Goal: Task Accomplishment & Management: Manage account settings

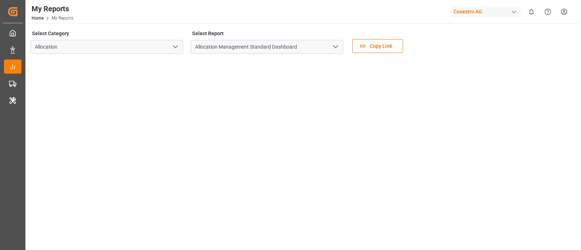
click at [485, 11] on div "Covestro AG" at bounding box center [486, 12] width 70 height 11
click at [466, 11] on html "Created by potrace 1.15, written by [PERSON_NAME] [DATE]-[DATE] Created by potr…" at bounding box center [290, 125] width 581 height 250
click at [471, 12] on div "Covestro AG" at bounding box center [486, 12] width 70 height 11
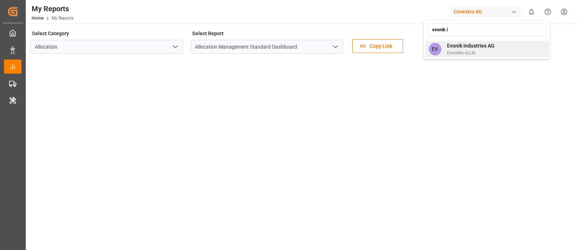
type input "evonik i"
click at [459, 47] on span "Evonik Industries AG" at bounding box center [471, 46] width 48 height 8
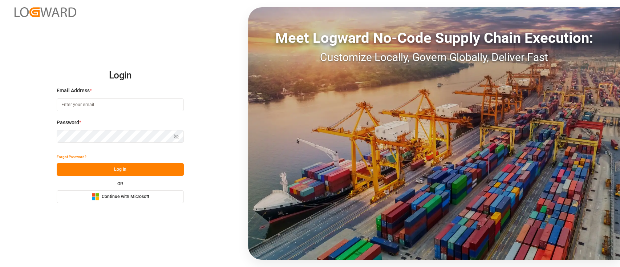
click at [150, 189] on div "OR Microsoft Logo Continue with Microsoft" at bounding box center [120, 192] width 127 height 21
click at [141, 197] on span "Continue with Microsoft" at bounding box center [126, 197] width 48 height 7
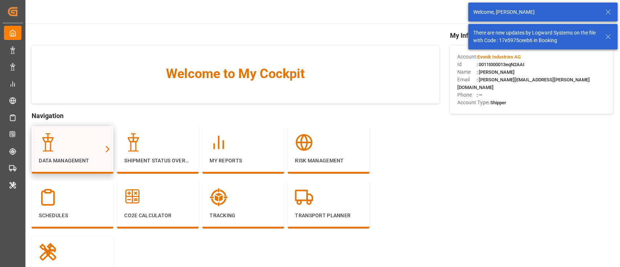
click at [102, 153] on div at bounding box center [107, 149] width 11 height 46
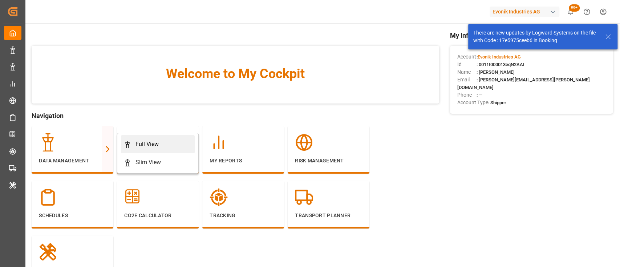
click at [134, 146] on div "Full View" at bounding box center [158, 144] width 68 height 9
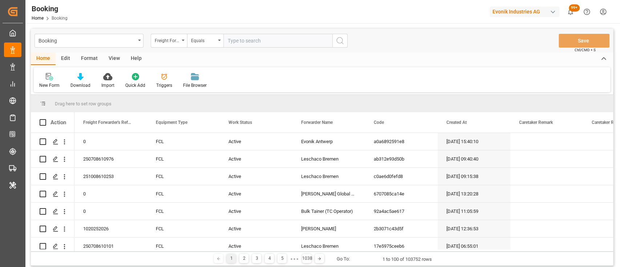
click at [95, 60] on div "Format" at bounding box center [90, 59] width 28 height 12
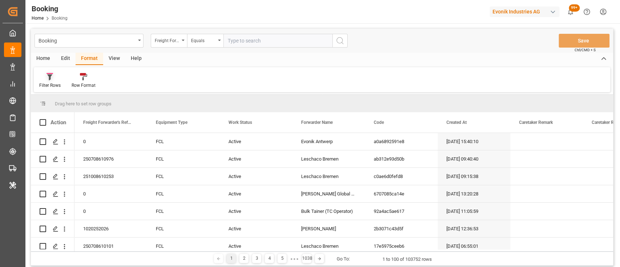
click at [49, 82] on div "Filter Rows" at bounding box center [50, 81] width 32 height 16
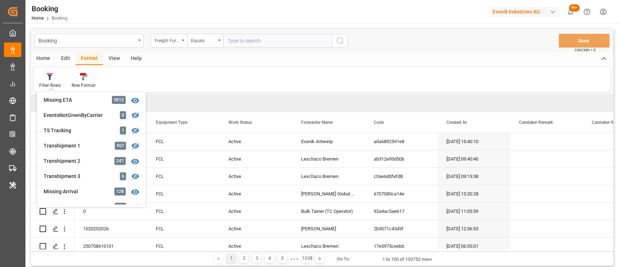
scroll to position [207, 0]
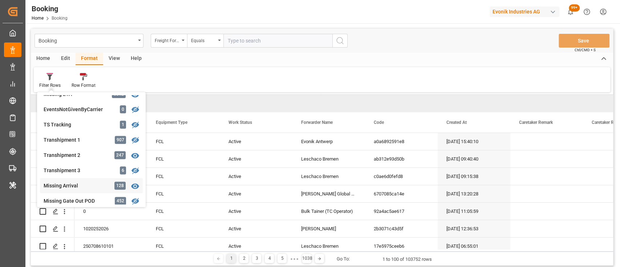
click at [70, 186] on div "Missing Arrival" at bounding box center [76, 186] width 64 height 8
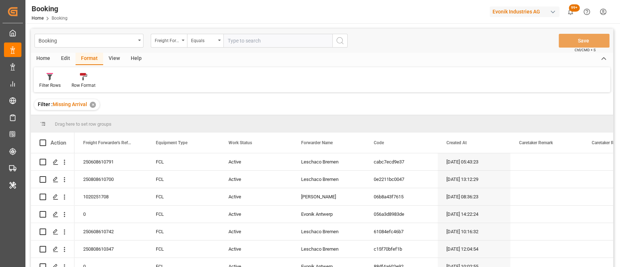
click at [110, 58] on div "View" at bounding box center [114, 59] width 22 height 12
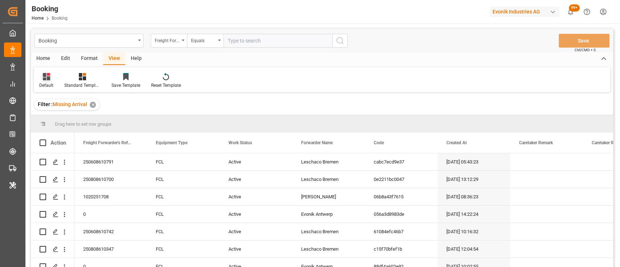
click at [45, 80] on icon at bounding box center [46, 76] width 7 height 7
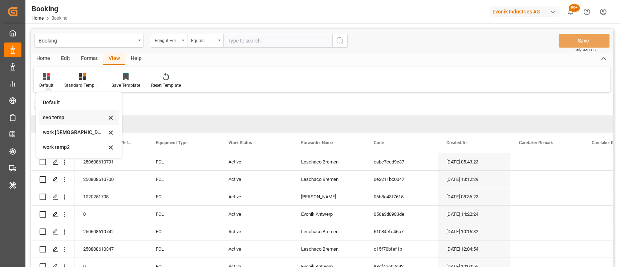
click at [59, 115] on div "evo temp" at bounding box center [75, 118] width 64 height 8
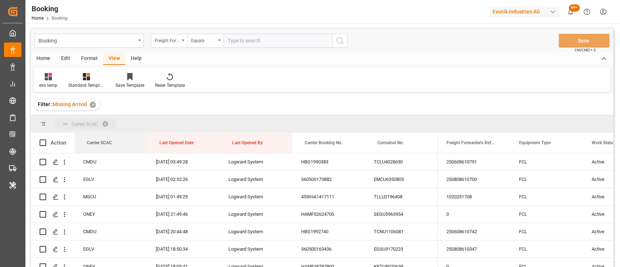
drag, startPoint x: 96, startPoint y: 139, endPoint x: 85, endPoint y: 116, distance: 25.5
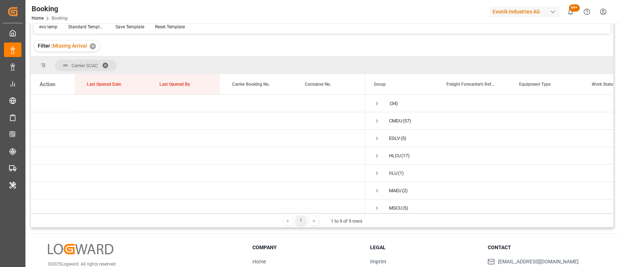
scroll to position [62, 0]
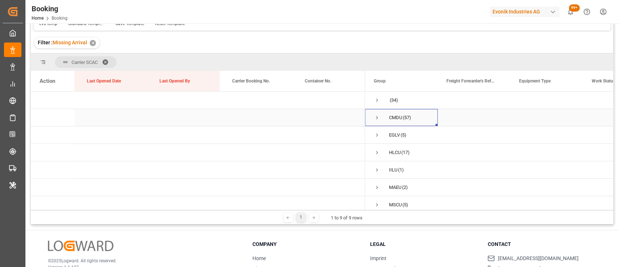
click at [378, 117] on span "Press SPACE to select this row." at bounding box center [377, 117] width 7 height 7
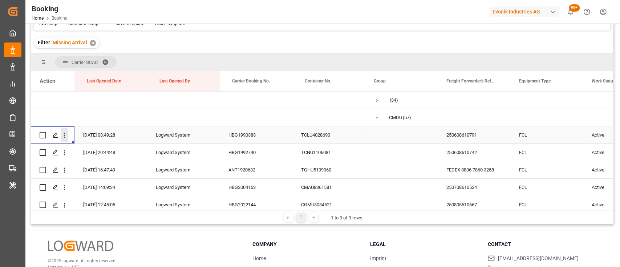
click at [65, 137] on icon "open menu" at bounding box center [65, 135] width 8 height 8
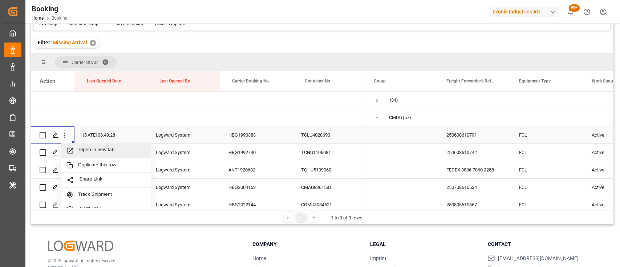
click at [95, 151] on span "Open in new tab" at bounding box center [112, 151] width 66 height 8
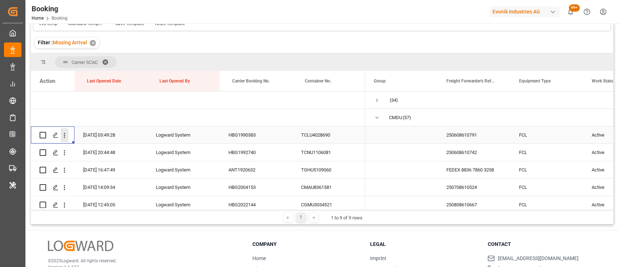
click at [65, 137] on icon "open menu" at bounding box center [65, 135] width 8 height 8
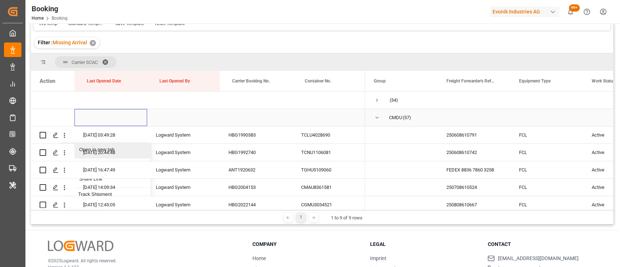
click at [117, 114] on div "Press SPACE to select this row." at bounding box center [110, 117] width 73 height 17
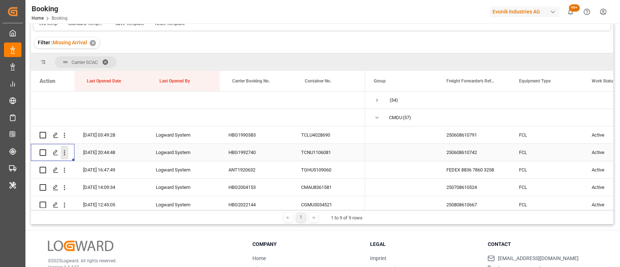
click at [65, 152] on icon "open menu" at bounding box center [65, 153] width 8 height 8
click at [78, 161] on div "Open in new tab" at bounding box center [106, 168] width 90 height 15
click at [64, 170] on icon "open menu" at bounding box center [65, 170] width 8 height 8
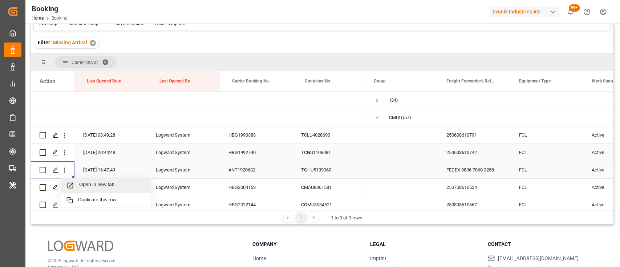
click at [81, 179] on div "Open in new tab" at bounding box center [106, 185] width 90 height 15
click at [64, 186] on icon "open menu" at bounding box center [64, 187] width 1 height 5
click at [83, 198] on div "Open in new tab" at bounding box center [106, 202] width 90 height 15
click at [63, 201] on icon "open menu" at bounding box center [65, 205] width 8 height 8
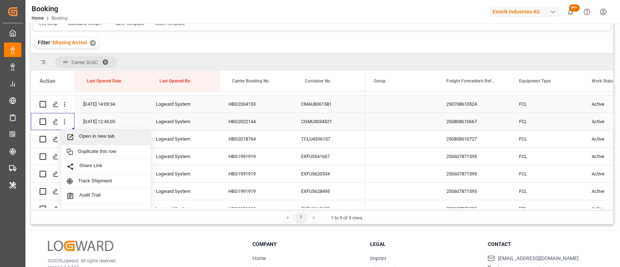
click at [90, 138] on span "Open in new tab" at bounding box center [112, 137] width 66 height 8
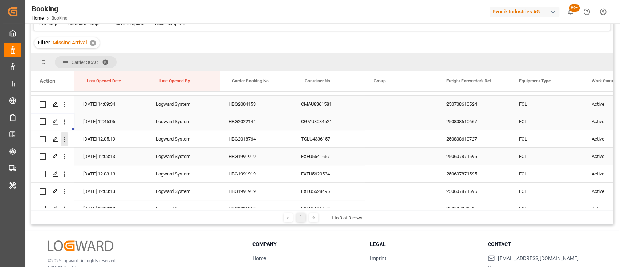
click at [65, 142] on icon "open menu" at bounding box center [65, 139] width 8 height 8
click at [84, 151] on span "Open in new tab" at bounding box center [112, 155] width 66 height 8
click at [64, 158] on icon "open menu" at bounding box center [65, 157] width 8 height 8
click at [64, 177] on icon "open menu" at bounding box center [65, 174] width 8 height 8
click at [85, 186] on span "Open in new tab" at bounding box center [112, 190] width 66 height 8
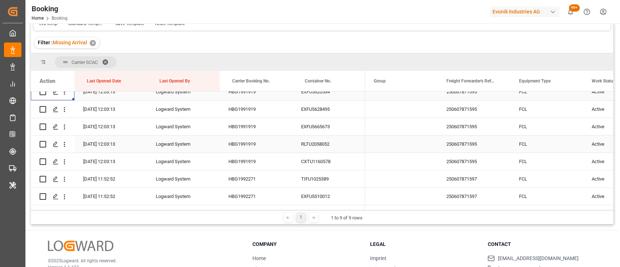
scroll to position [166, 0]
click at [64, 111] on icon "open menu" at bounding box center [65, 109] width 8 height 8
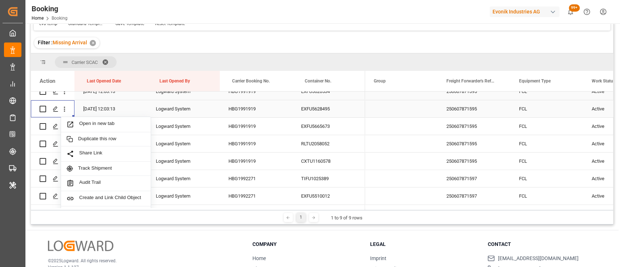
click at [84, 126] on span "Open in new tab" at bounding box center [112, 125] width 66 height 8
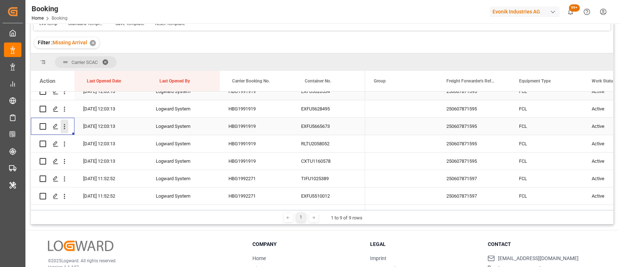
click at [64, 128] on icon "open menu" at bounding box center [65, 127] width 8 height 8
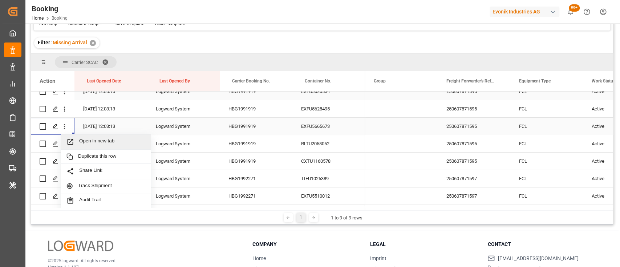
click at [82, 139] on span "Open in new tab" at bounding box center [112, 142] width 66 height 8
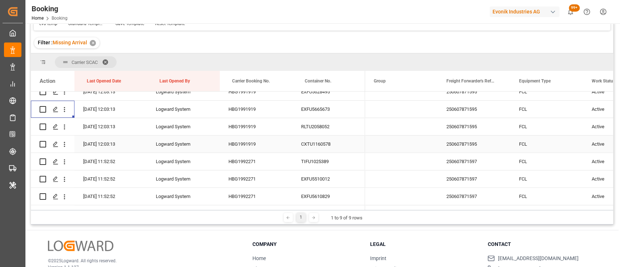
scroll to position [195, 0]
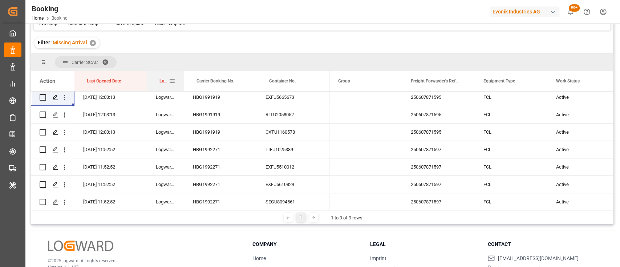
drag, startPoint x: 219, startPoint y: 79, endPoint x: 180, endPoint y: 74, distance: 39.6
click at [183, 74] on div at bounding box center [184, 81] width 3 height 20
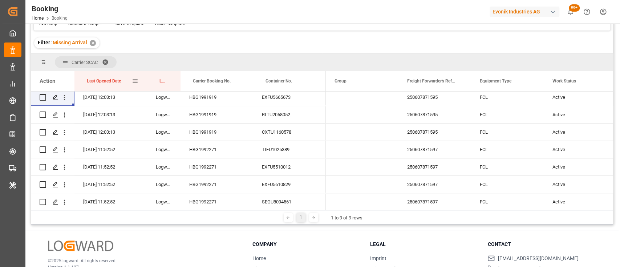
scroll to position [62, 0]
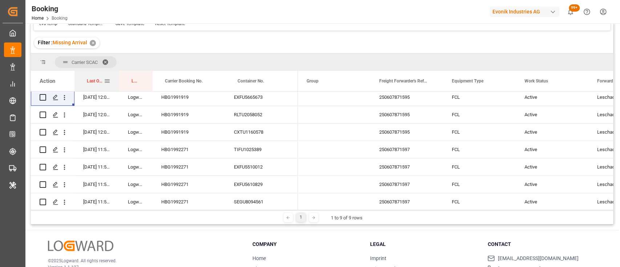
drag, startPoint x: 146, startPoint y: 78, endPoint x: 118, endPoint y: 73, distance: 28.4
click at [118, 73] on div at bounding box center [119, 81] width 3 height 20
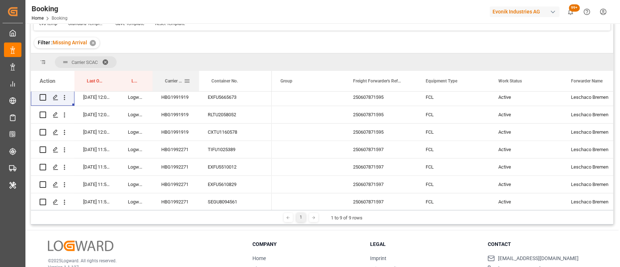
drag, startPoint x: 224, startPoint y: 83, endPoint x: 198, endPoint y: 77, distance: 26.9
click at [198, 77] on div at bounding box center [199, 81] width 3 height 20
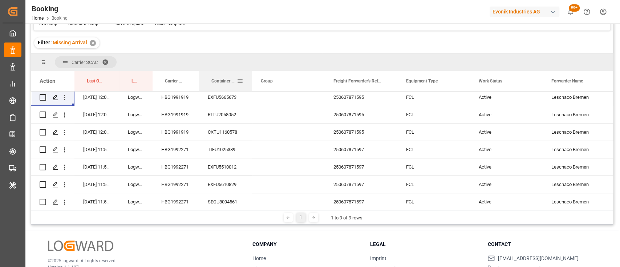
drag, startPoint x: 270, startPoint y: 75, endPoint x: 251, endPoint y: 74, distance: 19.6
click at [251, 74] on div at bounding box center [252, 81] width 3 height 20
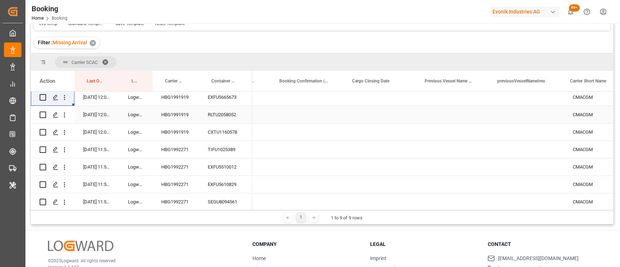
scroll to position [0, 0]
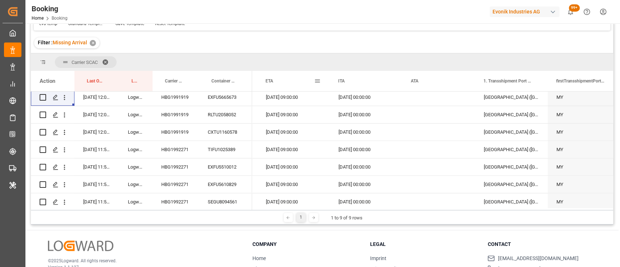
drag, startPoint x: 329, startPoint y: 86, endPoint x: 304, endPoint y: 82, distance: 25.7
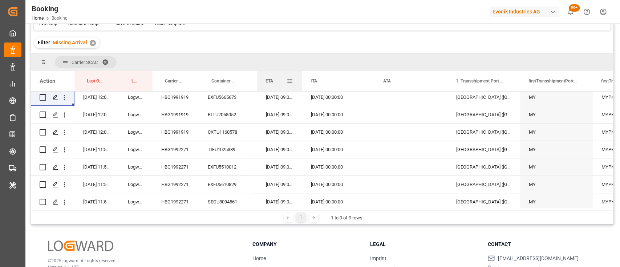
drag, startPoint x: 328, startPoint y: 82, endPoint x: 301, endPoint y: 78, distance: 27.9
click at [301, 78] on div at bounding box center [301, 81] width 3 height 20
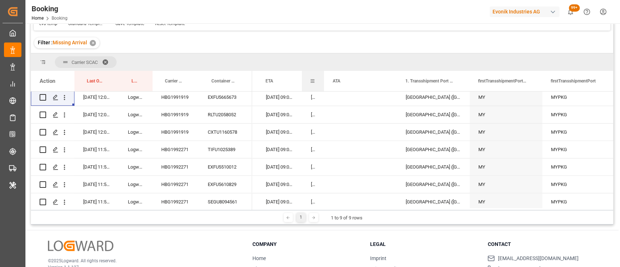
drag, startPoint x: 374, startPoint y: 80, endPoint x: 305, endPoint y: 79, distance: 68.3
click at [305, 79] on div "ITA" at bounding box center [313, 81] width 22 height 20
drag, startPoint x: 323, startPoint y: 84, endPoint x: 308, endPoint y: 82, distance: 14.6
click at [308, 82] on div "ITA" at bounding box center [312, 81] width 21 height 20
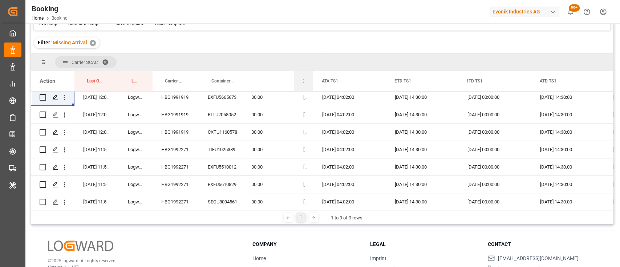
drag, startPoint x: 366, startPoint y: 78, endPoint x: 302, endPoint y: 72, distance: 63.9
click at [302, 72] on div "ITA TS1" at bounding box center [303, 81] width 19 height 20
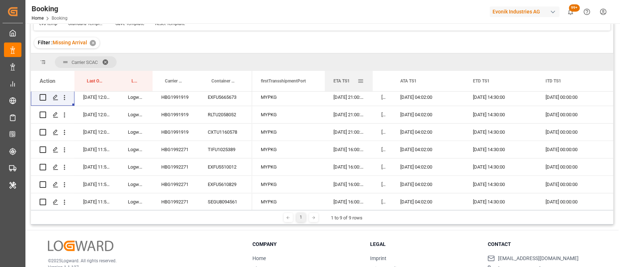
drag, startPoint x: 396, startPoint y: 75, endPoint x: 368, endPoint y: 72, distance: 28.6
click at [371, 72] on div at bounding box center [372, 81] width 3 height 20
click at [369, 84] on div at bounding box center [370, 81] width 3 height 20
drag, startPoint x: 389, startPoint y: 79, endPoint x: 369, endPoint y: 82, distance: 19.8
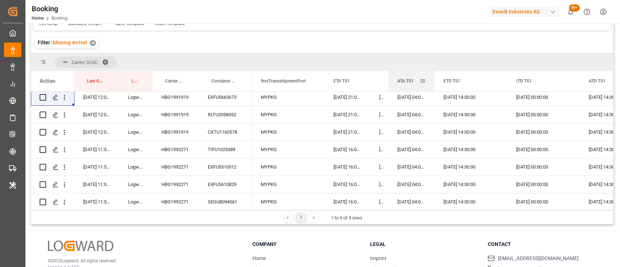
drag, startPoint x: 460, startPoint y: 77, endPoint x: 433, endPoint y: 71, distance: 27.4
click at [433, 71] on div "ATA TS1" at bounding box center [412, 81] width 46 height 20
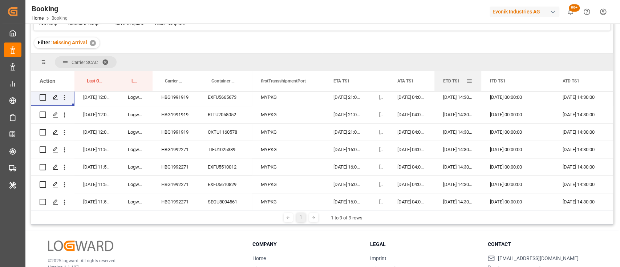
drag, startPoint x: 506, startPoint y: 84, endPoint x: 481, endPoint y: 80, distance: 26.2
click at [481, 80] on div at bounding box center [481, 81] width 3 height 20
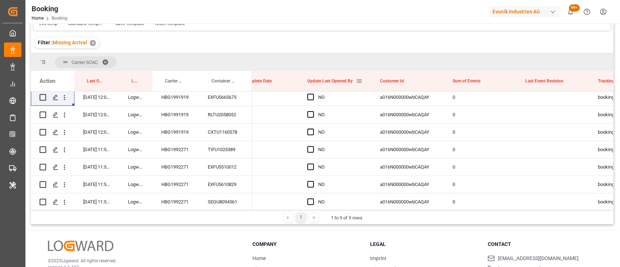
click at [358, 80] on span at bounding box center [359, 81] width 7 height 7
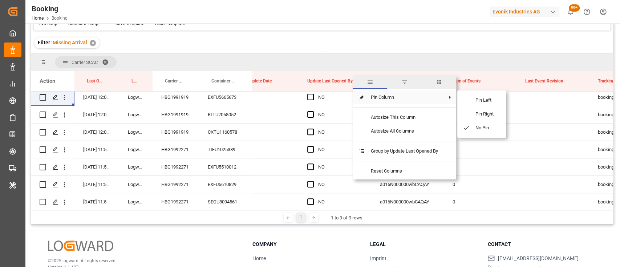
click at [392, 99] on span "Pin Column" at bounding box center [404, 97] width 79 height 14
click at [482, 113] on span "Pin Right" at bounding box center [485, 114] width 31 height 14
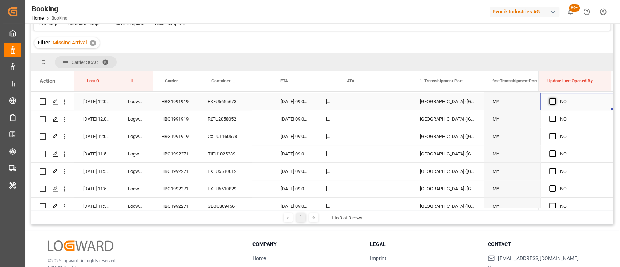
click at [550, 103] on span "Press SPACE to select this row." at bounding box center [552, 101] width 7 height 7
click at [555, 98] on input "Press SPACE to select this row." at bounding box center [555, 98] width 0 height 0
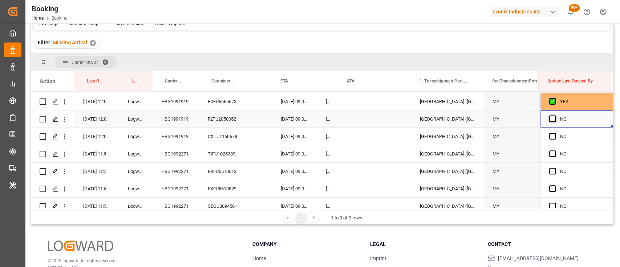
click at [553, 118] on span "Press SPACE to select this row." at bounding box center [552, 119] width 7 height 7
click at [555, 116] on input "Press SPACE to select this row." at bounding box center [555, 116] width 0 height 0
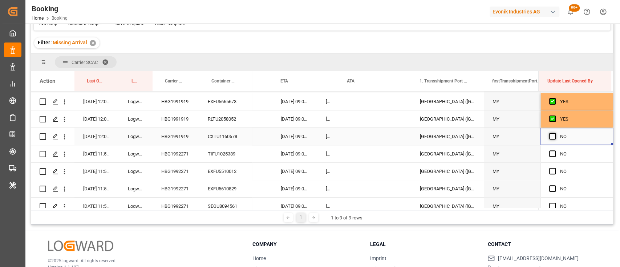
click at [552, 135] on span "Press SPACE to select this row." at bounding box center [552, 136] width 7 height 7
click at [555, 133] on input "Press SPACE to select this row." at bounding box center [555, 133] width 0 height 0
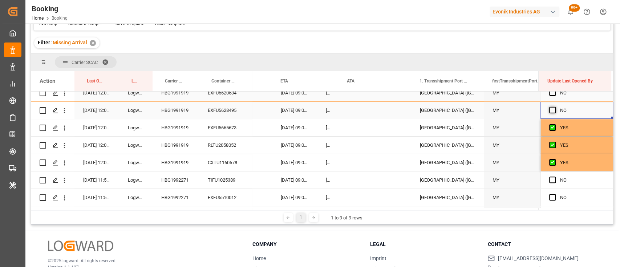
click at [549, 112] on span "Press SPACE to select this row." at bounding box center [552, 110] width 7 height 7
click at [555, 107] on input "Press SPACE to select this row." at bounding box center [555, 107] width 0 height 0
click at [549, 94] on span "Press SPACE to select this row." at bounding box center [552, 92] width 7 height 7
click at [555, 89] on input "Press SPACE to select this row." at bounding box center [555, 89] width 0 height 0
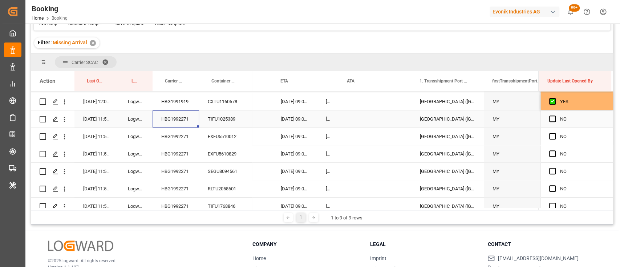
click at [173, 118] on div "HBG1992271" at bounding box center [176, 118] width 46 height 17
click at [551, 120] on span "Press SPACE to select this row." at bounding box center [552, 119] width 7 height 7
click at [555, 116] on input "Press SPACE to select this row." at bounding box center [555, 116] width 0 height 0
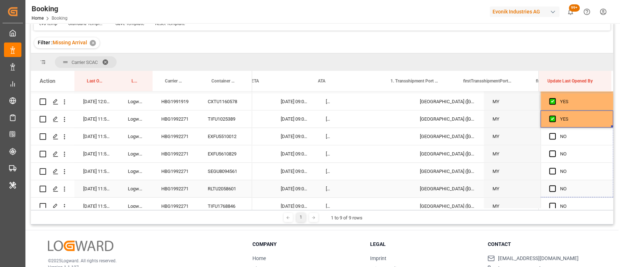
drag, startPoint x: 609, startPoint y: 126, endPoint x: 609, endPoint y: 200, distance: 73.4
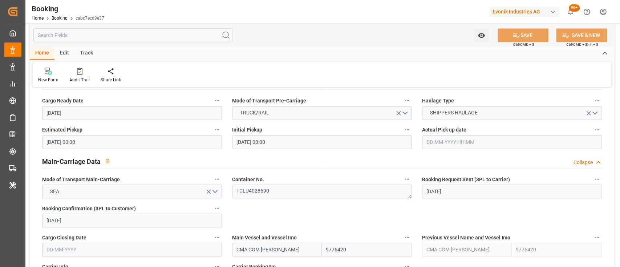
scroll to position [462, 0]
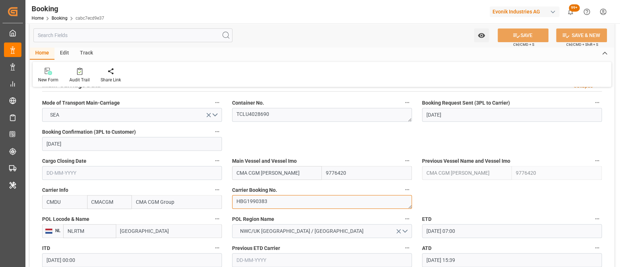
click at [251, 197] on textarea "HBG1990383" at bounding box center [322, 202] width 180 height 14
type input "[DATE] 00:00"
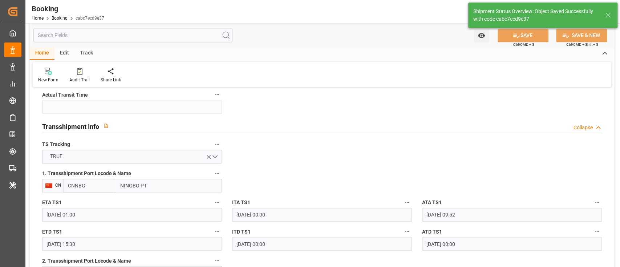
scroll to position [777, 0]
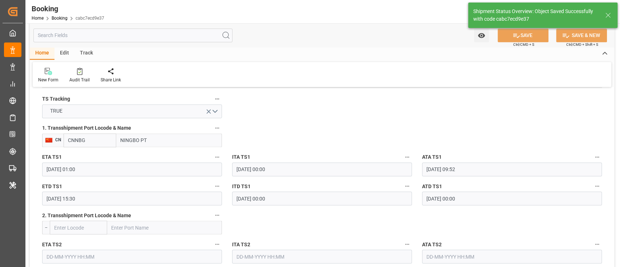
type textarea "[PERSON_NAME]"
type input "67"
type input "11-09-2025 06:01"
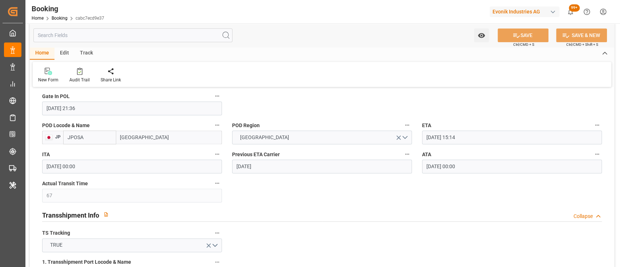
scroll to position [642, 0]
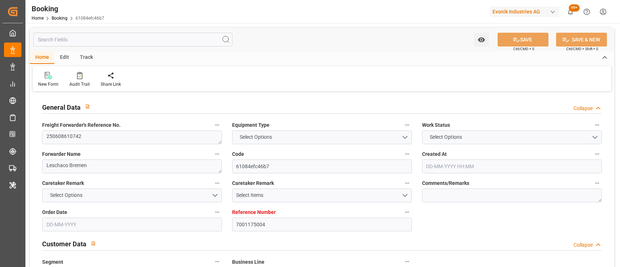
type input "7001175004"
type input "9839210"
type input "CMACGM"
type input "CMA CGM Group"
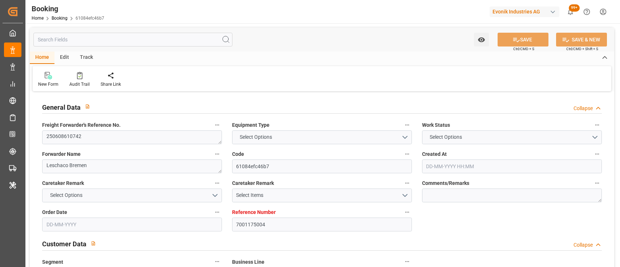
type input "BEANR"
type input "JPYOK"
type input "MYPKG"
type input "0"
type input "-34"
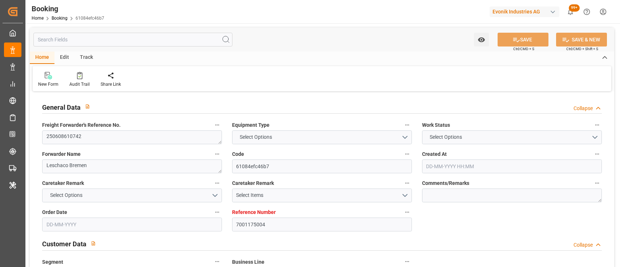
type input "BEANR"
type input "JPYOK"
type input "9983396"
type input "21-05-2025 10:16"
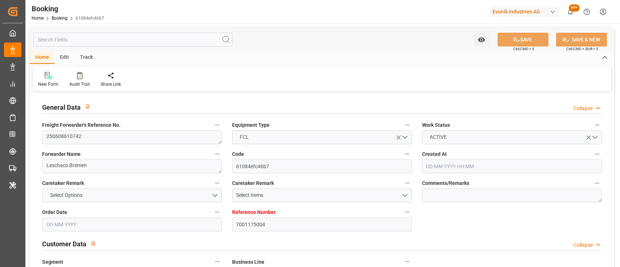
type input "21-05-2025"
type input "[DATE]"
type input "02-06-2025"
type input "02-06-2025 00:00"
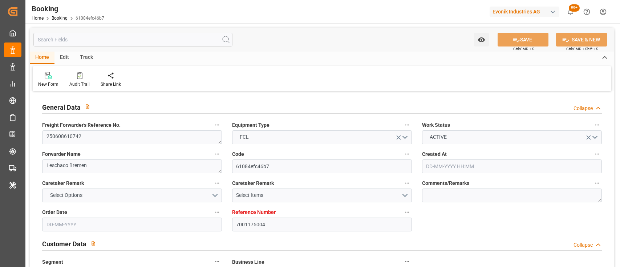
type input "30-05-2025"
type input "08-09-2025"
type input "28-06-2025 00:00"
type input "17-06-2025 00:00"
type input "28-06-2025 17:29"
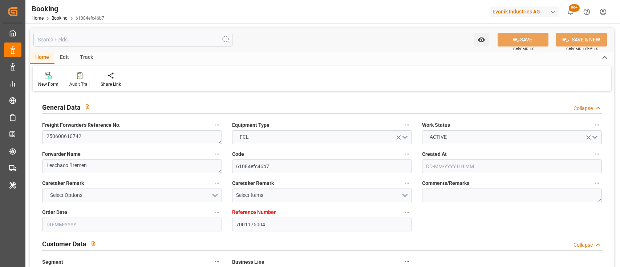
type input "24-06-2025 09:00"
type input "10-09-2025 17:30"
type input "01-08-2025 00:00"
type input "01-08-2025"
type input "04-08-2025 16:00"
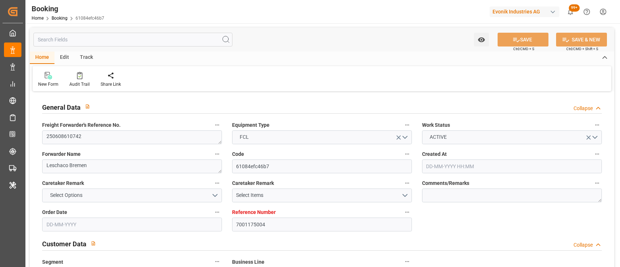
type input "17-07-2025 00:00"
type input "05-08-2025 04:02"
type input "29-08-2025 16:36"
type input "19-07-2025 00:00"
type input "29-08-2025 17:48"
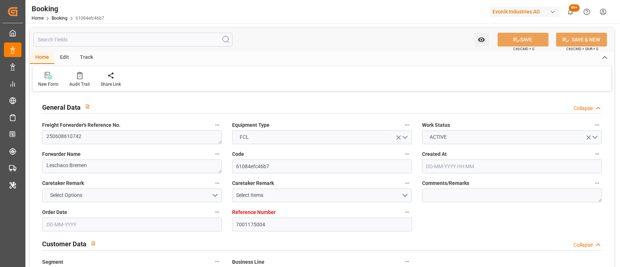
type input "19-08-2025"
type input "10-09-2025 20:44"
type input "[DATE]"
type input "12-06-2025 14:05"
type input "27-06-2025 23:16"
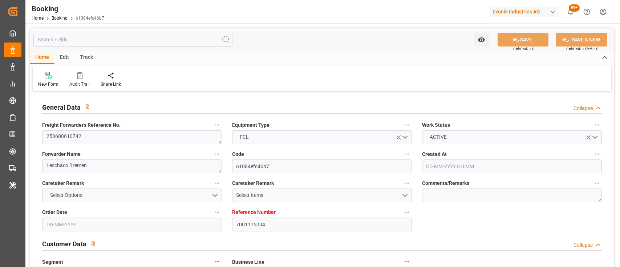
type input "28-06-2025 16:00"
type input "28-06-2025 16:16"
type input "04-08-2025 16:00"
type input "04-08-2025 21:49"
type input "05-08-2025 07:34"
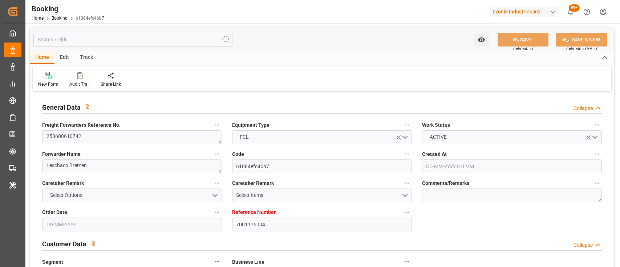
type input "05-08-2025 01:57"
type input "29-08-2025 04:20"
type input "29-08-2025 16:36"
type input "29-08-2025 09:56"
type input "10-09-2025 17:30"
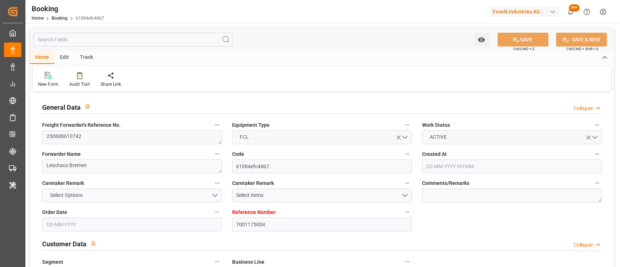
type input "10-09-2025 21:39"
type input "10-09-2025 22:25"
type input "14-09-2025 22:25"
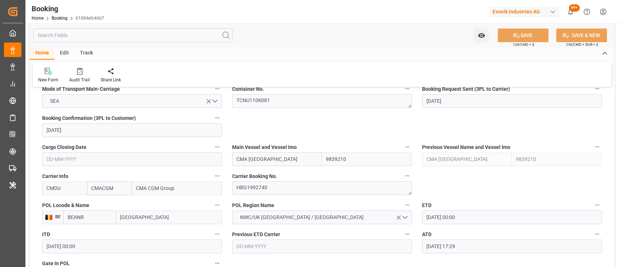
scroll to position [479, 0]
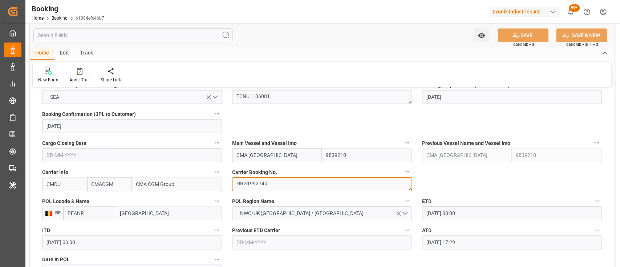
click at [257, 182] on textarea "HBG1992740" at bounding box center [322, 184] width 180 height 14
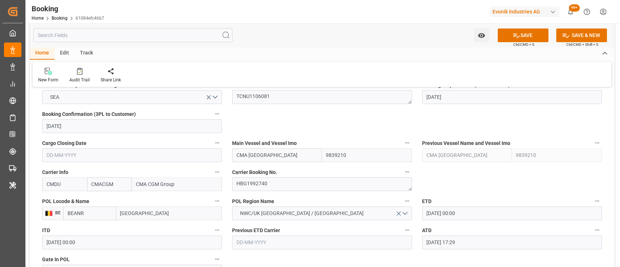
type input "11-09-2025 00:00"
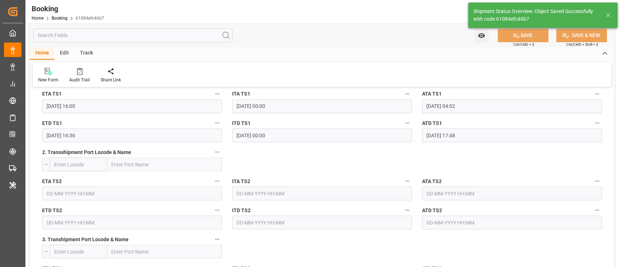
scroll to position [832, 0]
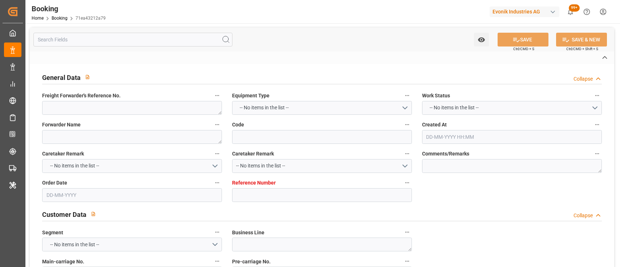
type textarea "FEDEX 8836 7860 3258"
type textarea "Evonik Antwerp"
type input "71ea43212a79"
type input "0"
type textarea "AT-SE"
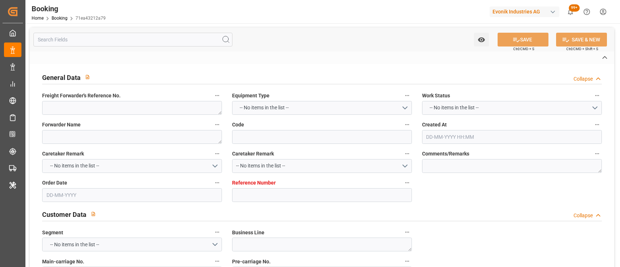
type input "4006672915"
type textarea "[PERSON_NAME][EMAIL_ADDRESS][PERSON_NAME][DOMAIN_NAME]"
type textarea "CFR"
type textarea "Sfax"
type textarea "Evonik Plant 7000105247"
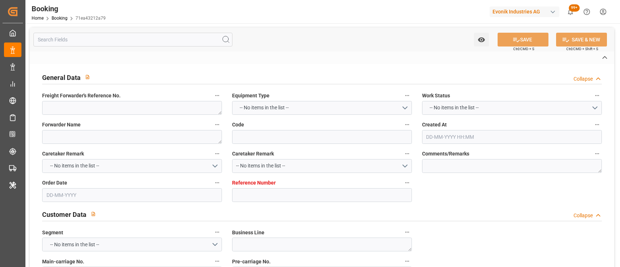
type textarea "[GEOGRAPHIC_DATA]"
type textarea "TGHU5109060"
type input "GSL [PERSON_NAME]"
type input "CMDU"
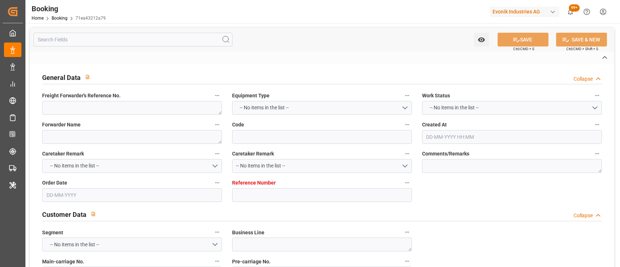
type textarea "ANT1920632"
type input "[GEOGRAPHIC_DATA]"
type input "Sfax"
type input "MALTA FREEPORT DISTRIPARK"
type textarea "INPUT_Evonik_Seeburger_LoadTenderOcean_1003066439_20250819112739951.xml"
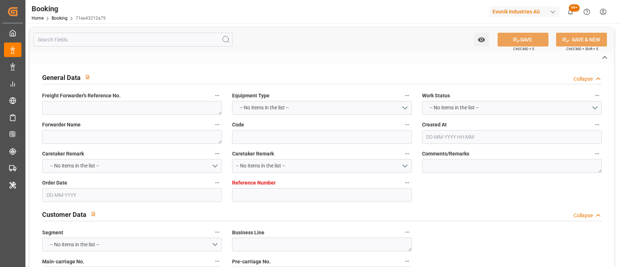
type textarea "NWC/[GEOGRAPHIC_DATA] [GEOGRAPHIC_DATA] Continent / [GEOGRAPHIC_DATA]-SE"
type textarea "INPUT_Evonik_Seeburger_LoadTenderOcean_1002980075_20250722140108311.xml,INPUT_E…"
type textarea "1003066439"
type textarea "Logward System"
type textarea "businessDivision-businessLine-"
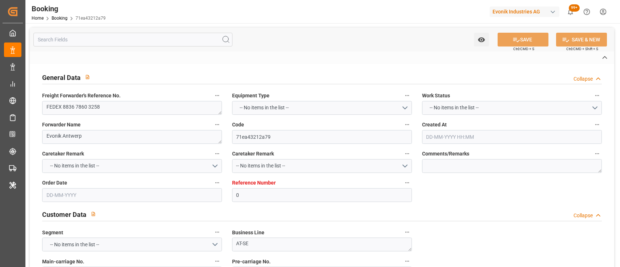
type textarea "EVONIK Load Tender XML"
type textarea "a011t00000LcJC5AAN"
type textarea "Yes"
type input "[GEOGRAPHIC_DATA]"
type input "SFAX"
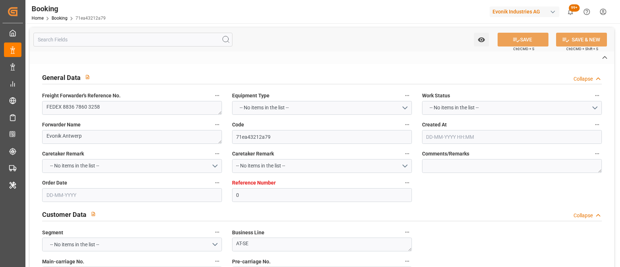
type input "KALLO"
type input "BE"
type input "TRUCK"
type input "0HFL7S1MA"
type input "VESSEL"
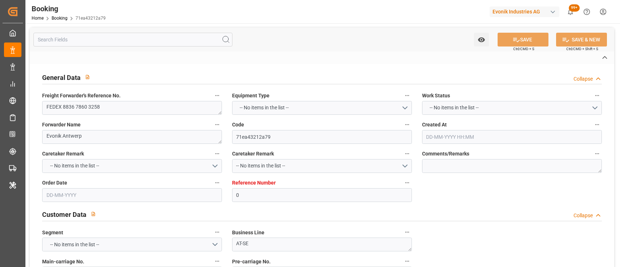
type input "CONTSHIP GIN"
type input "4RSD7S1MA"
type input "NAF TS SFAX"
type input "TRUCK"
type input "0"
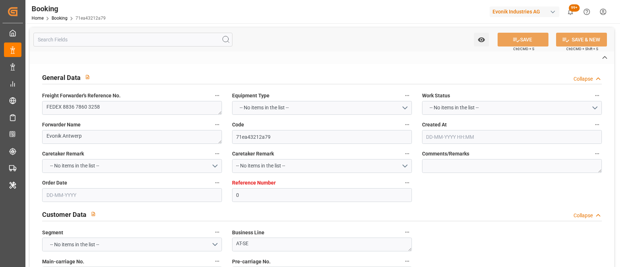
type input "9349617"
type input "CMACGM"
type input "CMA CGM Group"
type input "BEANR"
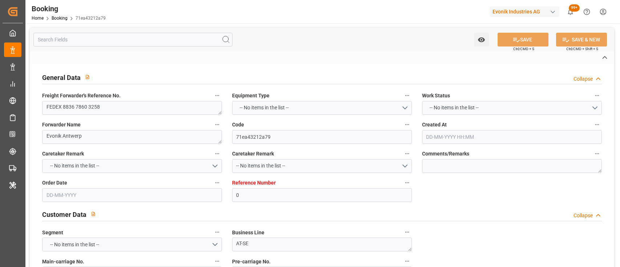
type input "TNSFA"
type input "MTDIS"
type input "0"
type input "BEANR"
type input "TNSFA"
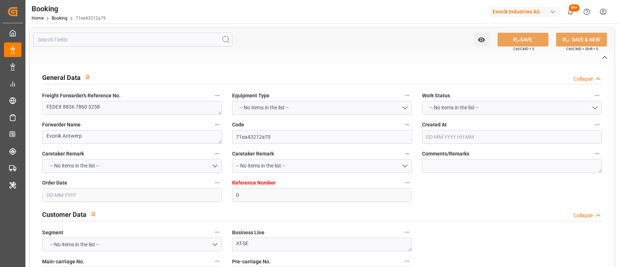
type input "9517434"
type input "22-07-2025 12:04"
type input "22-07-2025"
type input "12-09-2025"
type input "01-08-2025"
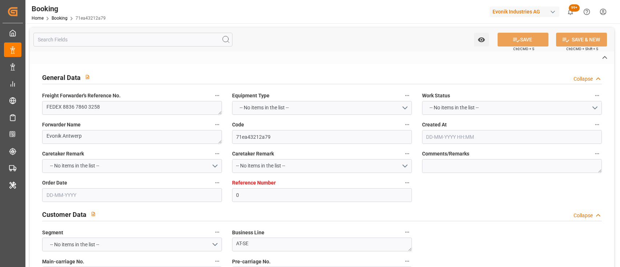
type input "18-08-2025 12:30"
type input "13-08-2025 00:00"
type input "18-08-2025 15:06"
type input "05-08-2025 06:07"
type input "10-09-2025 20:00"
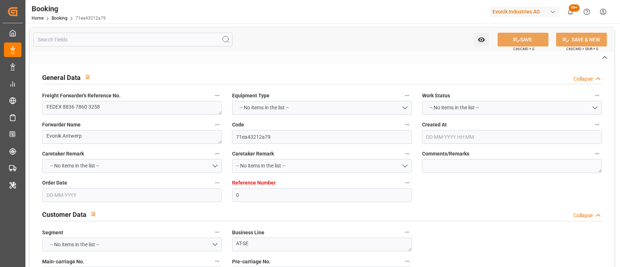
type input "21-08-2025 00:00"
type input "31-08-2025 01:30"
type input "19-08-2025 00:00"
type input "31-08-2025 05:30"
type input "09-09-2025 22:00"
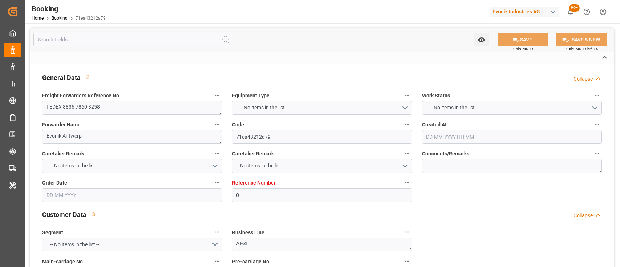
type input "20-08-2025 00:00"
type input "09-09-2025 23:30"
type input "10-09-2025 16:47"
type input "[DATE]"
type input "31-07-2025 13:11"
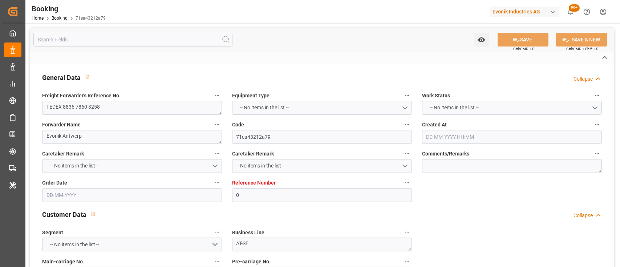
type input "18-08-2025 02:53"
type input "18-08-2025 13:00"
type input "18-08-2025 15:49"
type input "31-08-2025 01:30"
type input "31-08-2025 03:25"
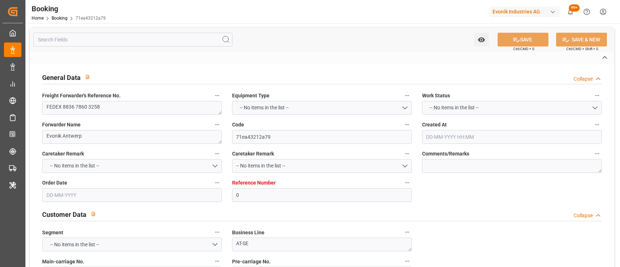
type input "31-08-2025 12:10"
type input "31-08-2025 09:18"
type input "08-09-2025 14:46"
type input "09-09-2025 22:00"
type input "09-09-2025 21:50"
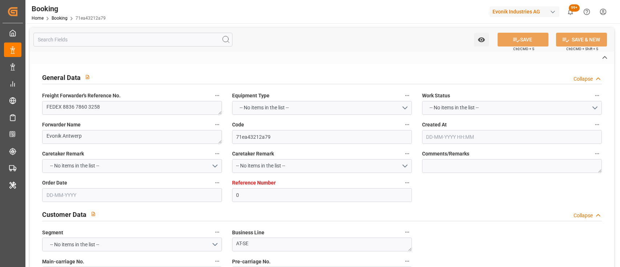
type input "13-09-2025 06:00"
type input "10-09-2025 15:23"
type input "10-09-2025 16:38"
type input "10-09-2025 15:54"
type input "14-09-2025 15:54"
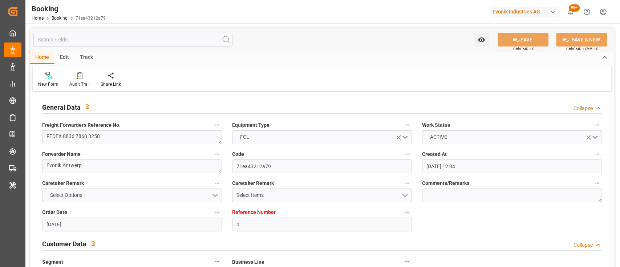
drag, startPoint x: 363, startPoint y: 16, endPoint x: 352, endPoint y: 103, distance: 87.1
click at [352, 103] on div "General Data Collapse" at bounding box center [322, 107] width 560 height 14
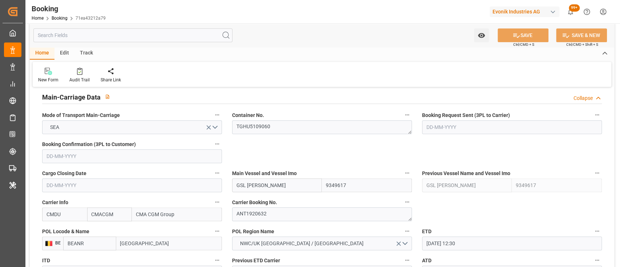
scroll to position [333, 0]
click at [273, 131] on textarea "TGHU5109060" at bounding box center [322, 128] width 180 height 14
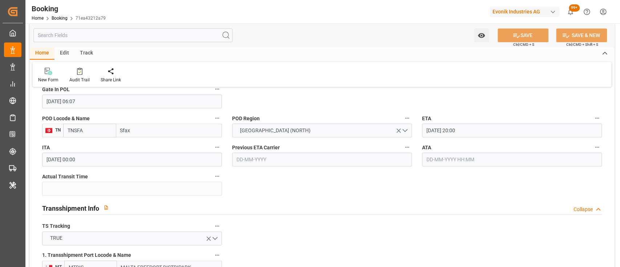
scroll to position [534, 0]
click at [459, 158] on input "text" at bounding box center [512, 158] width 180 height 14
type input "[DATE] 00:00"
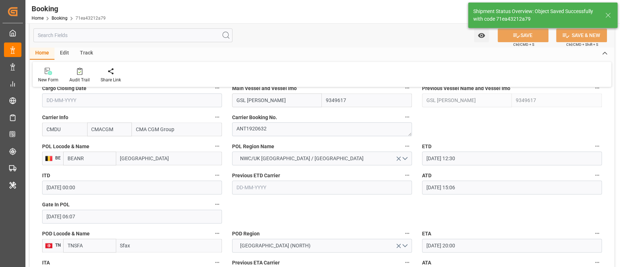
type textarea "[PERSON_NAME]"
type input "23"
type input "11-09-2025 06:03"
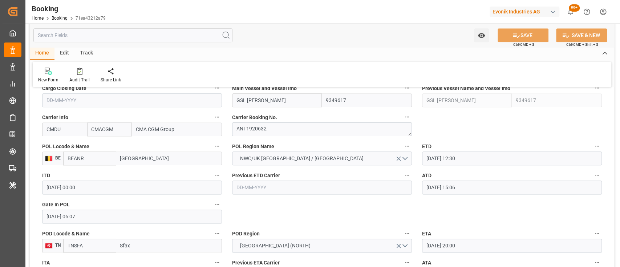
scroll to position [651, 0]
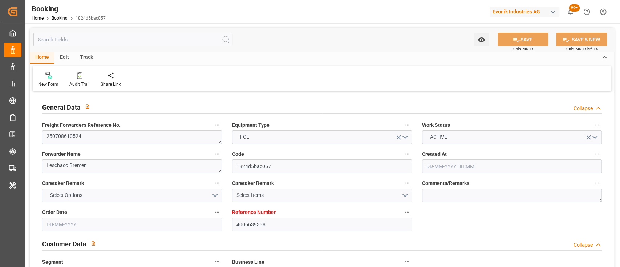
type input "[DATE] 10:02"
type input "[DATE]"
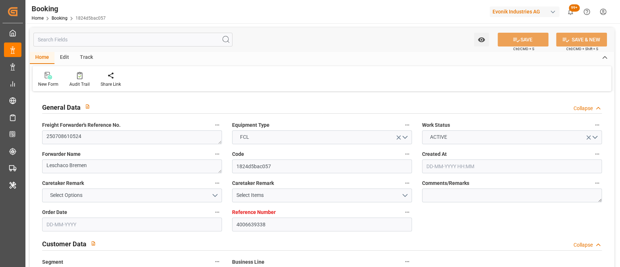
type input "[DATE] 03:59"
type input "[DATE] 00:00"
type input "[DATE] 13:30"
type input "[DATE] 06:00"
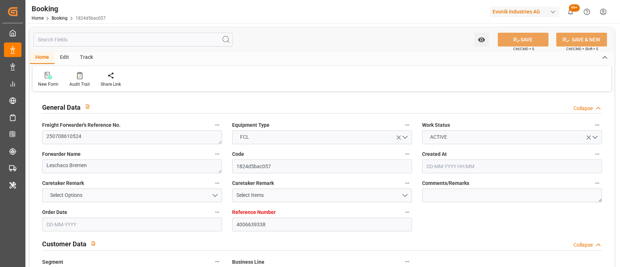
type input "[DATE] 00:00"
type input "[DATE]"
type input "[DATE] 14:09"
type input "[DATE]"
type input "[DATE] 07:05"
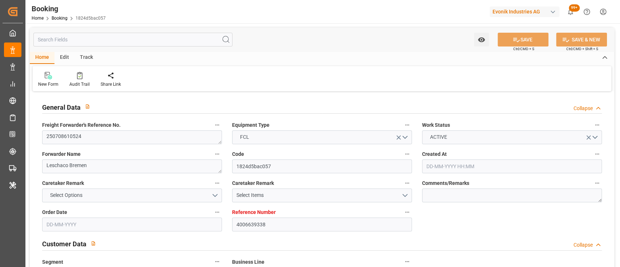
type input "[DATE] 02:34"
type input "[DATE] 03:59"
type input "[DATE] 17:46"
type input "[DATE] 06:00"
type input "[DATE] 01:21"
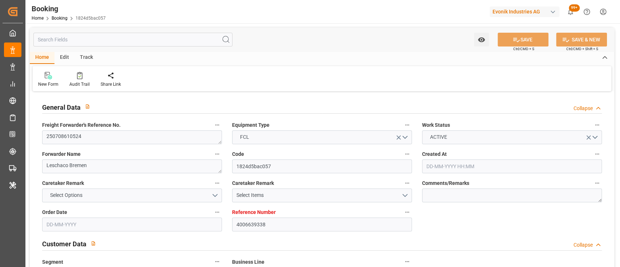
type input "[DATE] 13:10"
type input "[DATE] 13:20"
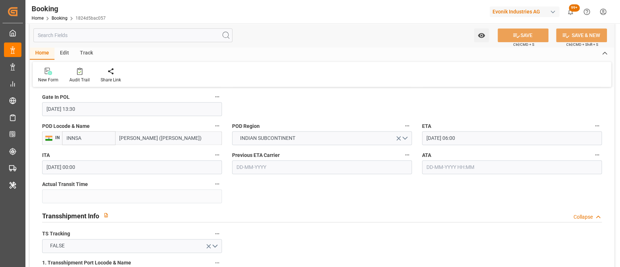
scroll to position [641, 0]
click at [441, 165] on input "text" at bounding box center [512, 168] width 180 height 14
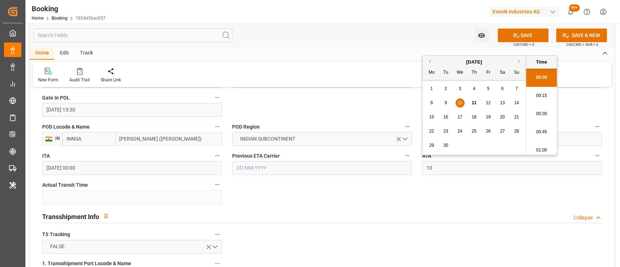
scroll to position [801, 0]
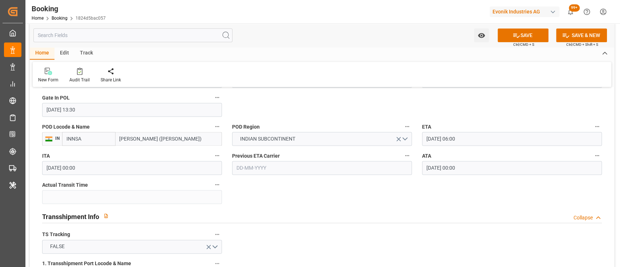
click at [430, 168] on input "10-09-2025 00:00" at bounding box center [512, 168] width 180 height 14
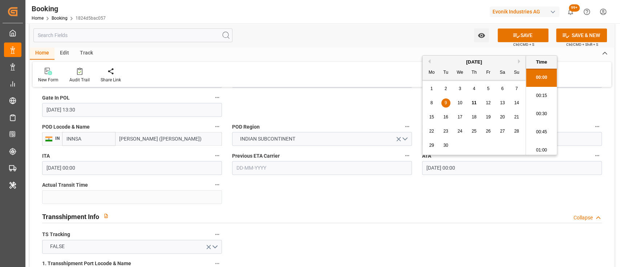
type input "[DATE] 00:00"
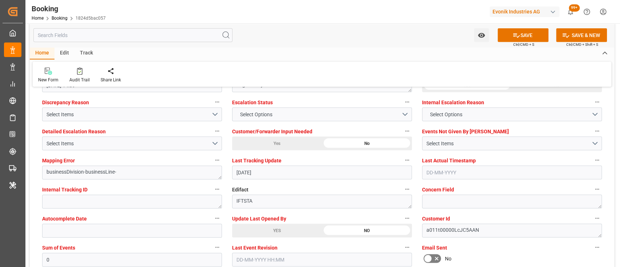
scroll to position [1363, 0]
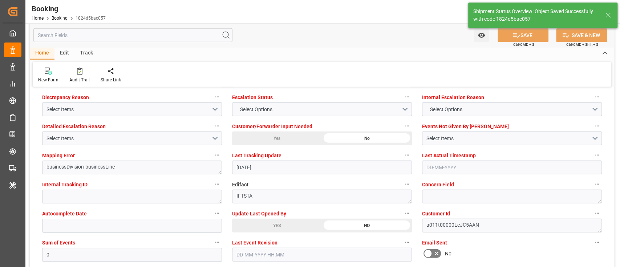
type textarea "[PERSON_NAME]"
type input "45"
type input "11-09-2025 06:04"
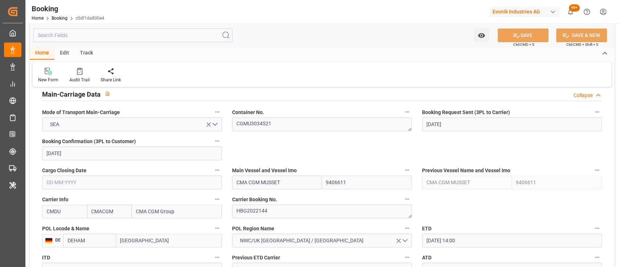
scroll to position [459, 0]
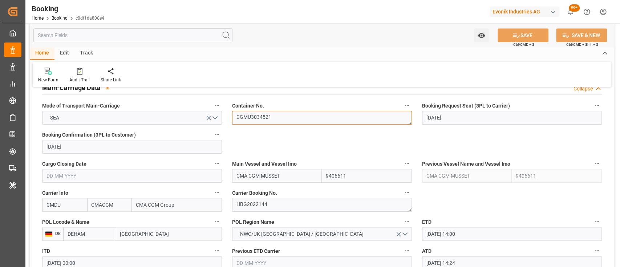
click at [265, 112] on textarea "CGMU3034521" at bounding box center [322, 118] width 180 height 14
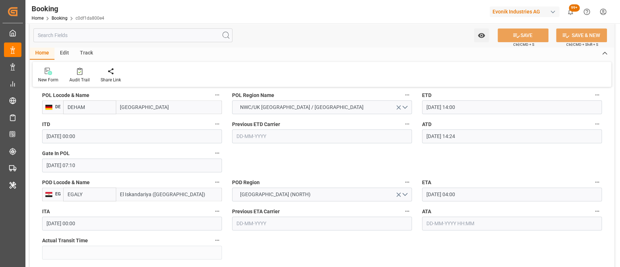
scroll to position [587, 0]
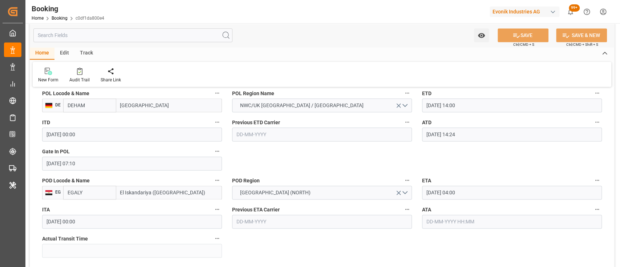
click at [435, 217] on input "text" at bounding box center [512, 222] width 180 height 14
type input "[DATE] 00:00"
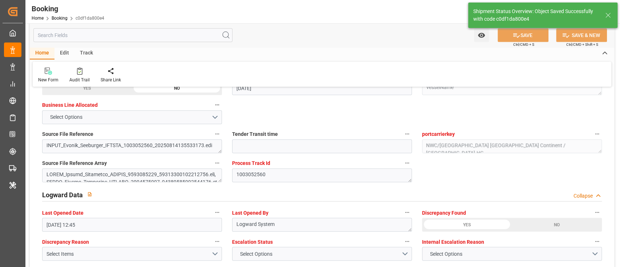
type textarea "[PERSON_NAME]"
type input "20"
type input "11-09-2025 06:05"
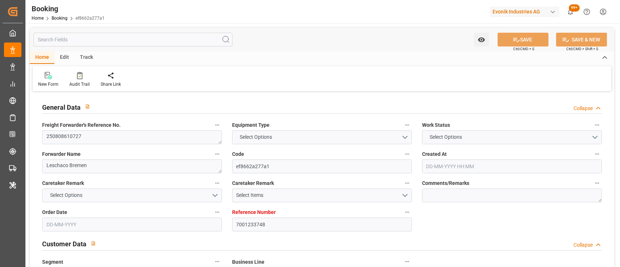
type input "7001233748"
type input "9350018"
type input "CMACGM"
type input "CMA CGM Group"
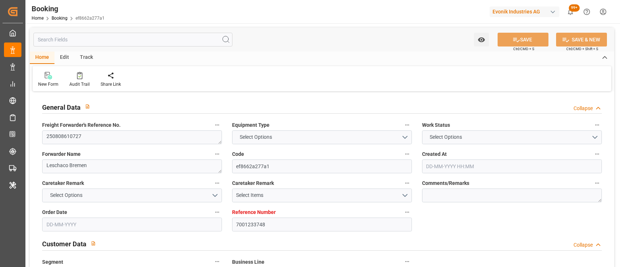
type input "NLRTM"
type input "MXVER"
type input "0"
type input "NLRTM"
type input "MXVER"
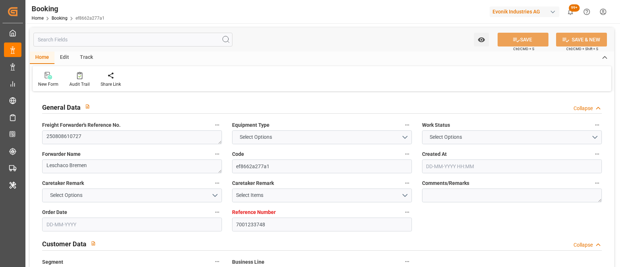
type input "9350018"
type input "[DATE] 09:51"
type input "[DATE]"
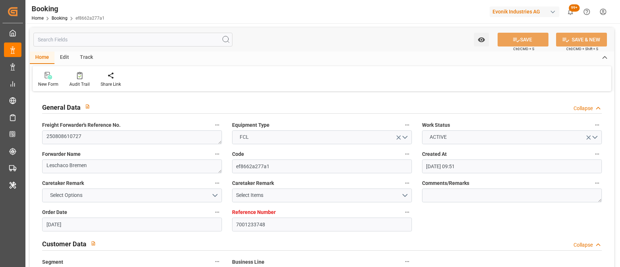
type input "29-07-2025"
type input "21-08-2025 19:17"
type input "20-08-2025 00:00"
type input "22-08-2025 00:54"
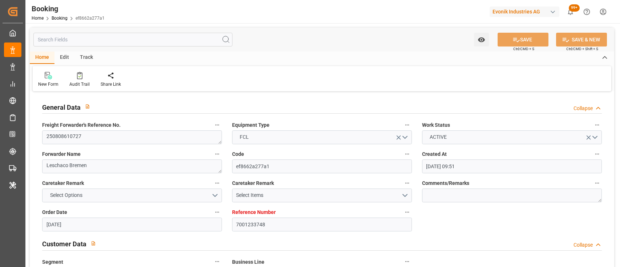
type input "16-08-2025 06:22"
type input "09-09-2025 21:00"
type input "09-09-2025 00:00"
type input "13-08-2025"
type input "10-09-2025 12:05"
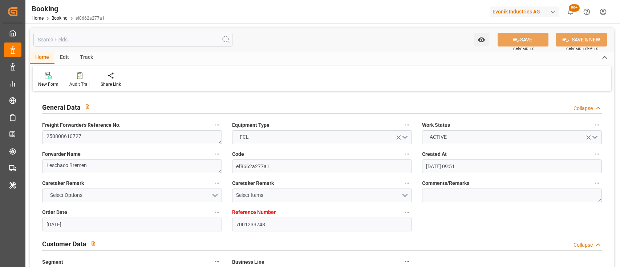
type input "[DATE]"
type input "12-08-2025 15:26"
type input "21-08-2025 16:31"
type input "21-08-2025 19:17"
type input "22-08-2025 04:16"
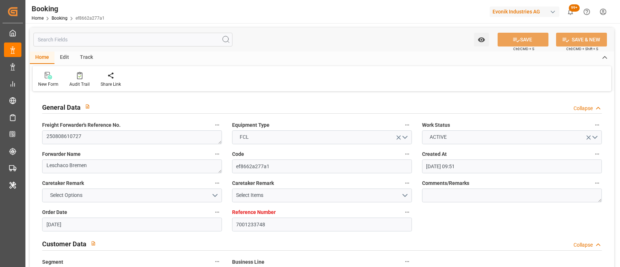
type input "09-09-2025 21:00"
type input "10-09-2025 00:03"
type input "10-09-2025 12:22"
type input "14-09-2025 12:22"
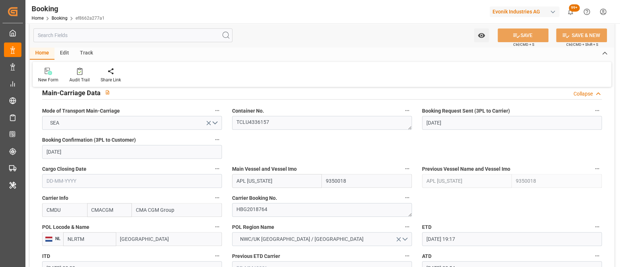
scroll to position [457, 0]
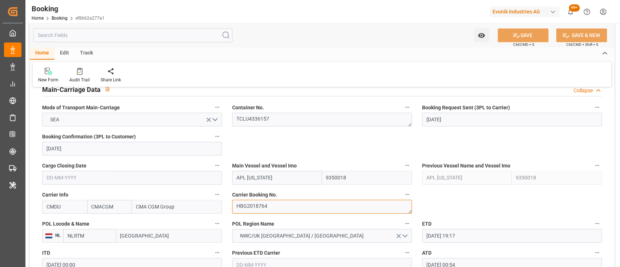
click at [277, 210] on textarea "HBG2018764" at bounding box center [322, 207] width 180 height 14
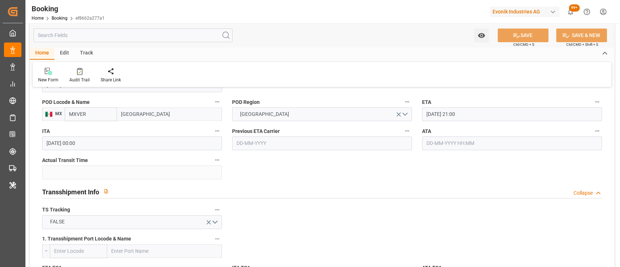
scroll to position [666, 0]
click at [444, 142] on input "text" at bounding box center [512, 143] width 180 height 14
type input "10-09-2025 00:00"
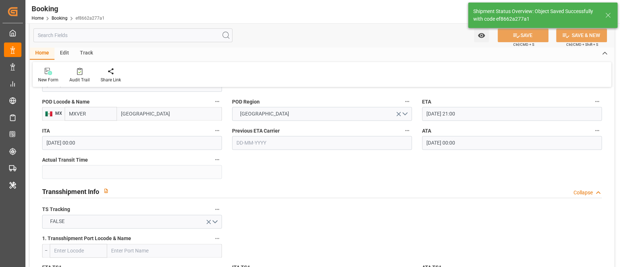
type textarea "[PERSON_NAME]"
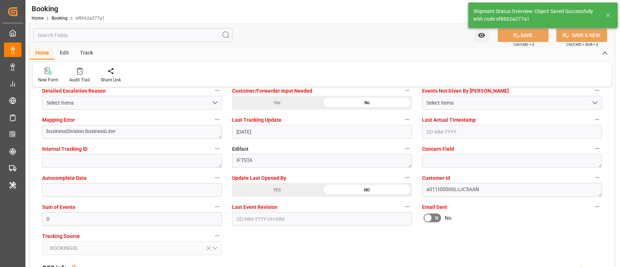
type input "19"
type input "11-09-2025 06:06"
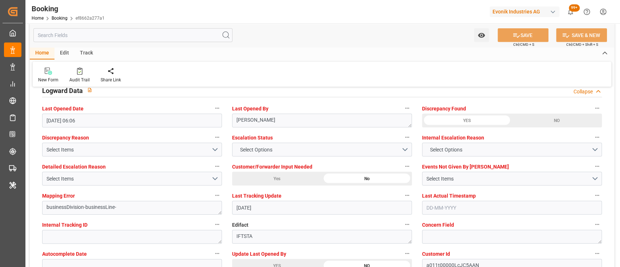
scroll to position [1193, 0]
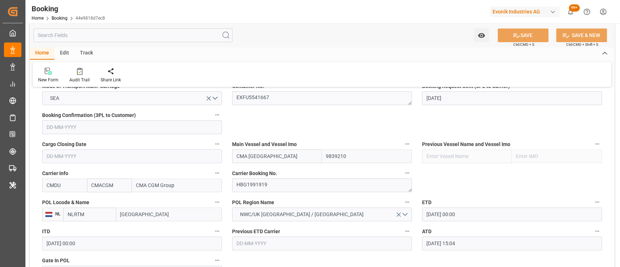
scroll to position [478, 0]
click at [268, 187] on textarea "HBG1991919" at bounding box center [322, 186] width 180 height 14
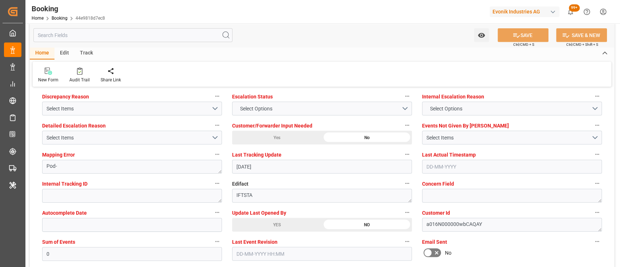
scroll to position [1368, 0]
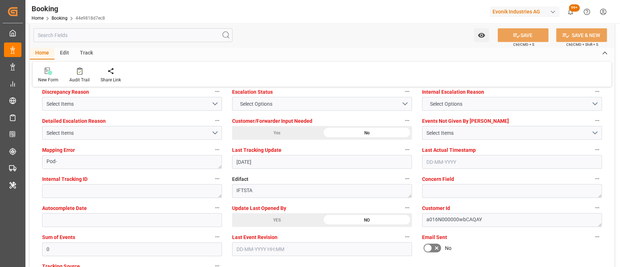
click at [244, 219] on div "YES" at bounding box center [277, 220] width 90 height 14
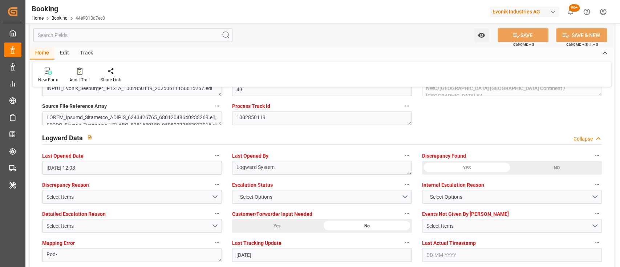
type textarea "[PERSON_NAME]"
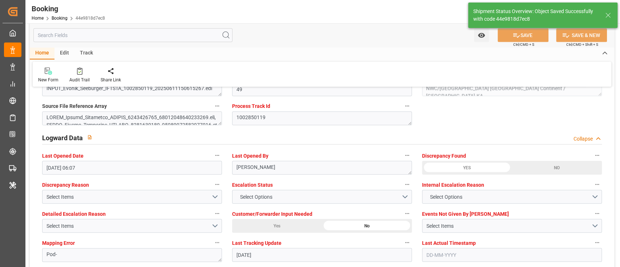
type input "11-09-2025 06:07"
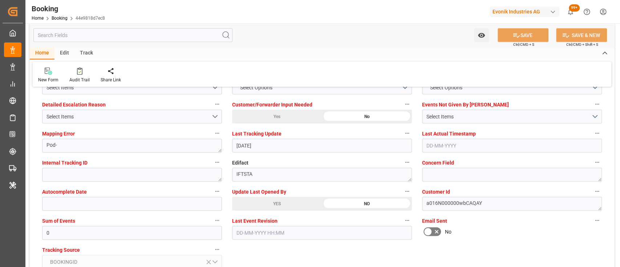
scroll to position [1385, 0]
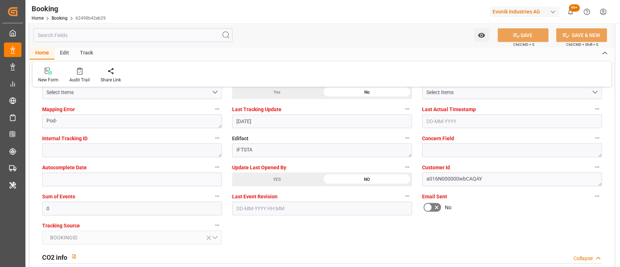
scroll to position [1411, 0]
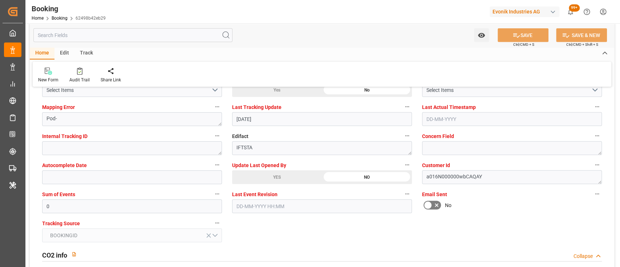
click at [247, 180] on div "YES" at bounding box center [277, 177] width 90 height 14
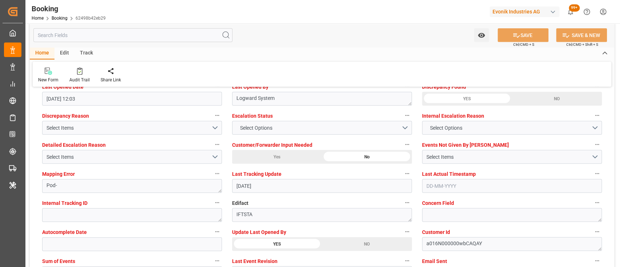
scroll to position [1308, 0]
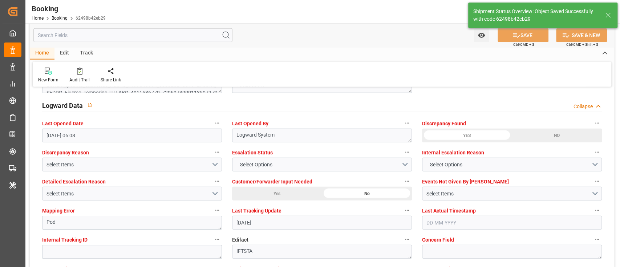
type input "[DATE] 06:08"
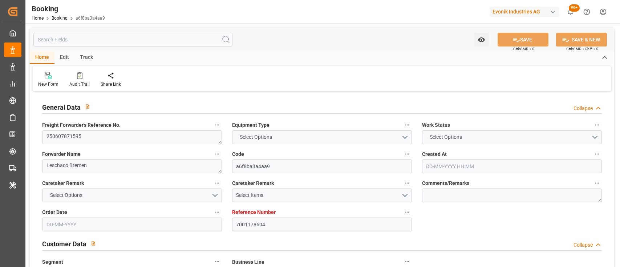
type input "7001178604"
type input "9839210"
type input "CMACGM"
type input "CMA CGM Group"
type input "NLRTM"
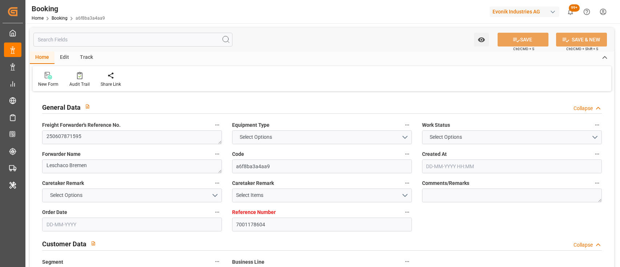
type input "IDBDJ"
type input "MYPKG"
type input "IDJKT"
type input "49"
type input "0"
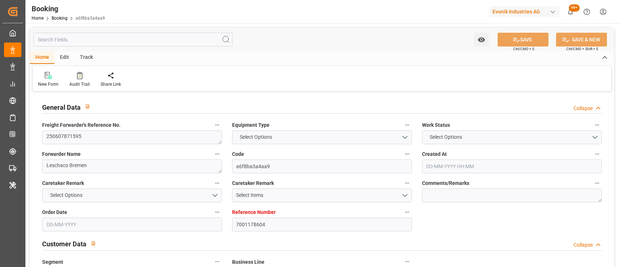
type input "-50"
type input "NLRTM"
type input "IDBDJ"
type input "9326421"
type input "9740859"
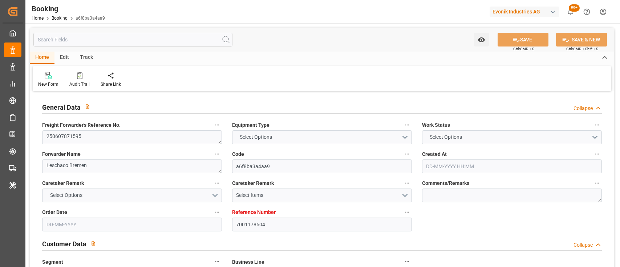
type input "9740859"
type input "[DATE] 08:23"
type input "[DATE]"
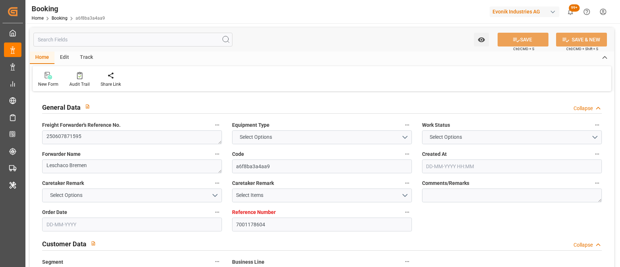
type input "[DATE] 00:00"
type input "[DATE]"
type input "[DATE] 00:00"
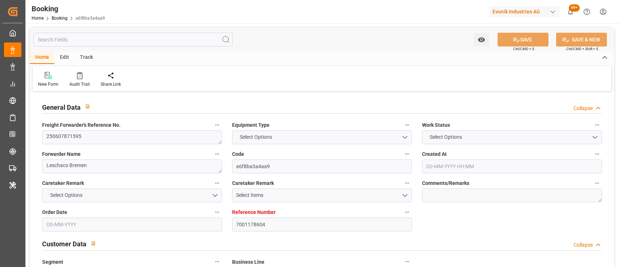
type input "[DATE] 15:04"
type input "11-06-2025 15:32"
type input "[DATE] 09:00"
type input "[DATE] 00:00"
type input "[DATE]"
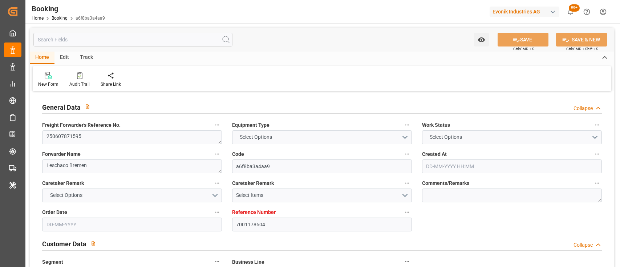
type input "[DATE] 21:00"
type input "[DATE] 00:00"
type input "[DATE] 04:02"
type input "08-08-2025 14:30"
type input "[DATE] 00:00"
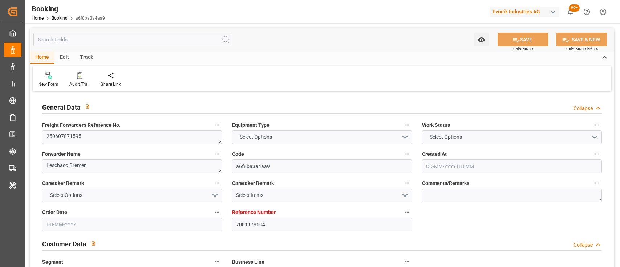
type input "08-08-2025 14:30"
type input "10-08-2025 11:30"
type input "11-08-2025 00:00"
type input "10-08-2025 11:30"
type input "22-08-2025 06:00"
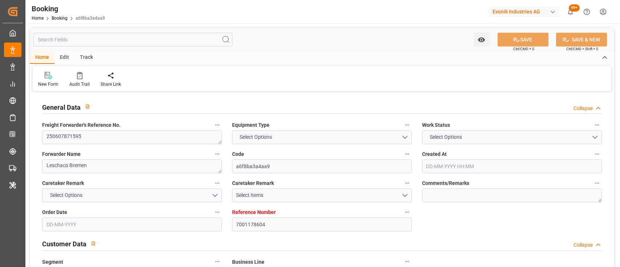
type input "16-08-2025 00:00"
type input "11-06-2025"
type input "10-09-2025 12:03"
type input "[DATE]"
type input "18-06-2025 12:05"
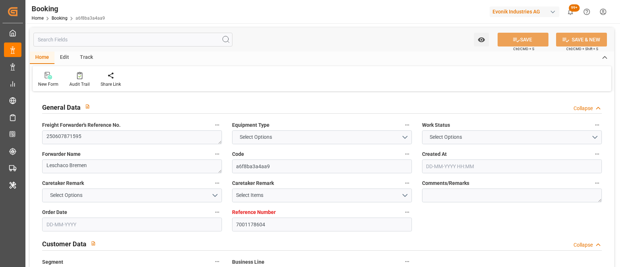
type input "19-06-2025 16:31"
type input "04-08-2025 16:00"
type input "04-08-2025 21:49"
type input "05-08-2025 07:34"
type input "05-08-2025 07:17"
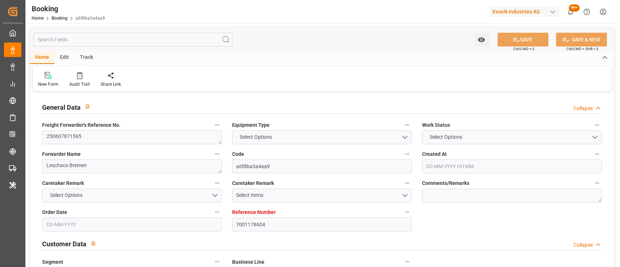
type input "08-08-2025 10:28"
type input "08-08-2025 14:30"
type input "08-08-2025 12:51"
type input "10-08-2025 11:30"
type input "10-08-2025 15:40"
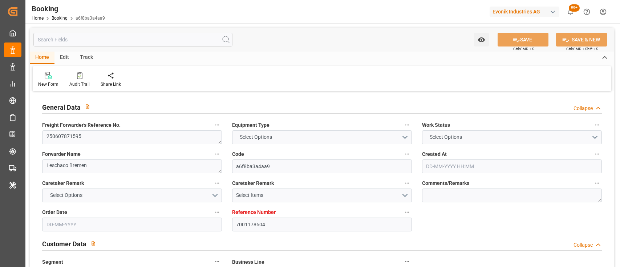
type input "10-08-2025 22:21"
type input "10-08-2025 17:12"
type input "22-08-2025 06:00"
type input "25-08-2025 09:00"
type input "25-08-2025 14:40"
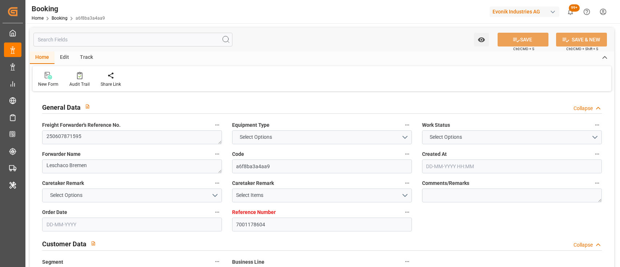
type input "29-08-2025 14:40"
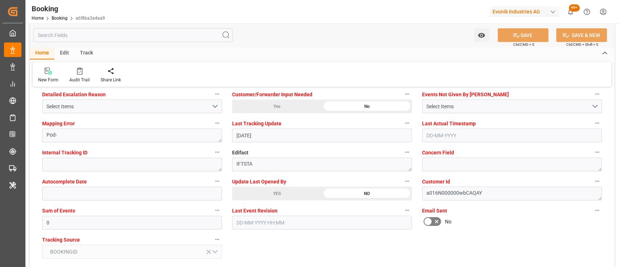
scroll to position [1396, 0]
click at [271, 195] on div "YES" at bounding box center [277, 193] width 90 height 14
type input "11-09-2025 06:08"
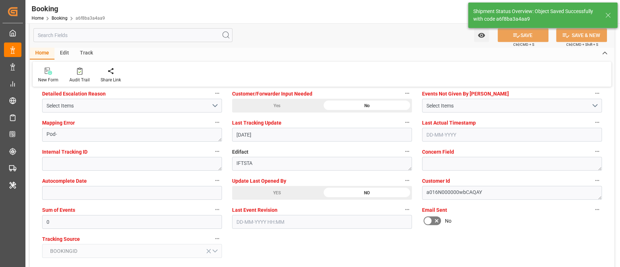
scroll to position [1258, 0]
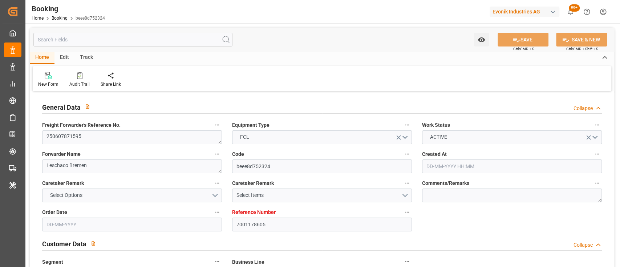
type input "7001178605"
type input "9839210"
type input "CMACGM"
type input "CMA CGM Group"
type input "NLRTM"
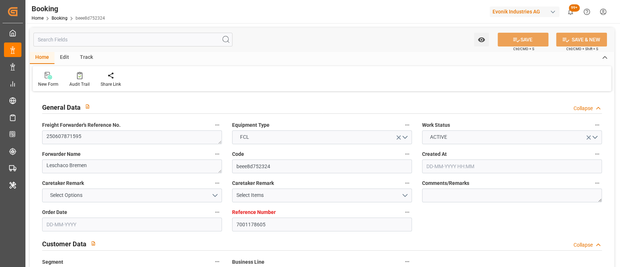
type input "IDBDJ"
type input "MYPKG"
type input "IDJKT"
type input "49"
type input "0"
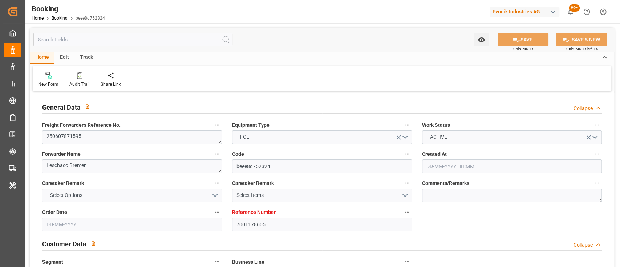
type input "-50"
type input "NLRTM"
type input "IDBDJ"
type input "9326421"
type input "9740859"
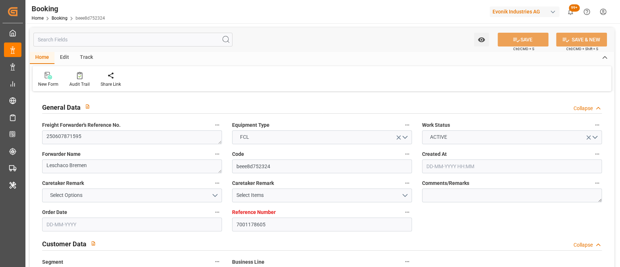
type input "9740859"
type input "[DATE] 08:23"
type input "[DATE]"
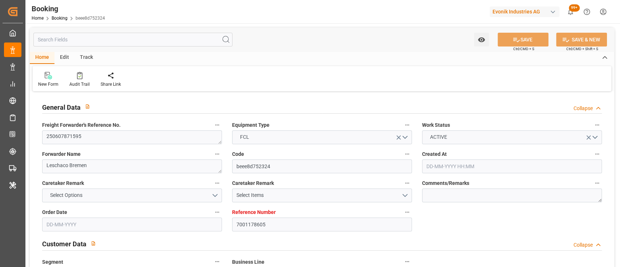
type input "[DATE] 00:00"
type input "[DATE]"
type input "[DATE] 00:00"
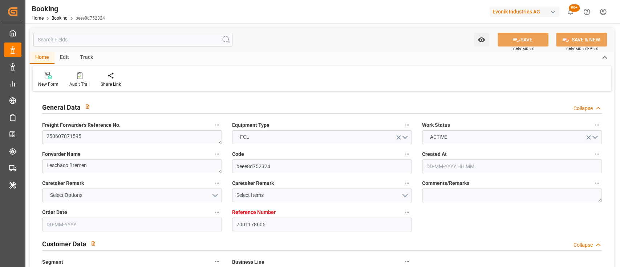
type input "[DATE] 15:04"
type input "[DATE] 16:30"
type input "[DATE] 09:00"
type input "[DATE] 00:00"
type input "[DATE]"
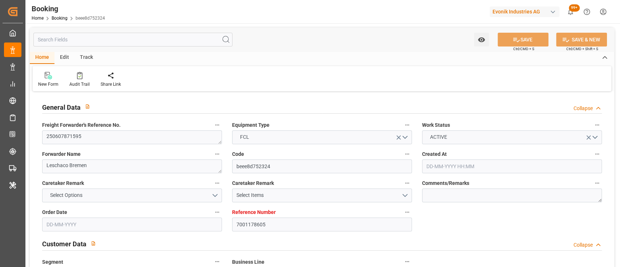
type input "[DATE] 21:00"
type input "[DATE] 00:00"
type input "[DATE] 04:02"
type input "[DATE] 14:30"
type input "[DATE] 00:00"
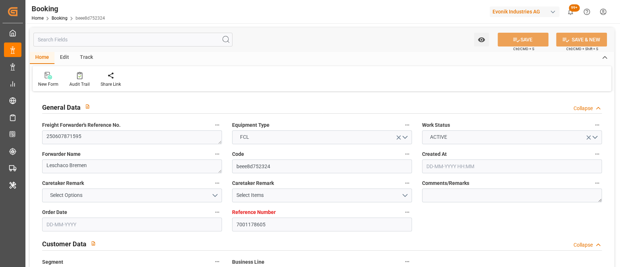
type input "[DATE] 14:30"
type input "[DATE] 11:30"
type input "[DATE] 00:00"
type input "[DATE] 11:30"
type input "[DATE] 06:00"
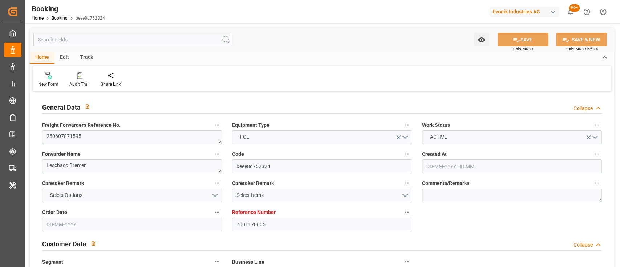
type input "[DATE] 00:00"
type input "[DATE]"
type input "[DATE] 12:03"
type input "[DATE]"
type input "[DATE] 11:29"
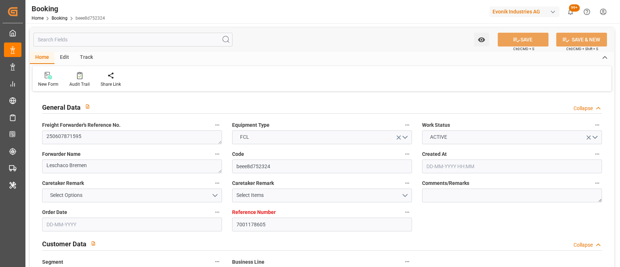
type input "[DATE] 16:31"
type input "[DATE] 16:00"
type input "[DATE] 21:49"
type input "[DATE] 07:34"
type input "[DATE] 08:24"
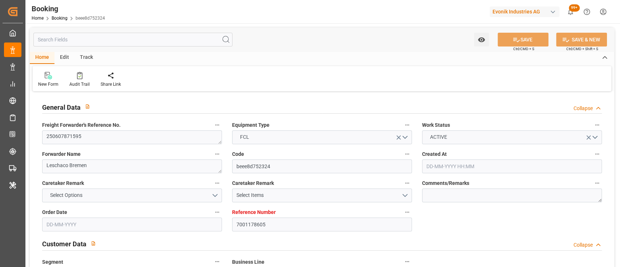
type input "[DATE] 04:56"
type input "[DATE] 14:30"
type input "[DATE] 12:51"
type input "[DATE] 11:30"
type input "[DATE] 15:40"
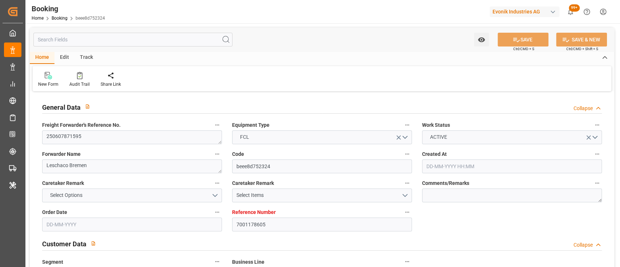
type input "[DATE] 02:31"
type input "[DATE] 02:17"
type input "[DATE] 06:00"
type input "[DATE] 09:00"
type input "[DATE] 14:40"
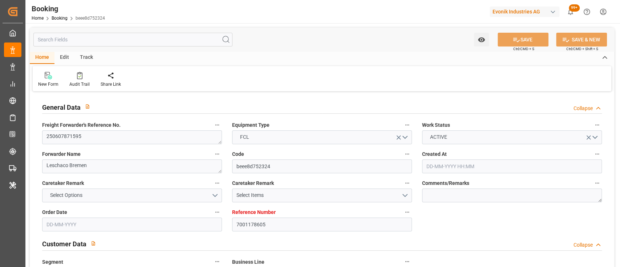
type input "[DATE] 14:40"
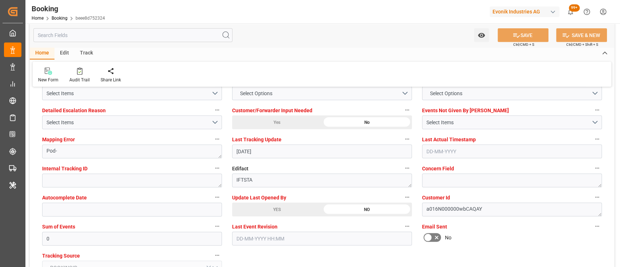
scroll to position [1379, 0]
click at [266, 212] on div "YES" at bounding box center [277, 209] width 90 height 14
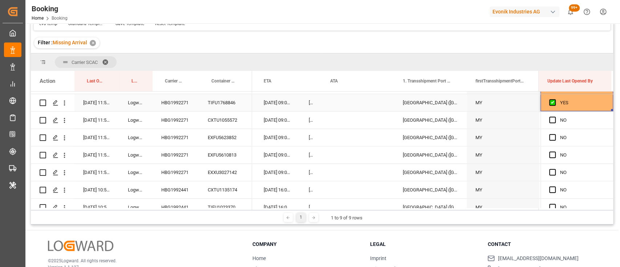
scroll to position [341, 0]
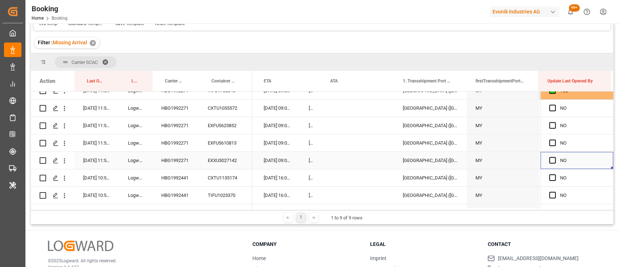
click at [546, 161] on div "NO" at bounding box center [577, 160] width 73 height 17
click at [549, 160] on span "Press SPACE to select this row." at bounding box center [552, 160] width 7 height 7
click at [555, 157] on input "Press SPACE to select this row." at bounding box center [555, 157] width 0 height 0
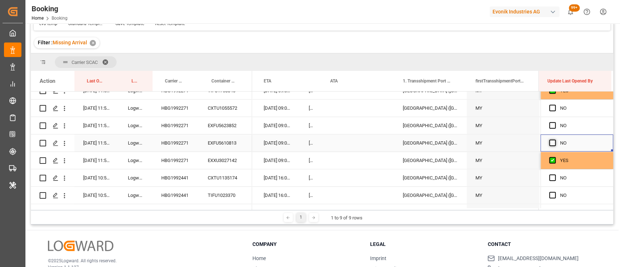
click at [550, 140] on span "Press SPACE to select this row." at bounding box center [552, 142] width 7 height 7
click at [555, 139] on input "Press SPACE to select this row." at bounding box center [555, 139] width 0 height 0
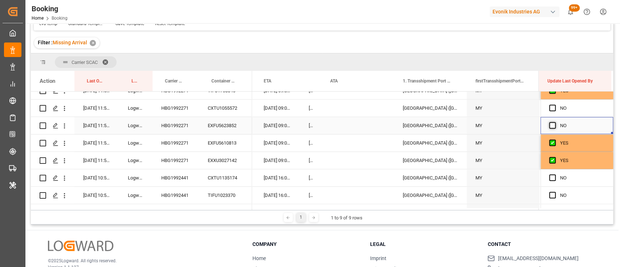
click at [549, 126] on span "Press SPACE to select this row." at bounding box center [552, 125] width 7 height 7
click at [555, 122] on input "Press SPACE to select this row." at bounding box center [555, 122] width 0 height 0
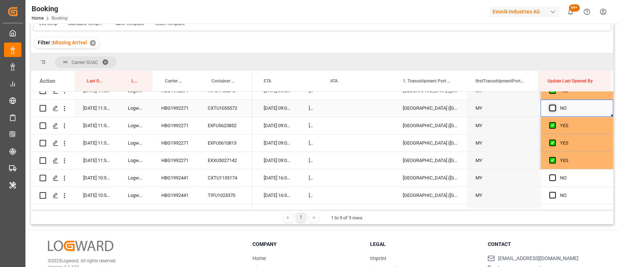
click at [549, 105] on span "Press SPACE to select this row." at bounding box center [552, 108] width 7 height 7
click at [555, 105] on input "Press SPACE to select this row." at bounding box center [555, 105] width 0 height 0
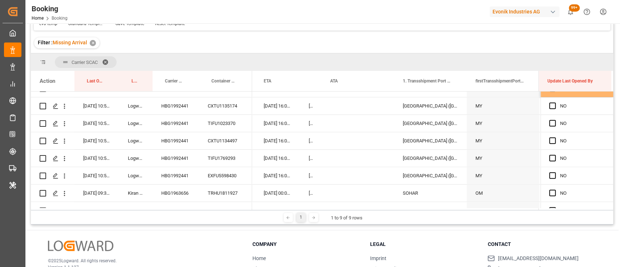
scroll to position [416, 0]
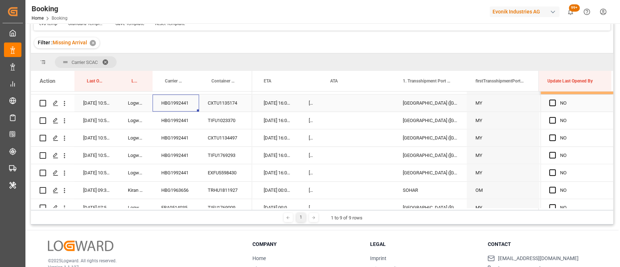
click at [194, 105] on div "HBG1992441" at bounding box center [176, 102] width 46 height 17
click at [549, 102] on span "Press SPACE to select this row." at bounding box center [552, 103] width 7 height 7
click at [555, 100] on input "Press SPACE to select this row." at bounding box center [555, 100] width 0 height 0
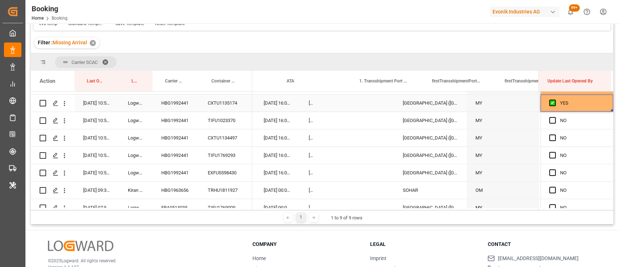
drag, startPoint x: 610, startPoint y: 110, endPoint x: 611, endPoint y: 185, distance: 75.6
click at [611, 185] on div "CN" at bounding box center [322, 150] width 582 height 116
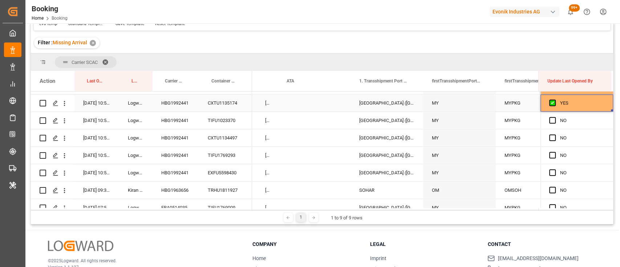
scroll to position [0, 7248]
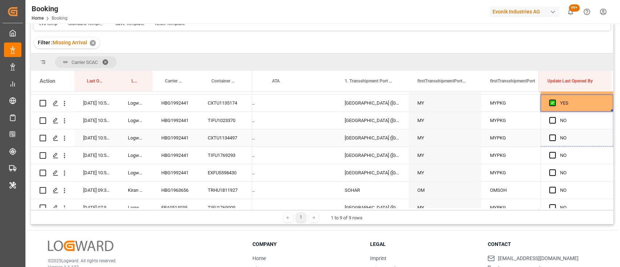
drag, startPoint x: 610, startPoint y: 109, endPoint x: 602, endPoint y: 197, distance: 88.2
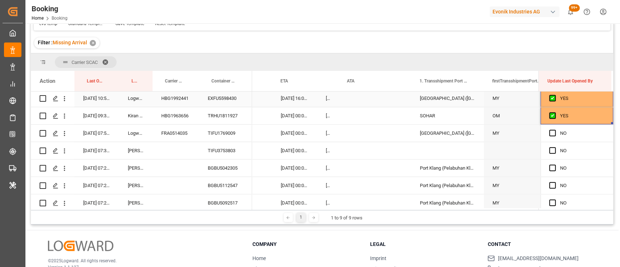
scroll to position [491, 0]
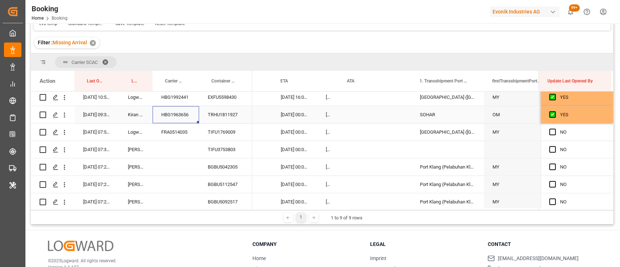
click at [178, 117] on div "HBG1963656" at bounding box center [176, 114] width 46 height 17
click at [66, 115] on icon "open menu" at bounding box center [65, 115] width 8 height 8
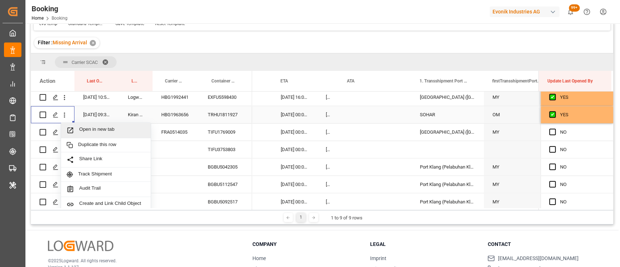
click at [98, 126] on span "Open in new tab" at bounding box center [112, 130] width 66 height 8
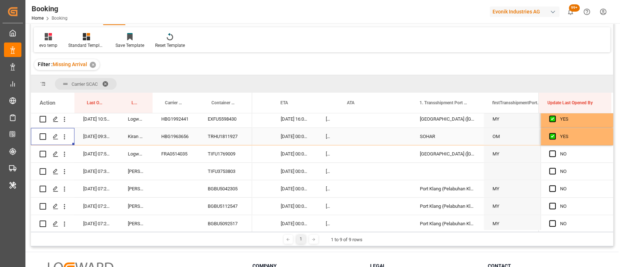
scroll to position [84, 0]
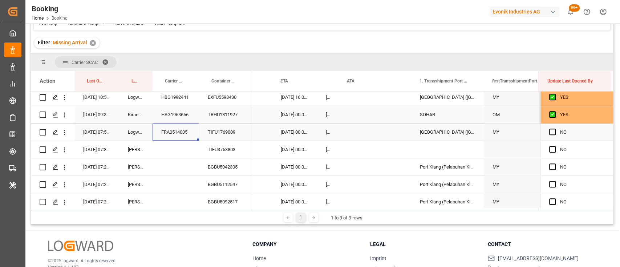
click at [167, 133] on div "FRA0514035" at bounding box center [176, 132] width 46 height 17
click at [550, 129] on span "Press SPACE to select this row." at bounding box center [552, 132] width 7 height 7
click at [555, 129] on input "Press SPACE to select this row." at bounding box center [555, 129] width 0 height 0
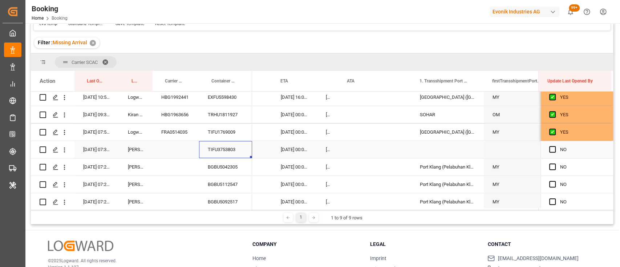
click at [219, 147] on div "TIFU3753803" at bounding box center [225, 149] width 53 height 17
click at [64, 152] on icon "open menu" at bounding box center [65, 150] width 8 height 8
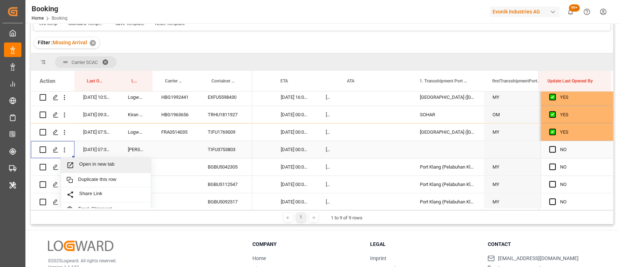
click at [86, 161] on div "Open in new tab" at bounding box center [106, 165] width 90 height 15
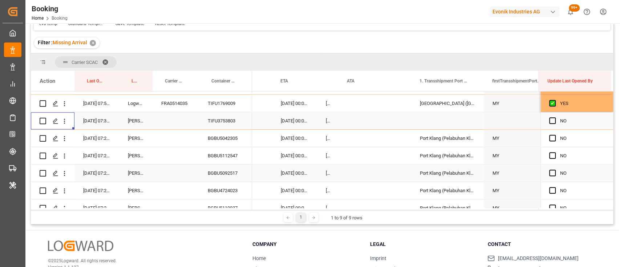
scroll to position [522, 0]
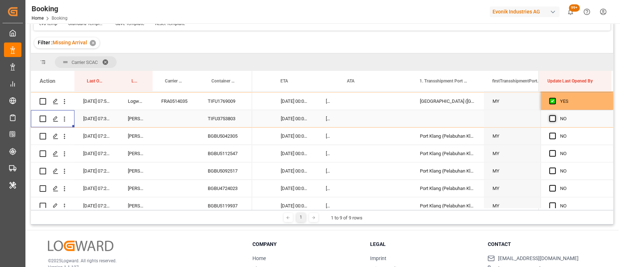
click at [551, 118] on span "Press SPACE to select this row." at bounding box center [552, 118] width 7 height 7
click at [555, 115] on input "Press SPACE to select this row." at bounding box center [555, 115] width 0 height 0
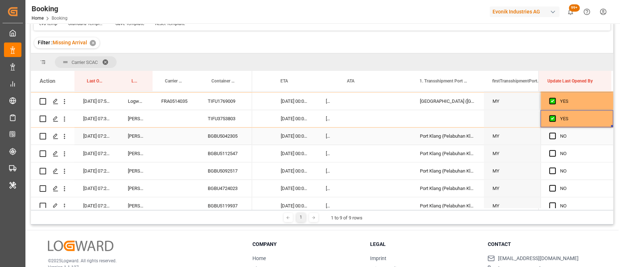
click at [231, 138] on div "BGBU5042305" at bounding box center [225, 136] width 53 height 17
click at [551, 138] on span "Press SPACE to select this row." at bounding box center [552, 136] width 7 height 7
click at [555, 133] on input "Press SPACE to select this row." at bounding box center [555, 133] width 0 height 0
drag, startPoint x: 610, startPoint y: 142, endPoint x: 603, endPoint y: 210, distance: 68.2
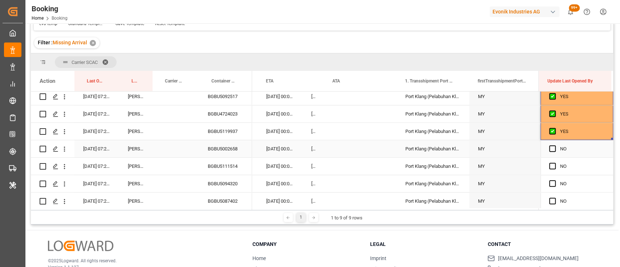
scroll to position [597, 0]
click at [549, 148] on span "Press SPACE to select this row." at bounding box center [552, 148] width 7 height 7
click at [555, 145] on input "Press SPACE to select this row." at bounding box center [555, 145] width 0 height 0
drag, startPoint x: 609, startPoint y: 155, endPoint x: 605, endPoint y: 216, distance: 60.8
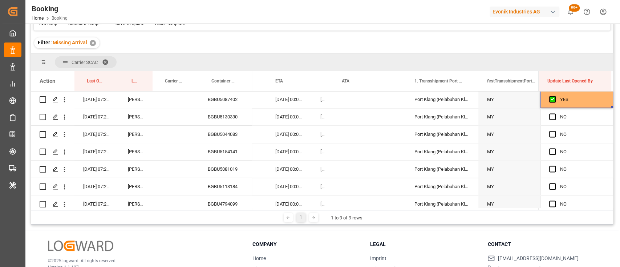
scroll to position [699, 0]
drag, startPoint x: 610, startPoint y: 106, endPoint x: 612, endPoint y: 217, distance: 111.2
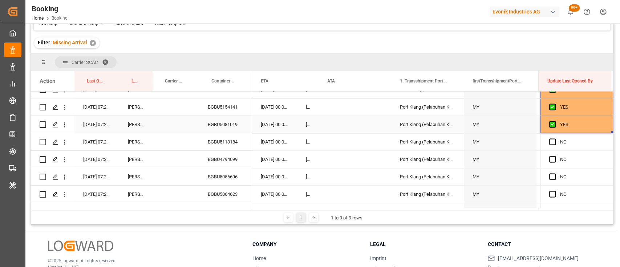
scroll to position [745, 0]
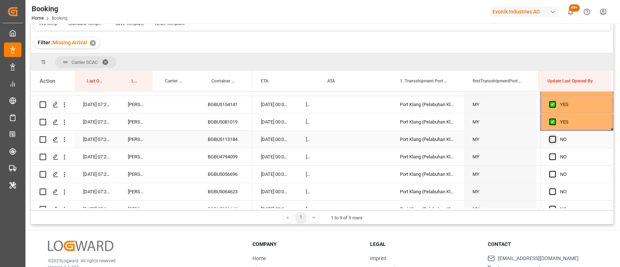
click at [549, 138] on span "Press SPACE to select this row." at bounding box center [552, 139] width 7 height 7
click at [555, 136] on input "Press SPACE to select this row." at bounding box center [555, 136] width 0 height 0
click at [232, 137] on div "BGBU5113184" at bounding box center [225, 139] width 53 height 17
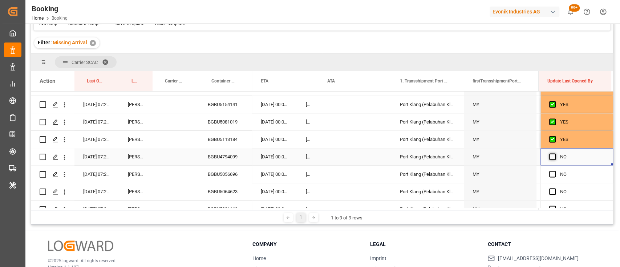
click at [549, 155] on span "Press SPACE to select this row." at bounding box center [552, 156] width 7 height 7
click at [555, 153] on input "Press SPACE to select this row." at bounding box center [555, 153] width 0 height 0
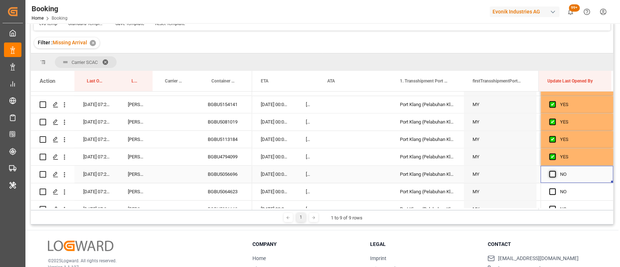
click at [552, 173] on span "Press SPACE to select this row." at bounding box center [552, 174] width 7 height 7
click at [555, 171] on input "Press SPACE to select this row." at bounding box center [555, 171] width 0 height 0
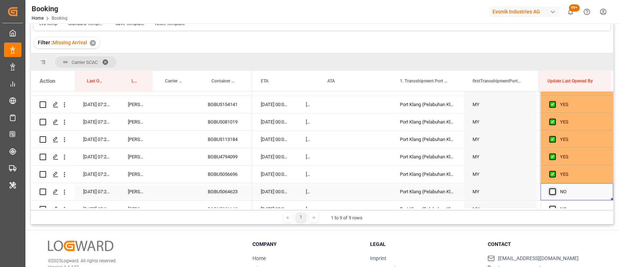
click at [550, 190] on span "Press SPACE to select this row." at bounding box center [552, 191] width 7 height 7
click at [555, 188] on input "Press SPACE to select this row." at bounding box center [555, 188] width 0 height 0
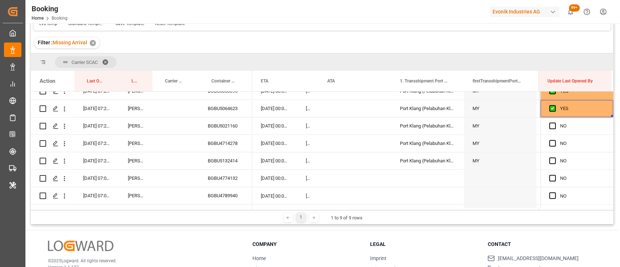
scroll to position [843, 0]
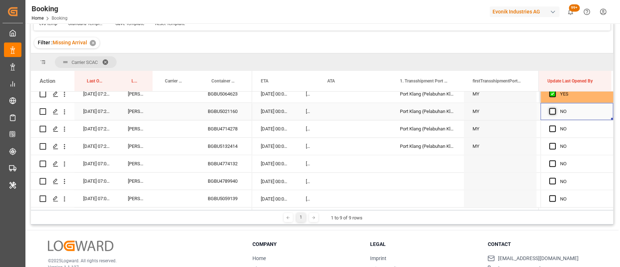
click at [550, 110] on span "Press SPACE to select this row." at bounding box center [552, 111] width 7 height 7
click at [555, 108] on input "Press SPACE to select this row." at bounding box center [555, 108] width 0 height 0
click at [549, 123] on div "Press SPACE to select this row." at bounding box center [554, 129] width 11 height 17
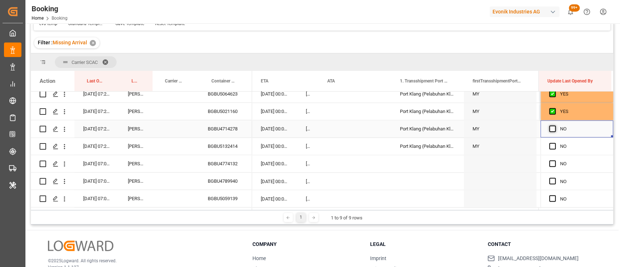
click at [551, 130] on span "Press SPACE to select this row." at bounding box center [552, 128] width 7 height 7
click at [555, 125] on input "Press SPACE to select this row." at bounding box center [555, 125] width 0 height 0
click at [551, 149] on span "Press SPACE to select this row." at bounding box center [552, 146] width 7 height 7
click at [555, 143] on input "Press SPACE to select this row." at bounding box center [555, 143] width 0 height 0
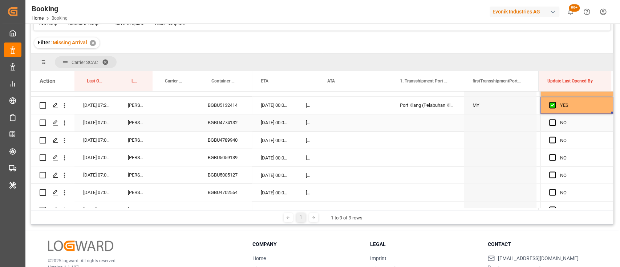
scroll to position [886, 0]
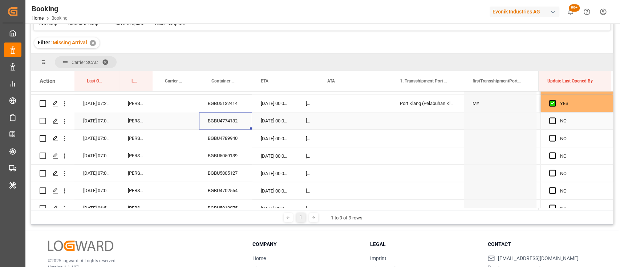
click at [215, 118] on div "BGBU4774132" at bounding box center [225, 120] width 53 height 17
click at [344, 122] on div "Press SPACE to select this row." at bounding box center [355, 120] width 73 height 17
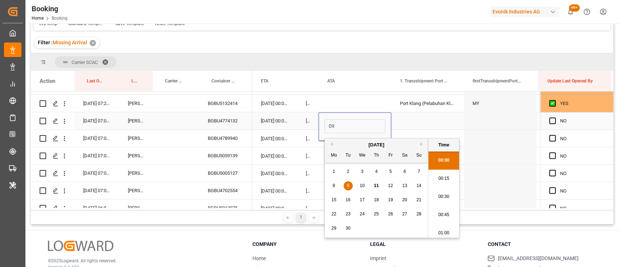
scroll to position [838, 0]
type input "09-09-2025 00:00"
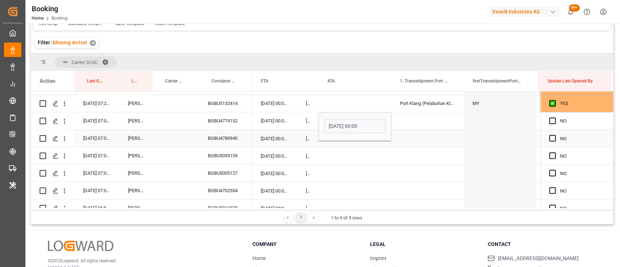
click at [223, 138] on div "BGBU4789940" at bounding box center [225, 138] width 53 height 17
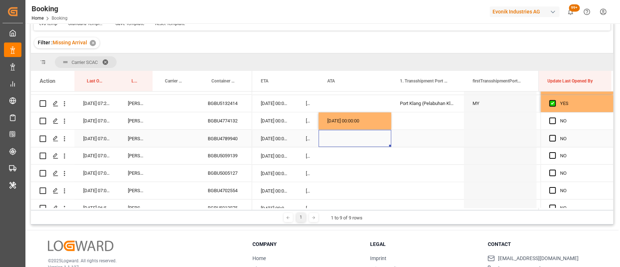
click at [350, 141] on div "Press SPACE to select this row." at bounding box center [355, 138] width 73 height 17
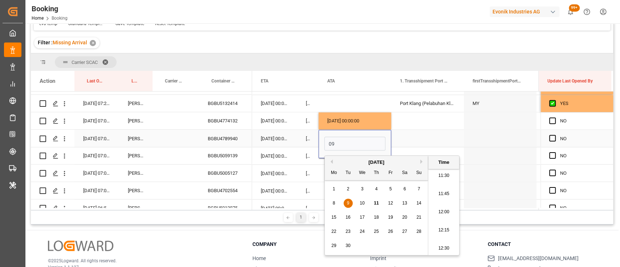
type input "09-09-2025 00:00"
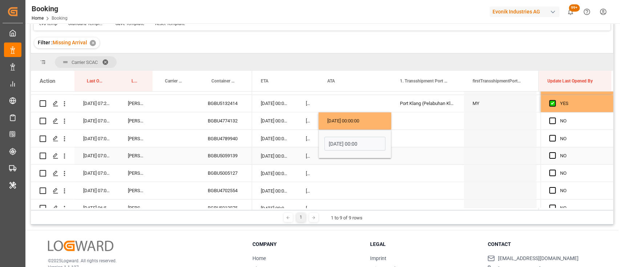
click at [221, 155] on div "BGBU5059139" at bounding box center [225, 155] width 53 height 17
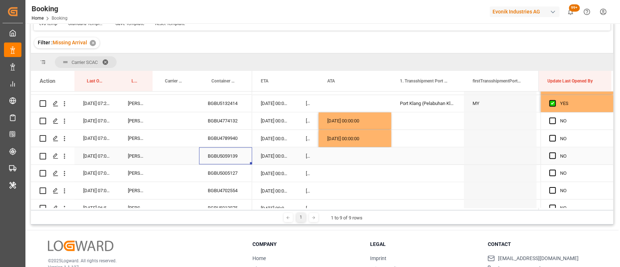
click at [347, 155] on div "Press SPACE to select this row." at bounding box center [355, 155] width 73 height 17
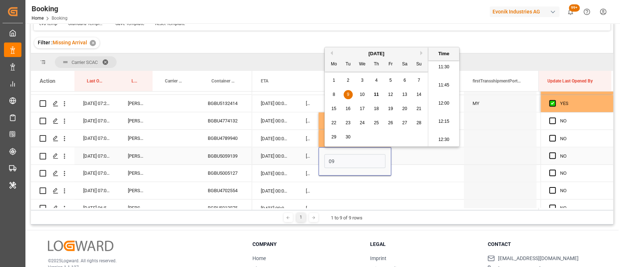
type input "09-09-2025 00:00"
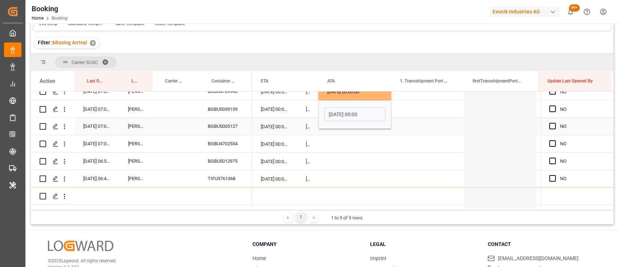
scroll to position [936, 0]
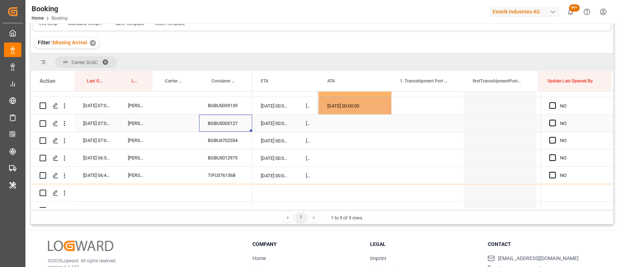
click at [215, 116] on div "BGBU5005127" at bounding box center [225, 122] width 53 height 17
click at [228, 143] on div "BGBU4702554" at bounding box center [225, 140] width 53 height 17
click at [237, 156] on div "BGBU5012975" at bounding box center [225, 157] width 53 height 17
click at [220, 171] on div "TIFU3761368" at bounding box center [225, 175] width 53 height 17
click at [351, 105] on div "09-09-2025 00:00:00" at bounding box center [355, 105] width 73 height 17
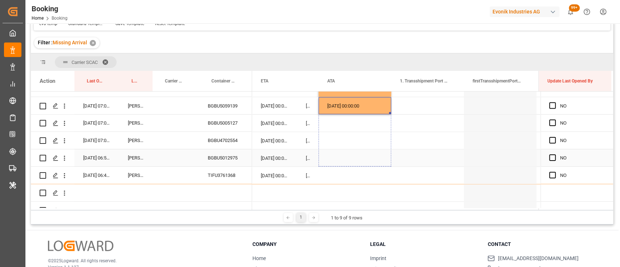
drag, startPoint x: 390, startPoint y: 112, endPoint x: 388, endPoint y: 164, distance: 52.4
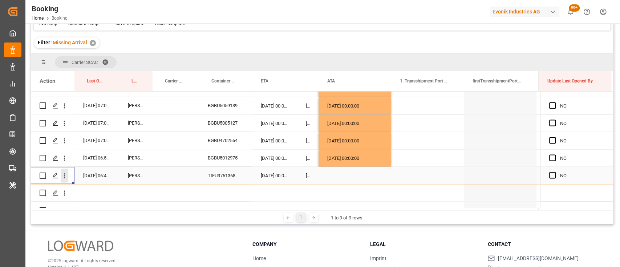
click at [65, 176] on icon "open menu" at bounding box center [65, 176] width 8 height 8
click at [101, 192] on span "Open in new tab" at bounding box center [112, 191] width 66 height 8
click at [550, 175] on span "Press SPACE to select this row." at bounding box center [552, 175] width 7 height 7
click at [555, 172] on input "Press SPACE to select this row." at bounding box center [555, 172] width 0 height 0
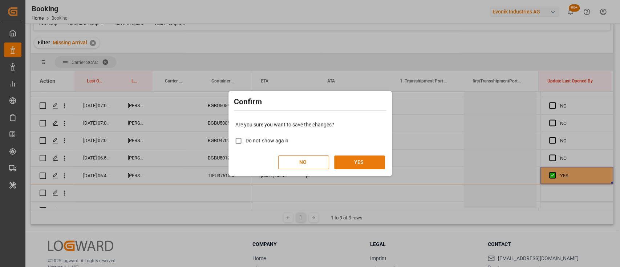
click at [362, 159] on button "YES" at bounding box center [359, 162] width 51 height 14
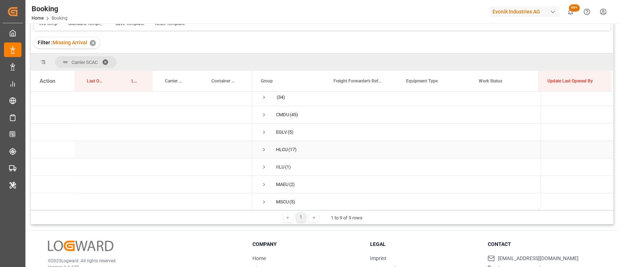
scroll to position [0, 0]
click at [263, 153] on span "Press SPACE to select this row." at bounding box center [264, 152] width 7 height 7
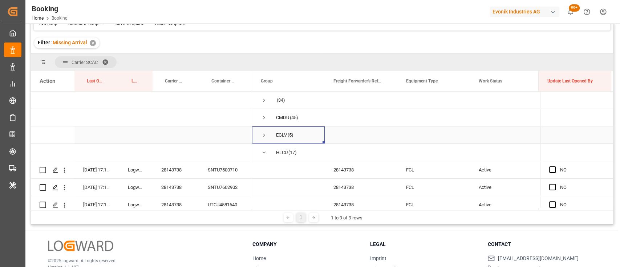
click at [263, 138] on span "Press SPACE to select this row." at bounding box center [264, 135] width 7 height 17
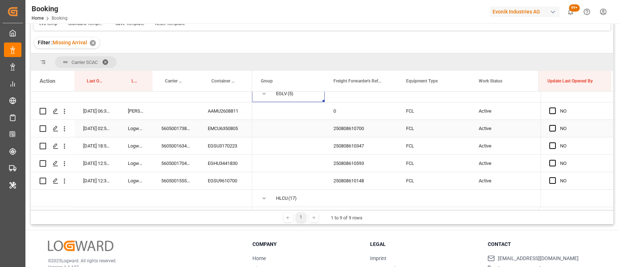
scroll to position [42, 0]
click at [550, 109] on span "Press SPACE to select this row." at bounding box center [552, 110] width 7 height 7
click at [555, 107] on input "Press SPACE to select this row." at bounding box center [555, 107] width 0 height 0
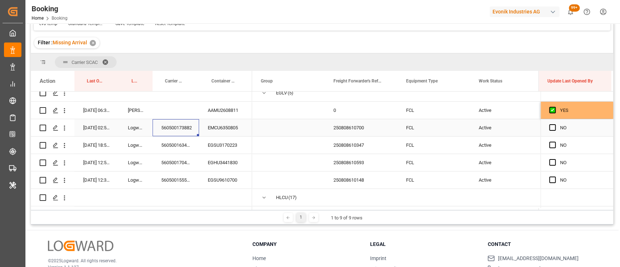
click at [172, 130] on div "560500173882" at bounding box center [176, 127] width 46 height 17
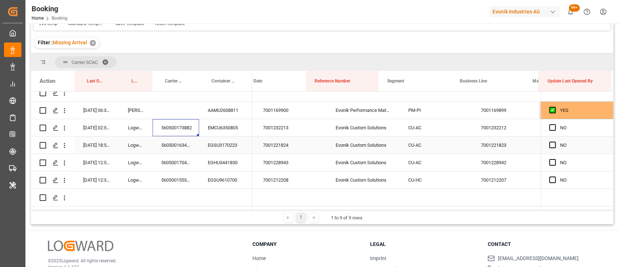
scroll to position [0, 0]
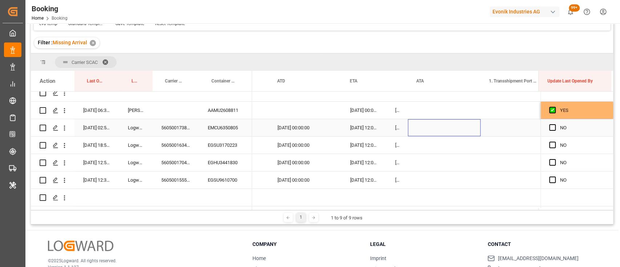
click at [432, 129] on div "Press SPACE to select this row." at bounding box center [444, 127] width 73 height 17
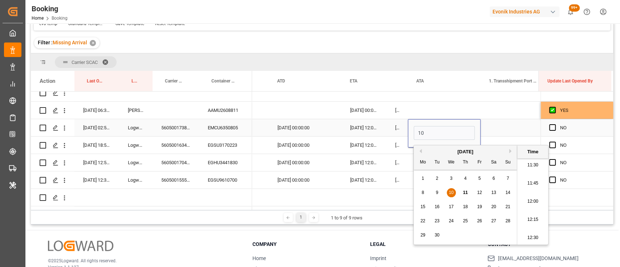
type input "10-09-2025 00:00"
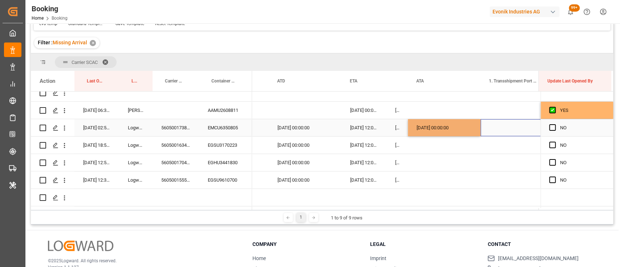
click at [500, 132] on div "Press SPACE to select this row." at bounding box center [517, 127] width 73 height 17
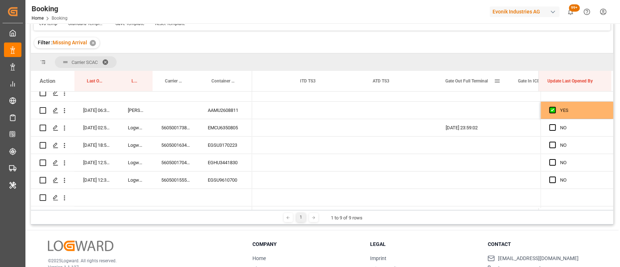
click at [497, 76] on div "Gate Out Full Terminal" at bounding box center [472, 81] width 55 height 20
click at [497, 82] on span at bounding box center [497, 81] width 7 height 7
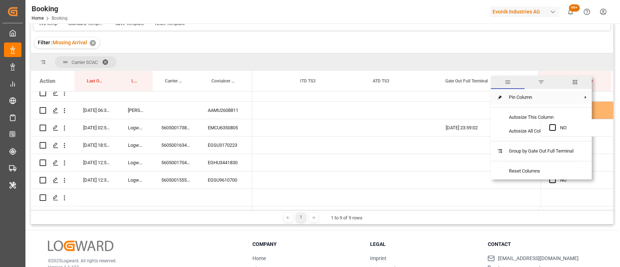
click at [507, 96] on span "Pin Column" at bounding box center [541, 97] width 76 height 14
click at [501, 97] on span at bounding box center [500, 97] width 7 height 7
click at [470, 118] on span "Pin Right" at bounding box center [469, 114] width 31 height 14
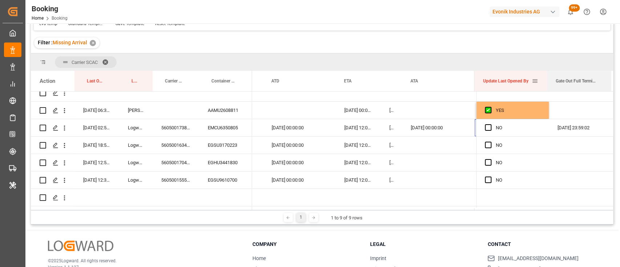
drag, startPoint x: 538, startPoint y: 87, endPoint x: 546, endPoint y: 87, distance: 8.4
click at [546, 87] on div "Update Last Opened By Gate Out Full Terminal" at bounding box center [542, 81] width 137 height 20
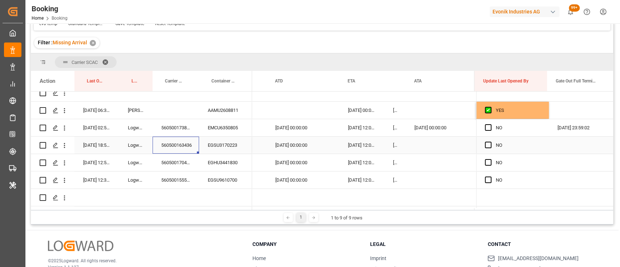
click at [175, 144] on div "560500163436" at bounding box center [176, 145] width 46 height 17
click at [426, 145] on div "Press SPACE to select this row." at bounding box center [442, 145] width 73 height 17
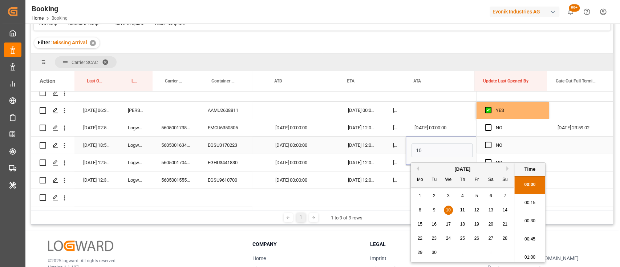
scroll to position [0, 7106]
type input "10-09-2025 00:00"
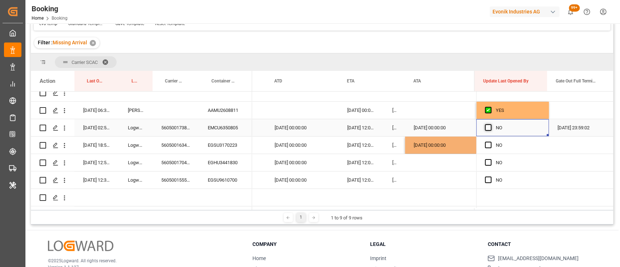
click at [485, 127] on span "Press SPACE to select this row." at bounding box center [488, 127] width 7 height 7
click at [490, 124] on input "Press SPACE to select this row." at bounding box center [490, 124] width 0 height 0
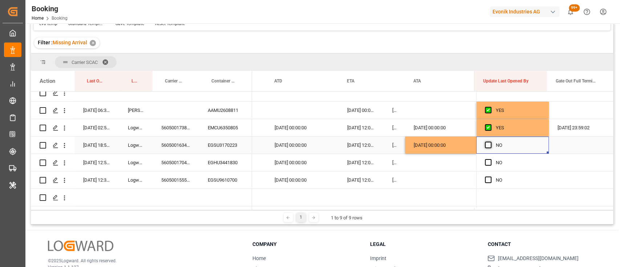
click at [486, 144] on span "Press SPACE to select this row." at bounding box center [488, 145] width 7 height 7
click at [490, 142] on input "Press SPACE to select this row." at bounding box center [490, 142] width 0 height 0
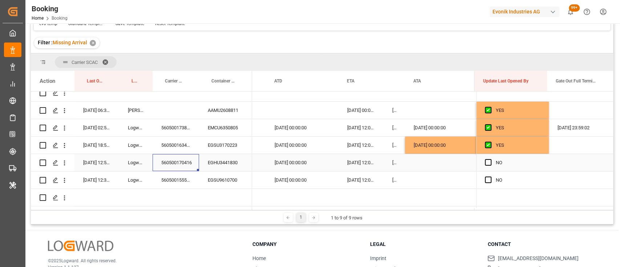
click at [174, 165] on div "560500170416" at bounding box center [176, 162] width 46 height 17
click at [66, 164] on icon "open menu" at bounding box center [65, 163] width 8 height 8
click at [96, 178] on span "Open in new tab" at bounding box center [112, 178] width 66 height 8
click at [487, 164] on span "Press SPACE to select this row." at bounding box center [488, 162] width 7 height 7
click at [490, 159] on input "Press SPACE to select this row." at bounding box center [490, 159] width 0 height 0
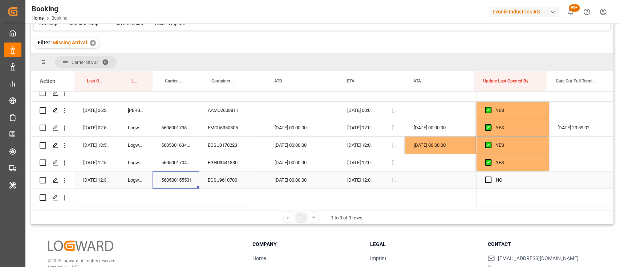
click at [185, 178] on div "560500155531" at bounding box center [176, 179] width 46 height 17
click at [487, 177] on span "Press SPACE to select this row." at bounding box center [488, 180] width 7 height 7
click at [490, 177] on input "Press SPACE to select this row." at bounding box center [490, 177] width 0 height 0
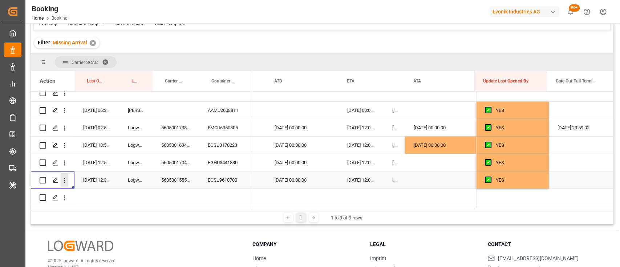
click at [62, 181] on icon "open menu" at bounding box center [65, 181] width 8 height 8
click at [82, 191] on div "Open in new tab" at bounding box center [106, 195] width 90 height 15
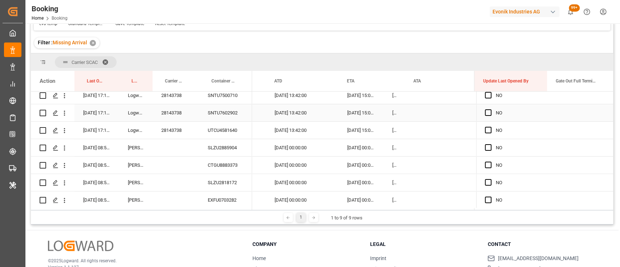
scroll to position [151, 0]
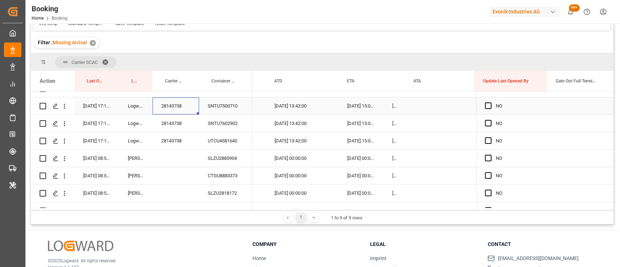
click at [168, 102] on div "28143738" at bounding box center [176, 105] width 46 height 17
click at [61, 109] on icon "open menu" at bounding box center [65, 106] width 8 height 8
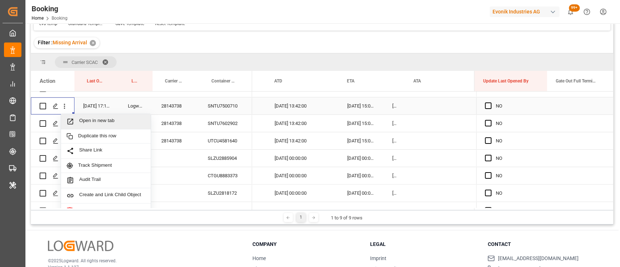
click at [95, 125] on span "Open in new tab" at bounding box center [112, 122] width 66 height 8
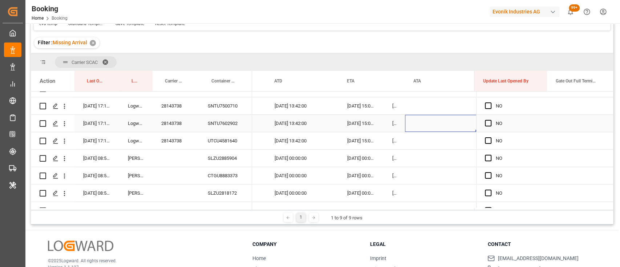
click at [413, 121] on div "Press SPACE to select this row." at bounding box center [441, 123] width 73 height 17
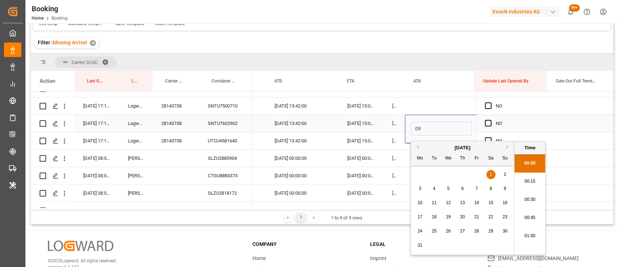
scroll to position [838, 0]
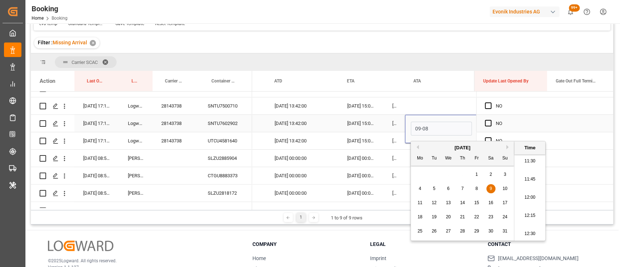
type input "09-08-2025 00:00"
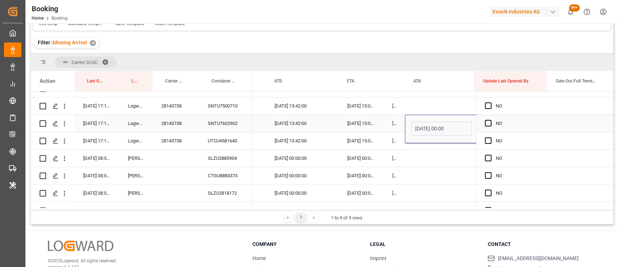
click at [426, 142] on div "09-08-2025 00:00" at bounding box center [441, 129] width 73 height 28
click at [382, 131] on div "09-08-2025 15:00:00" at bounding box center [361, 123] width 45 height 17
click at [419, 143] on div "Press SPACE to select this row." at bounding box center [441, 140] width 73 height 17
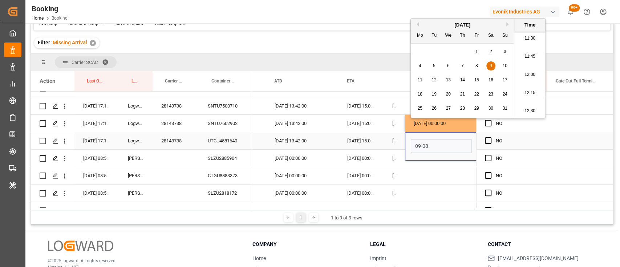
type input "09-08-2025 00:00"
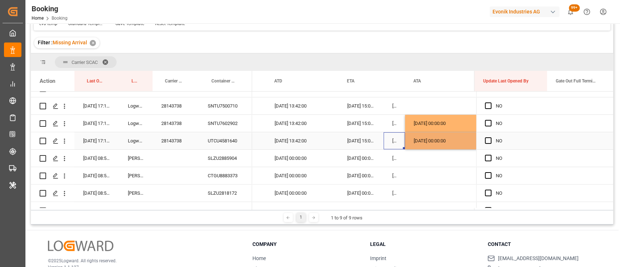
click at [387, 141] on div "01-08-2025 00:00:00" at bounding box center [394, 140] width 21 height 17
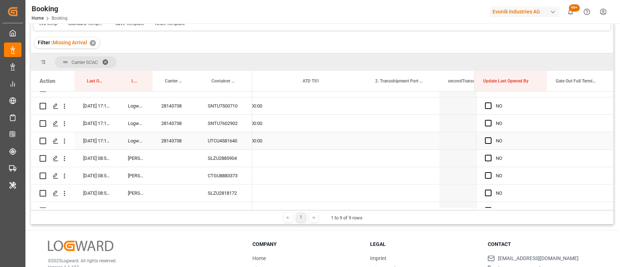
scroll to position [0, 7737]
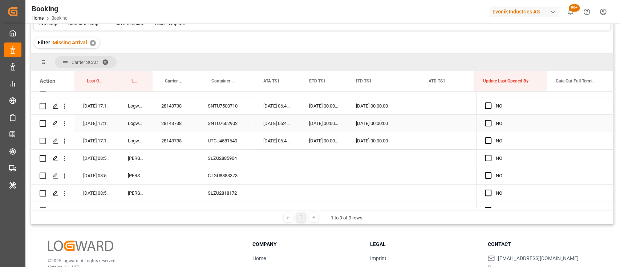
click at [433, 119] on div "Press SPACE to select this row." at bounding box center [456, 123] width 73 height 17
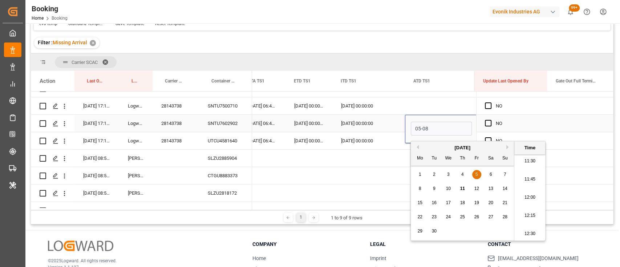
type input "05-08-2025 00:00"
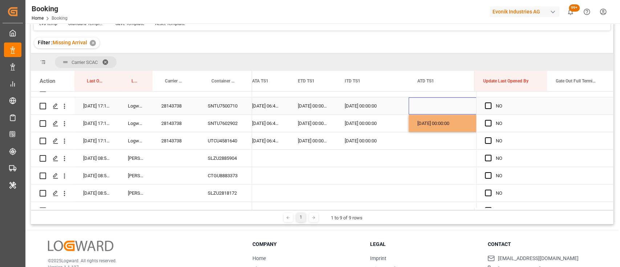
click at [416, 109] on div "Press SPACE to select this row." at bounding box center [445, 105] width 73 height 17
click at [421, 126] on div "05-08-2025 00:00:00" at bounding box center [445, 123] width 73 height 17
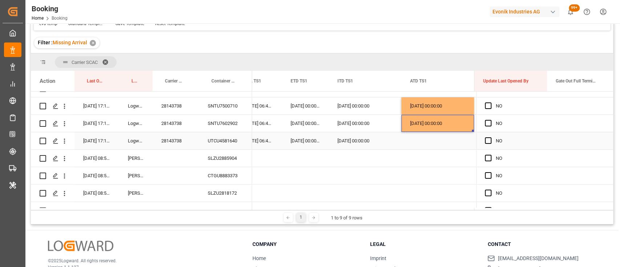
click at [416, 137] on div "Press SPACE to select this row." at bounding box center [437, 140] width 73 height 17
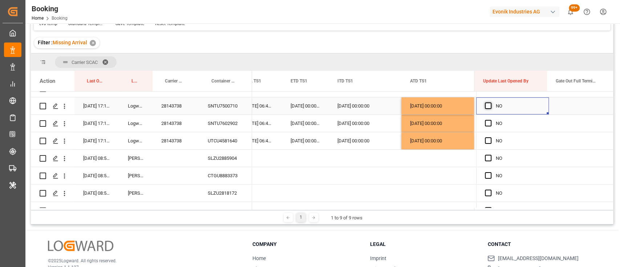
click at [487, 106] on span "Press SPACE to select this row." at bounding box center [488, 105] width 7 height 7
click at [490, 102] on input "Press SPACE to select this row." at bounding box center [490, 102] width 0 height 0
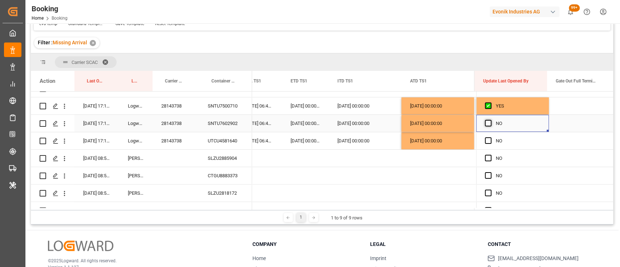
click at [486, 125] on span "Press SPACE to select this row." at bounding box center [488, 123] width 7 height 7
click at [490, 120] on input "Press SPACE to select this row." at bounding box center [490, 120] width 0 height 0
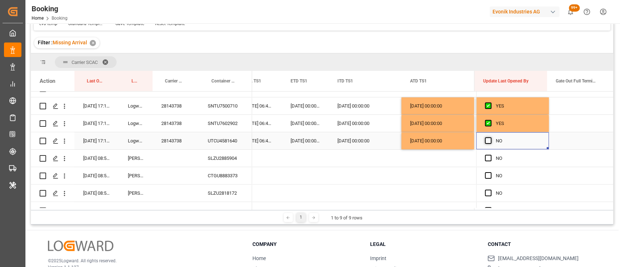
click at [487, 140] on span "Press SPACE to select this row." at bounding box center [488, 140] width 7 height 7
click at [490, 137] on input "Press SPACE to select this row." at bounding box center [490, 137] width 0 height 0
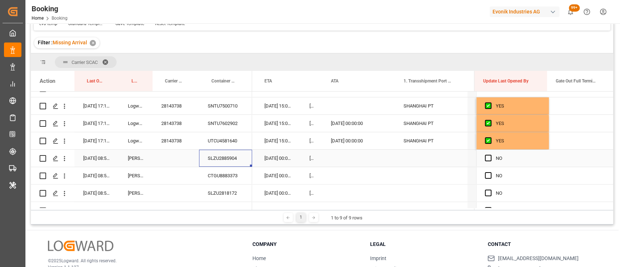
click at [223, 158] on div "SLZU2885904" at bounding box center [225, 158] width 53 height 17
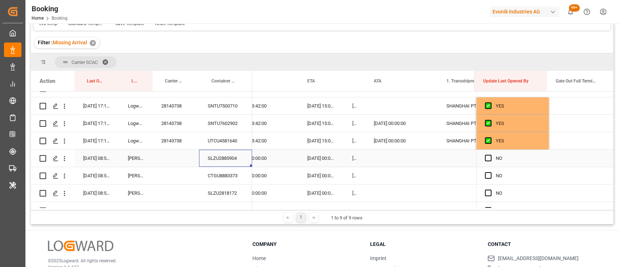
click at [377, 159] on div "Press SPACE to select this row." at bounding box center [401, 158] width 73 height 17
click at [377, 159] on input "01-09-2025 00:00" at bounding box center [401, 164] width 61 height 14
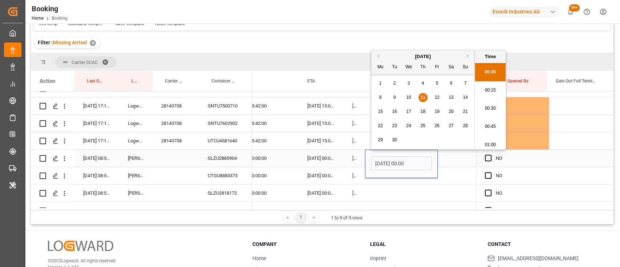
type input "[DATE] 00:00"
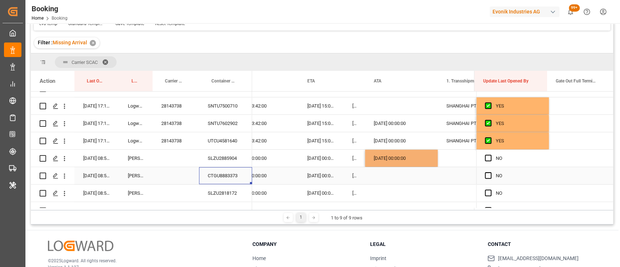
click at [221, 173] on div "CTGU8883373" at bounding box center [225, 175] width 53 height 17
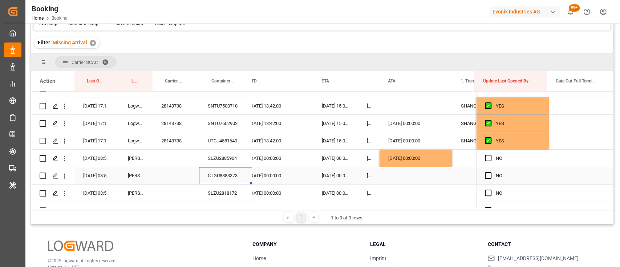
scroll to position [0, 7107]
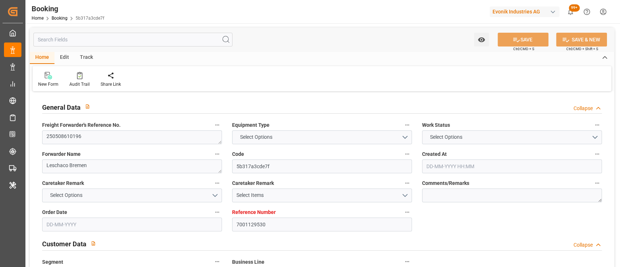
type input "7001129530"
type input "9410741"
type input "CMACGM"
type input "CMA CGM Group"
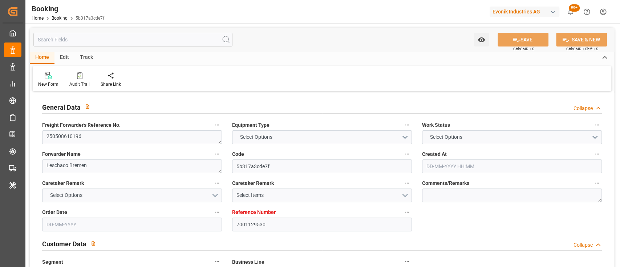
type input "NLRTM"
type input "PKKHI"
type input "OMSOH"
type input "AEJEA"
type input "0"
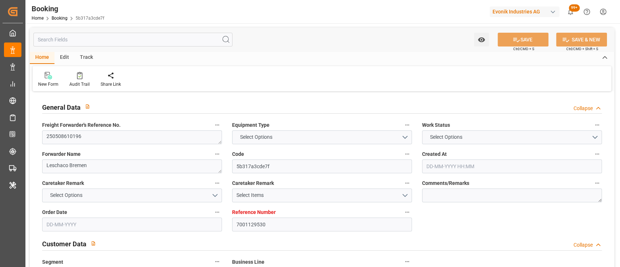
type input "-46"
type input "NLRTM"
type input "PKKHI"
type input "9243605"
type input "9367827"
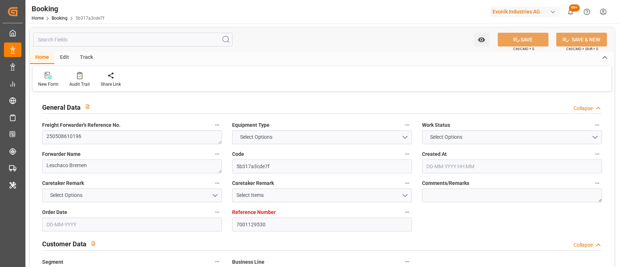
type input "9367827"
type input "[DATE] 12:26"
type input "[DATE]"
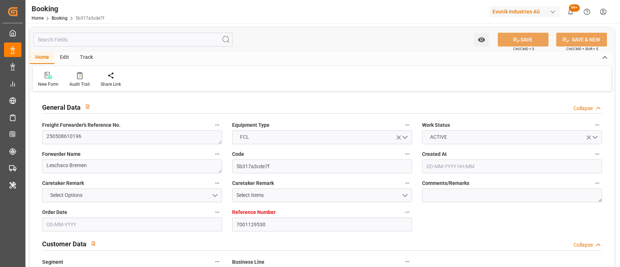
type input "[DATE] 00:00"
type input "[DATE]"
type input "[DATE] 00:00"
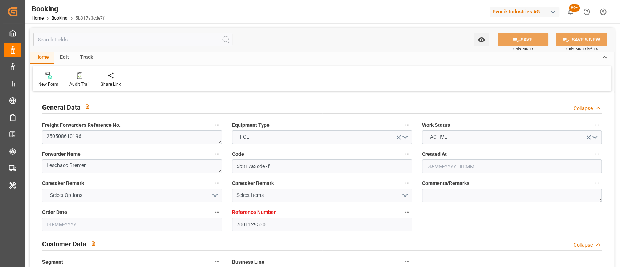
type input "[DATE] 00:00"
type input "[DATE]"
type input "[DATE] 21:30"
type input "[DATE] 09:09"
type input "[DATE] 00:00"
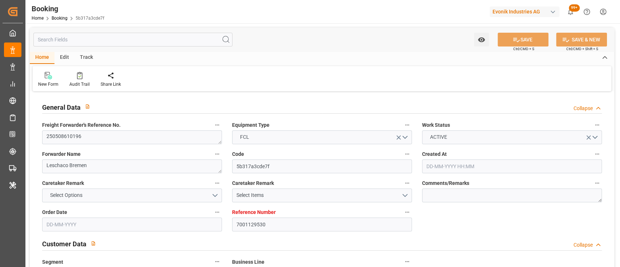
type input "[DATE] 00:00"
type input "[DATE]"
type input "[DATE] 01:00"
type input "[DATE] 00:00"
type input "[DATE] 06:30"
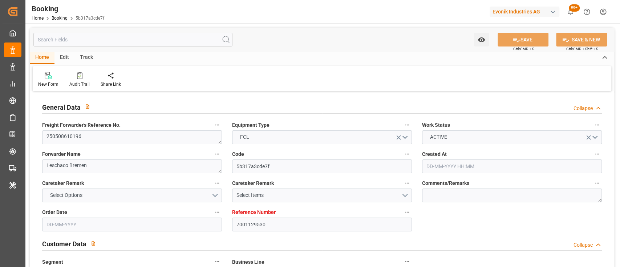
type input "[DATE] 00:00"
type input "[DATE] 18:12"
type input "[DATE] 19:00"
type input "[DATE] 21:00"
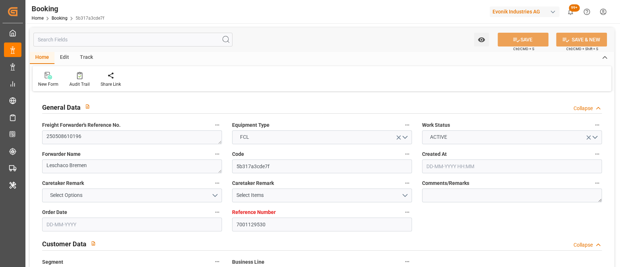
type input "[DATE] 21:00"
type input "[DATE] 00:00"
type input "[DATE]"
type input "[DATE] 09:33"
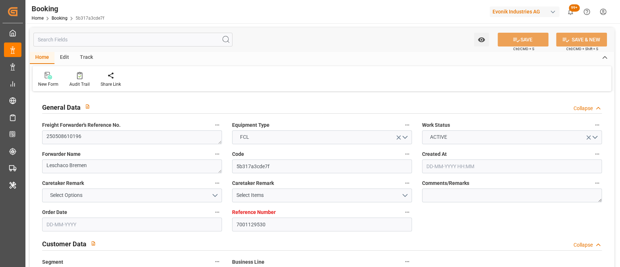
type input "[DATE]"
type input "[DATE] 06:01"
type input "[DATE] 08:19"
type input "[DATE] 04:43"
type input "[DATE] 22:53"
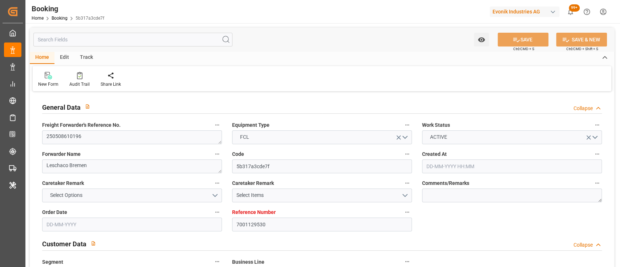
type input "[DATE] 01:00"
type input "[DATE] 01:46"
type input "[DATE] 20:44"
type input "[DATE] 09:47"
type input "[DATE] 05:09"
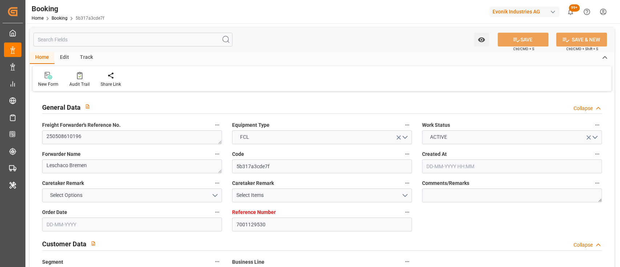
type input "[DATE] 00:00"
type input "[DATE] 14:30"
type input "[DATE] 21:00"
type input "[DATE] 03:58"
type input "[DATE] 22:02"
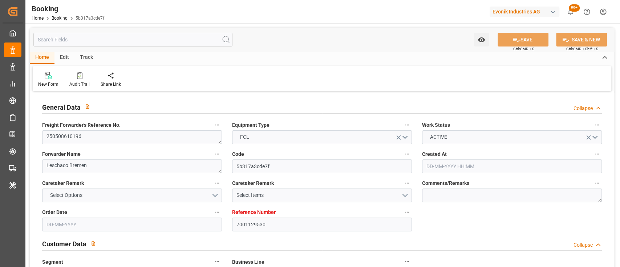
type input "[DATE] 10:00"
type input "[DATE] 15:30"
type input "[DATE] 03:24"
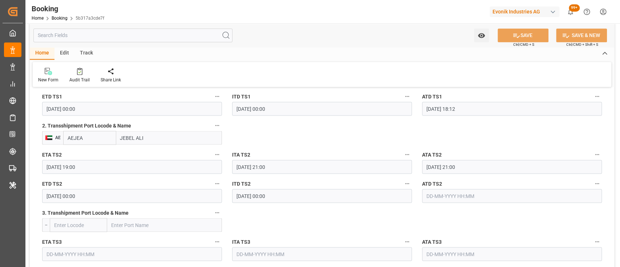
scroll to position [869, 0]
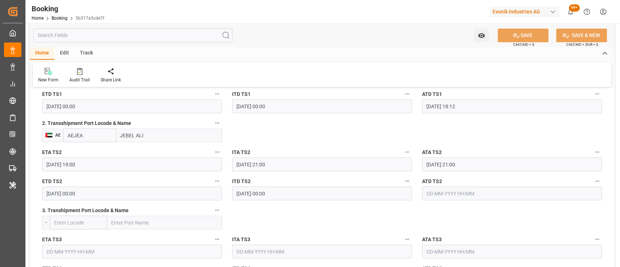
click at [451, 194] on input "text" at bounding box center [512, 193] width 180 height 14
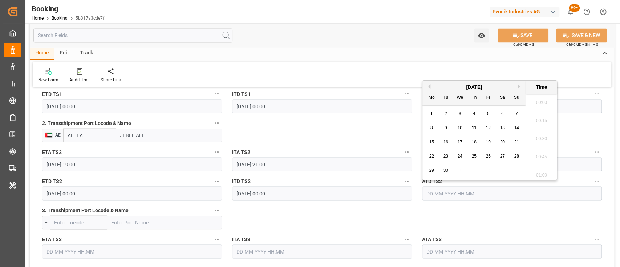
scroll to position [819, 0]
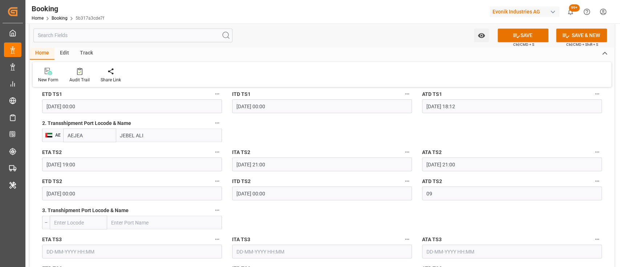
type input "[DATE] 00:00"
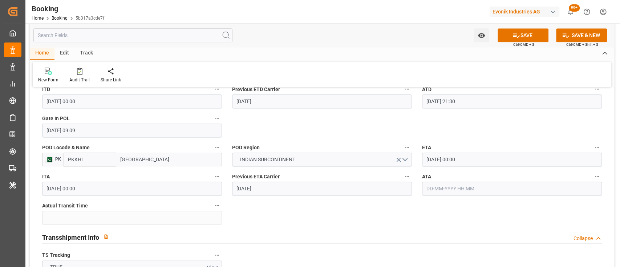
scroll to position [619, 0]
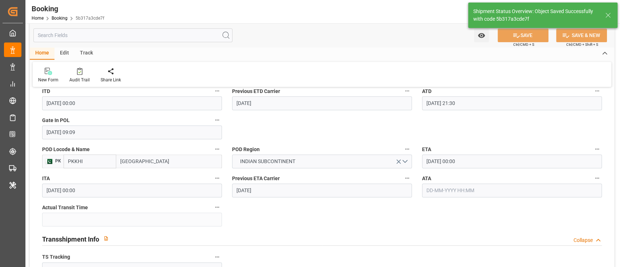
type textarea "[PERSON_NAME]"
type input "[DATE] 06:14"
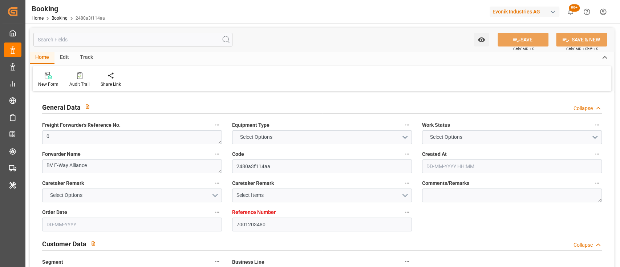
type input "7001203480"
type input "9466245"
type input "CMACGM"
type input "CMA CGM Group"
type input "BEANR"
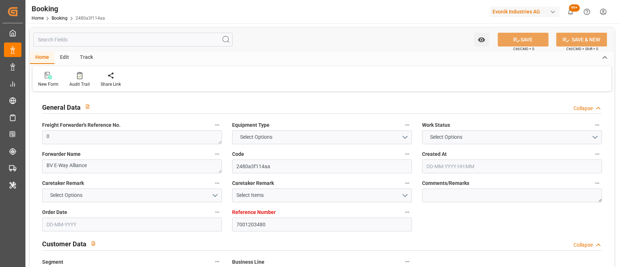
type input "INNSA"
type input "0"
type input "[DATE] 15:02"
type input "[DATE]"
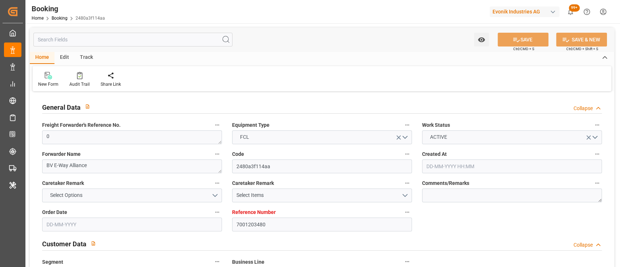
type input "[DATE]"
type input "[DATE] 00:00"
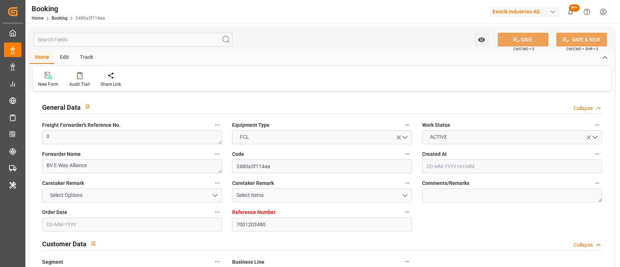
type input "24-07-2025 00:00"
type input "[DATE] 00:00"
type input "30-08-2025 00:00"
type input "19-08-2025"
type input "10-09-2025 07:36"
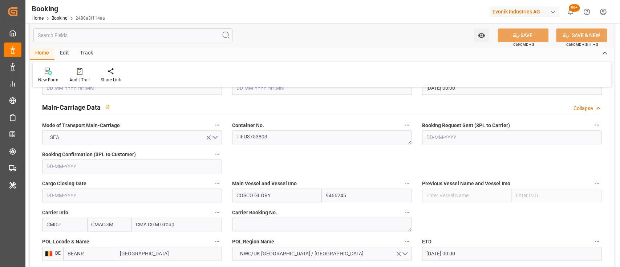
scroll to position [428, 0]
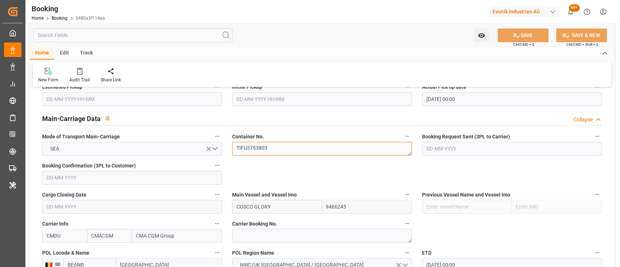
click at [267, 147] on textarea "TIFU3753803" at bounding box center [322, 149] width 180 height 14
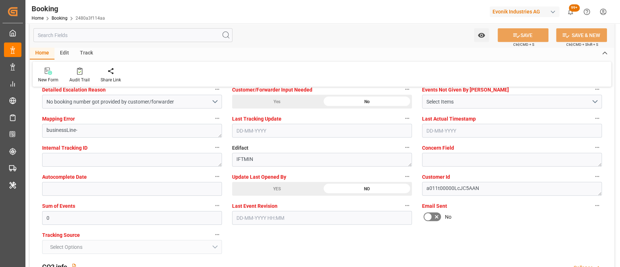
scroll to position [1400, 0]
click at [279, 193] on div "YES" at bounding box center [277, 188] width 90 height 14
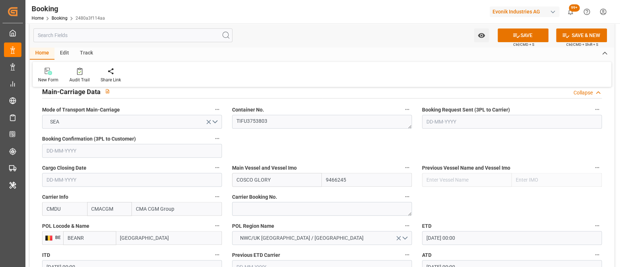
scroll to position [455, 0]
click at [256, 126] on textarea "TIFU3753803" at bounding box center [322, 121] width 180 height 14
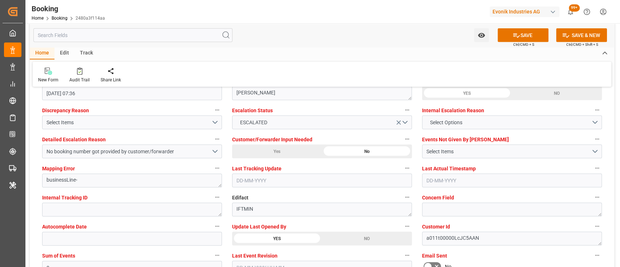
scroll to position [1353, 0]
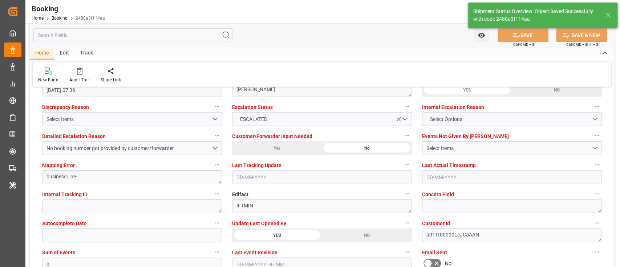
type textarea "shaini ghorai"
type input "11-09-2025 06:27"
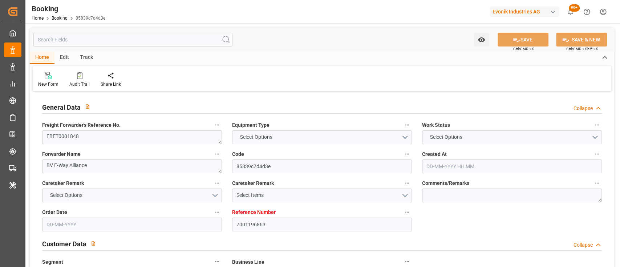
type input "7001196863"
type input "9466245"
type input "CMACGM"
type input "CMA CGM Group"
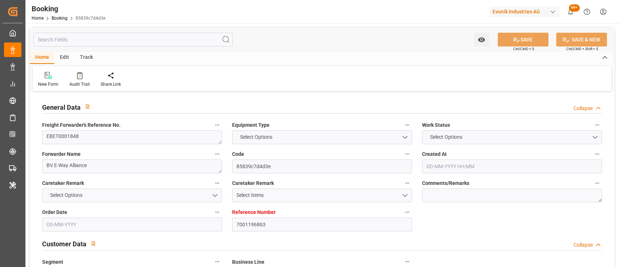
type input "BEANR"
type input "INNSA"
type input "0"
type input "16-06-2025 16:43"
type input "16-06-2025"
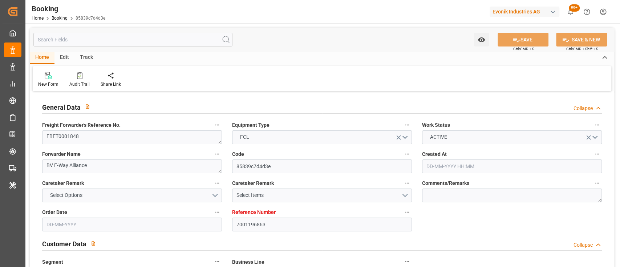
type input "05-09-2025"
type input "14-07-2025"
type input "14-07-2025 00:00"
type input "15-07-2025 00:00"
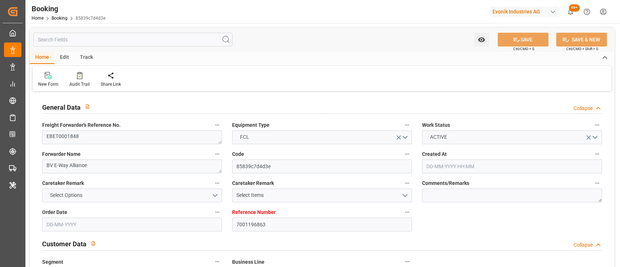
type input "29-07-2025 00:00"
type input "25-07-2025 00:00"
type input "10-09-2025 00:00"
type input "09-09-2025 00:00"
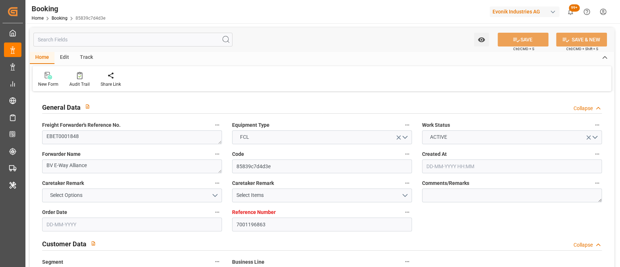
type input "22-08-2025"
type input "11-09-2025 06:06"
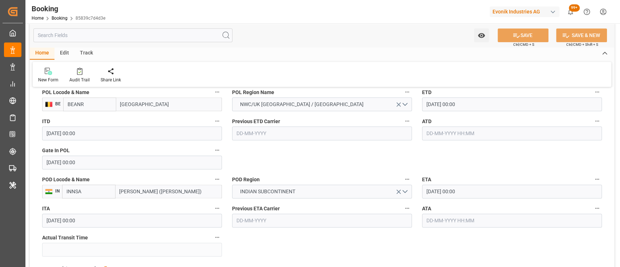
scroll to position [589, 0]
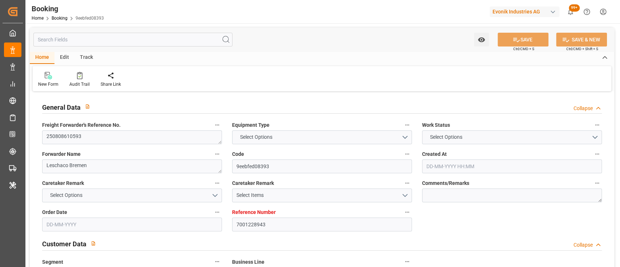
type input "7001228943"
type input "9472165"
type input "Evergreen"
type input "Evergreen Marine Corp."
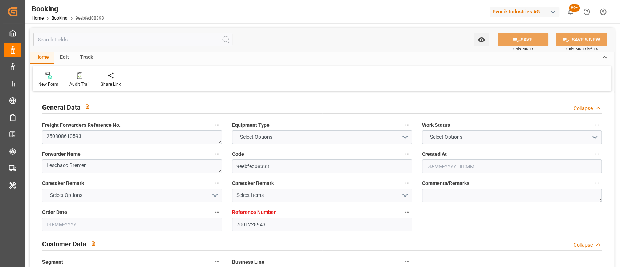
type input "NLRTM"
type input "USNYC"
type input "0"
type input "NLRTM"
type input "USNYC"
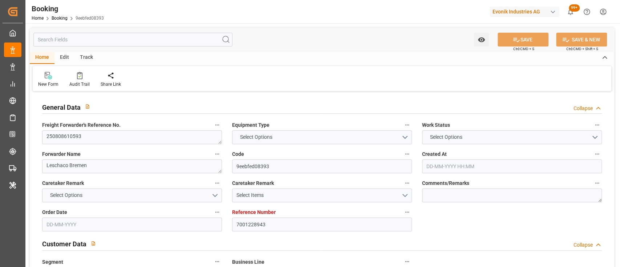
type input "9472165"
type input "[DATE] 10:07"
type input "[DATE]"
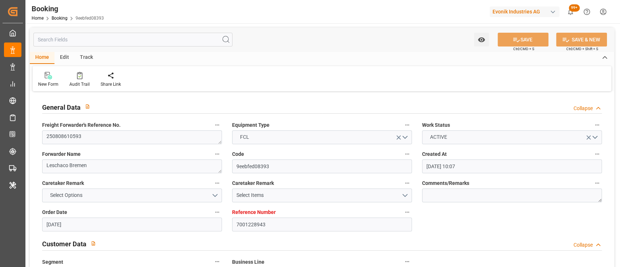
type input "[DATE]"
type input "[DATE] 00:01"
type input "[DATE] 00:00"
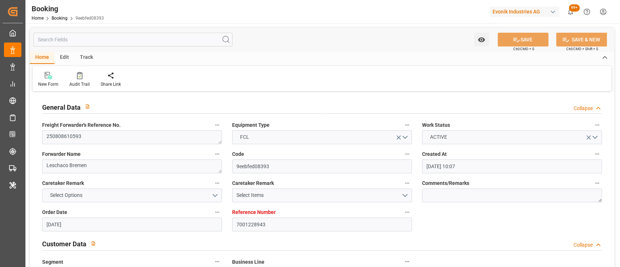
type input "[DATE] 12:00"
type input "03-09-2025 00:00"
type input "[DATE]"
type input "10-09-2025 12:51"
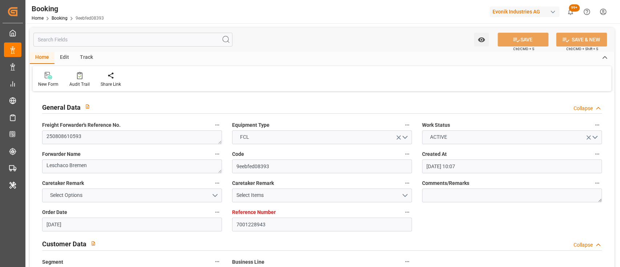
type input "[DATE]"
type input "31-07-2025 12:00"
type input "[DATE] 00:02"
type input "[DATE] 00:01"
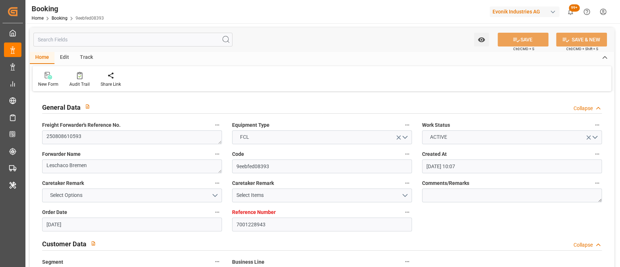
type input "22-08-2025 08:13"
type input "24-08-2025 03:25"
type input "[DATE] 12:00"
type input "09-09-2025 18:18"
type input "10-09-2025 12:21"
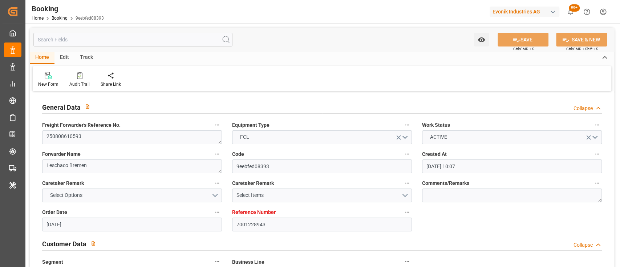
type input "14-09-2025 12:21"
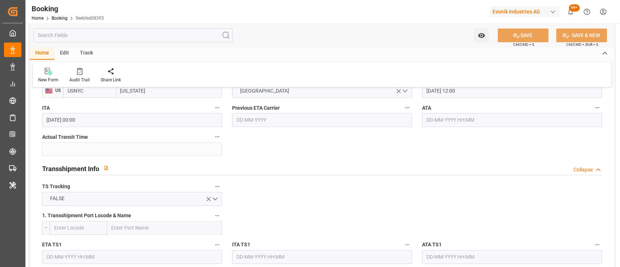
scroll to position [689, 0]
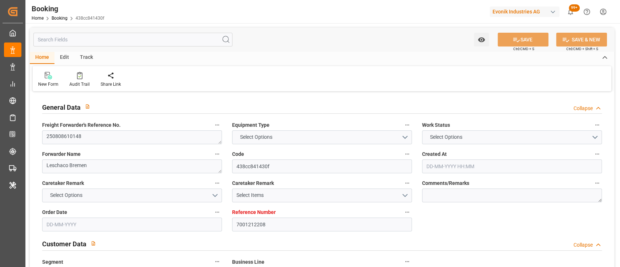
type textarea "250808610148"
type textarea "Leschaco Bremen"
type input "438cc841430f"
type input "7001212208"
type textarea "CU-HC"
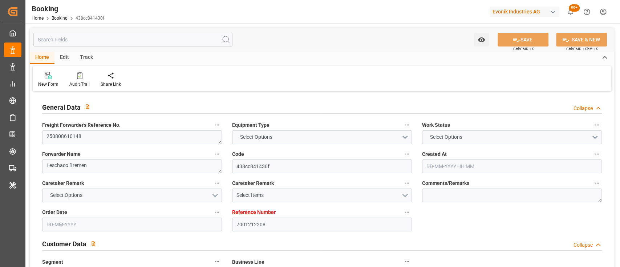
type input "7001212207"
type textarea "[PERSON_NAME][EMAIL_ADDRESS][DOMAIN_NAME]"
type textarea "CIF"
type textarea "[US_STATE][GEOGRAPHIC_DATA]"
type textarea "[GEOGRAPHIC_DATA]"
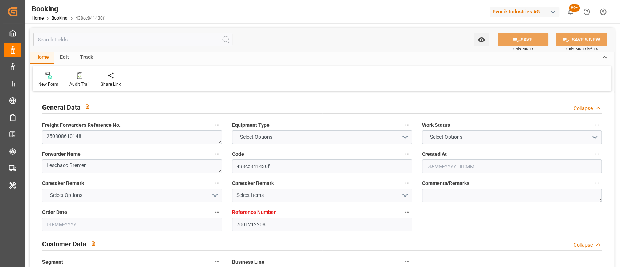
type textarea "EGSU9610700"
type input "COSCO HOPE"
type input "EGLV"
type textarea "560500155531"
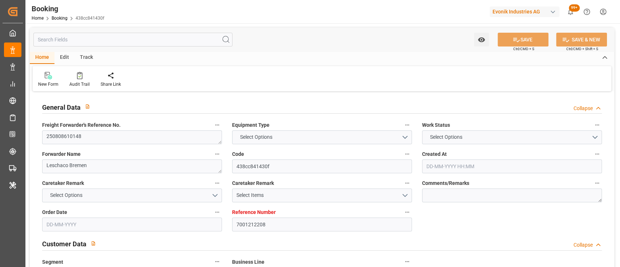
type input "[GEOGRAPHIC_DATA]"
type input "[US_STATE]"
type textarea "vesselName etd [PERSON_NAME]"
type textarea "INPUT_Evonik_Seeburger_IFTSTA_1003071280_20250820133745860.edi"
type textarea "NWC/[GEOGRAPHIC_DATA] [GEOGRAPHIC_DATA] Continent / [GEOGRAPHIC_DATA]-HC"
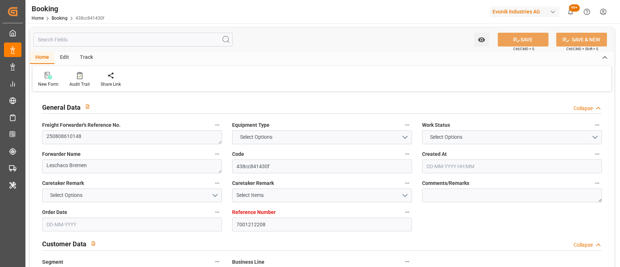
type textarea "INPUT_Evonik_Seeburger_IFTMIN_1002918708_20250703103722306.edi,INPUT_Evonik_See…"
type textarea "1003071280"
type textarea "Logward System"
type textarea "businessDivision-businessLine-"
type textarea "IFTSTA"
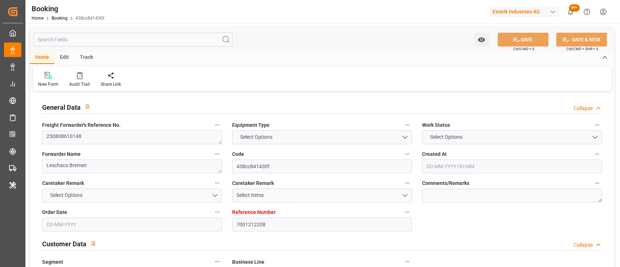
type textarea "a011t00000LcJC5AAN"
type textarea "No"
type input "[GEOGRAPHIC_DATA]"
type input "NEW YORK"
type input "FRANKFURT AM MAIN"
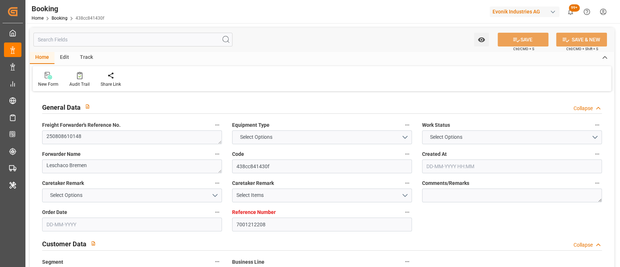
type input "DE"
type input "TRUCK"
type input "FRANKFURT AM MAIN"
type input "DE"
type input "BARGE"
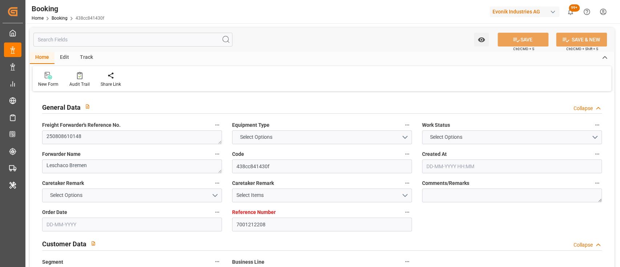
type input "070W"
type input "VESSEL"
type input "COSCO HOPE"
type input "TRUCK"
type input "7001212208"
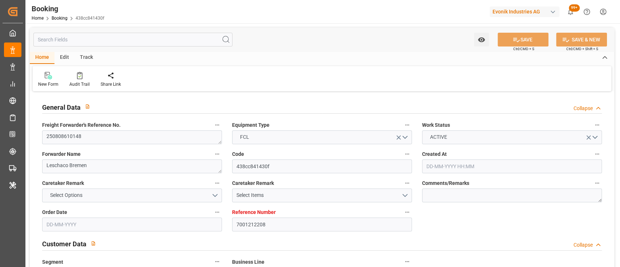
type input "9472165"
type input "Evergreen"
type input "Evergreen Marine Corp."
type input "NLRTM"
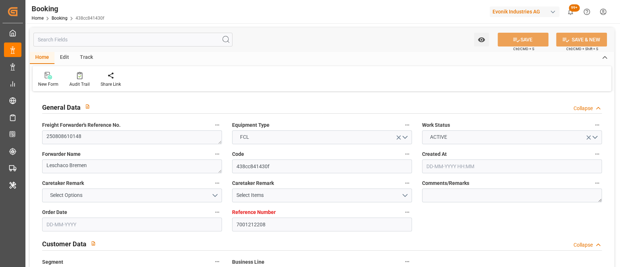
type input "USNYC"
type input "0"
type input "NLRTM"
type input "USNYC"
type input "9472165"
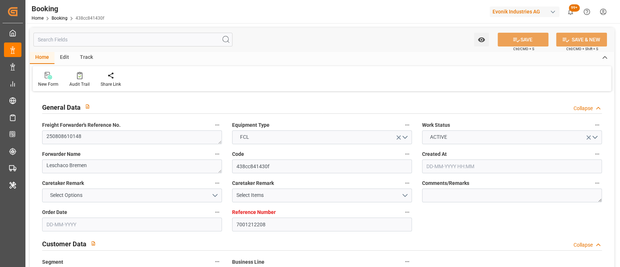
type input "03-07-2025 08:39"
type input "03-07-2025"
type input "28-08-2025"
type input "05-08-2025"
type input "03-07-2025"
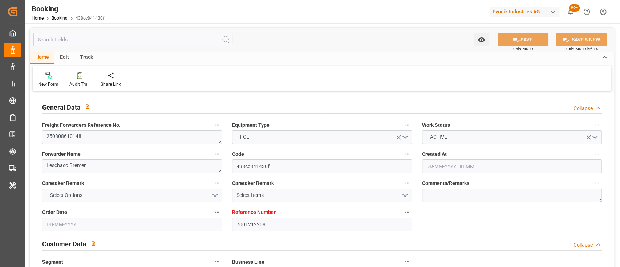
type input "20-08-2025"
type input "24-08-2025 00:01"
type input "13-08-2025 00:00"
type input "23-08-2025 00:00"
type input "16-08-2025 12:00"
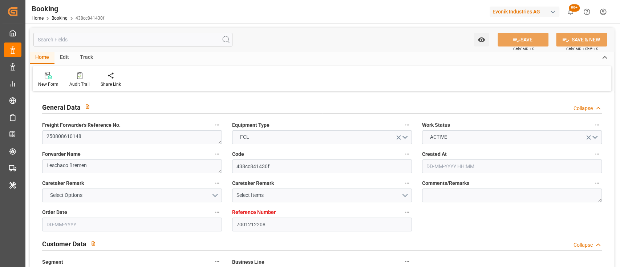
type input "09-09-2025 12:00"
type input "27-08-2025 00:00"
type input "20-08-2025"
type input "10-09-2025 12:30"
type input "[DATE]"
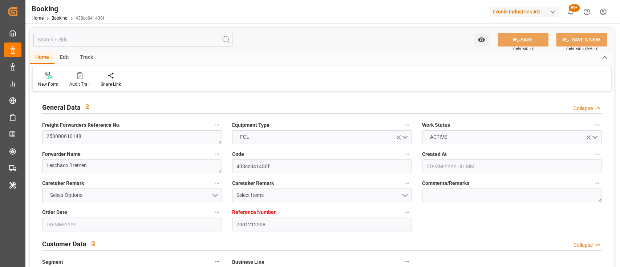
type input "[DATE] 12:00"
type input "23-08-2025 00:02"
type input "20-08-2025 00:02"
type input "23-08-2025 00:01"
type input "24-08-2025 00:01"
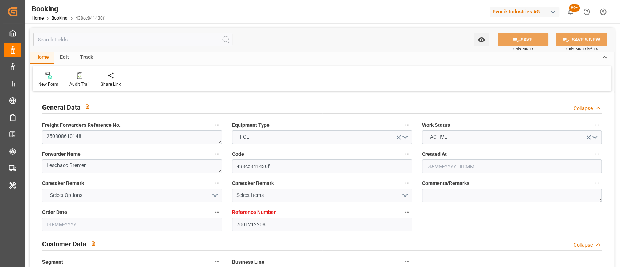
type input "09-09-2025 12:00"
type input "10-09-2025 06:03"
type input "14-09-2025 06:03"
type input "[DATE] 11:08"
type input "[DATE]"
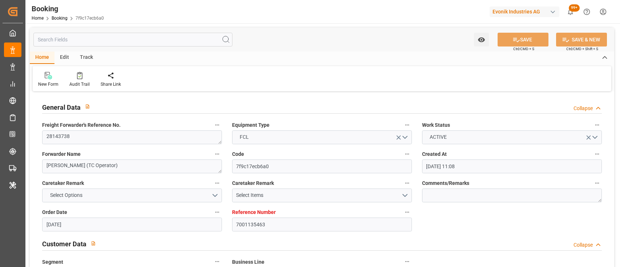
type input "[DATE]"
type input "06-06-2025 00:00"
type input "15-06-2025 00:00"
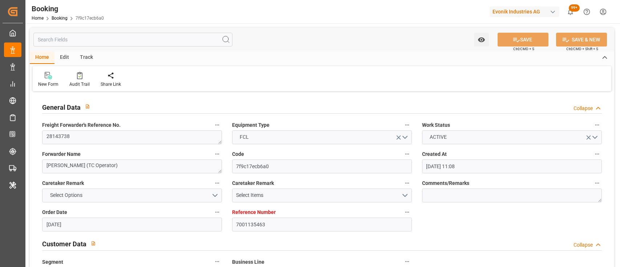
type input "15-06-2025 00:00"
type input "15-06-2025 13:42"
type input "07-06-2025 21:42"
type input "09-08-2025 15:00"
type input "01-08-2025 00:00"
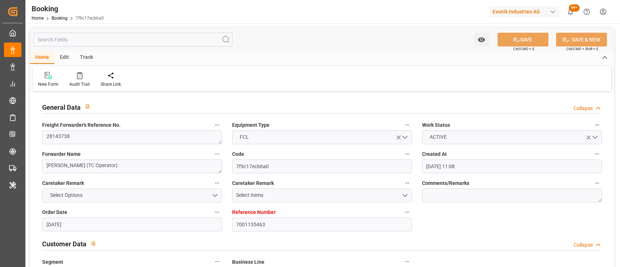
type input "01-08-2025"
type input "31-07-2025 01:00"
type input "28-07-2025 00:00"
type input "31-07-2025 06:43"
type input "05-08-2025 00:00"
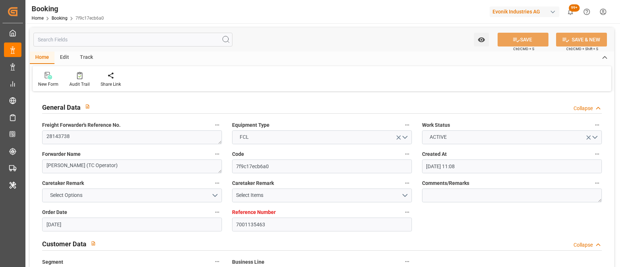
type input "30-07-2025 00:00"
type input "06-06-2025"
type input "10-09-2025 17:18"
type input "10-09-2025"
type input "14-06-2025 23:01"
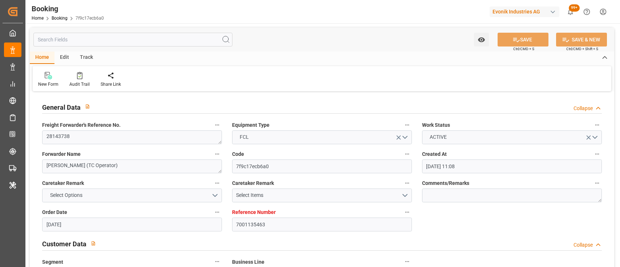
type input "15-06-2025 15:02"
type input "31-07-2025 16:00"
type input "31-07-2025 06:12"
type input "31-07-2025 06:43"
type input "31-07-2025 01:00"
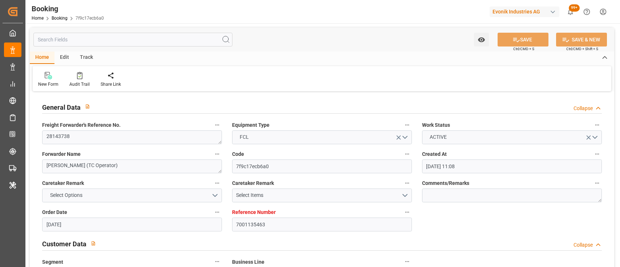
type input "31-07-2025 15:17"
type input "31-07-2025 12:58"
type input "05-08-2025 20:00"
type input "30-07-2025 12:00"
type input "09-08-2025 15:00"
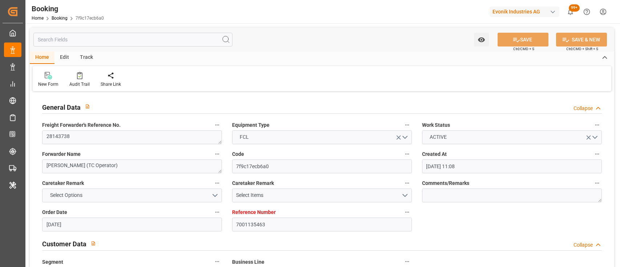
type input "10-08-2025 06:18"
type input "09-08-2025 15:00"
type input "06-08-2025 12:00"
type input "13-08-2025 15:00"
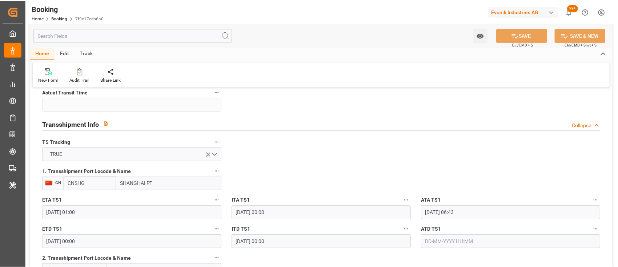
scroll to position [822, 0]
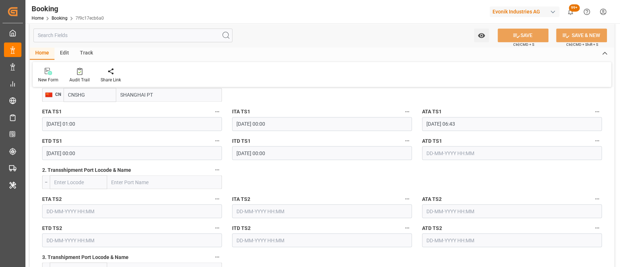
click at [91, 94] on input "CNSHG" at bounding box center [90, 95] width 53 height 14
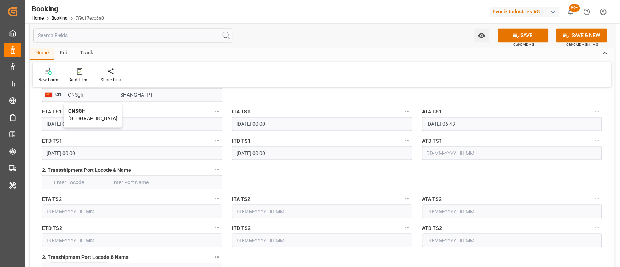
click at [85, 112] on b "CNSGH" at bounding box center [76, 111] width 17 height 6
type input "CNSGH"
type input "[GEOGRAPHIC_DATA]"
type input "CNSGH"
click at [439, 152] on input "text" at bounding box center [512, 153] width 180 height 14
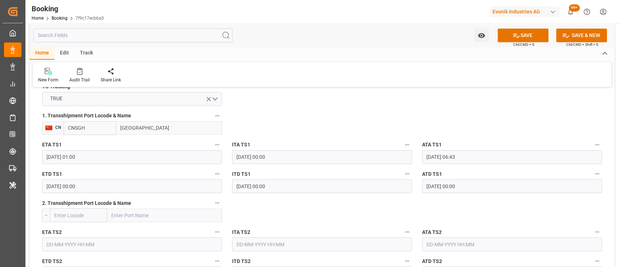
scroll to position [789, 0]
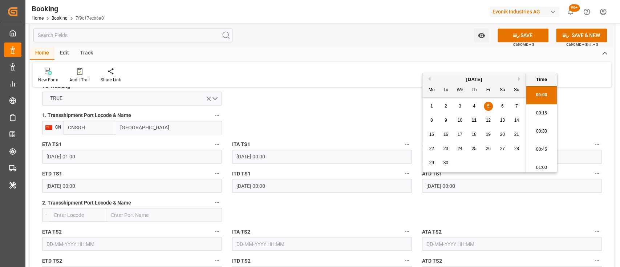
click at [440, 187] on input "05-09-2025 00:00" at bounding box center [512, 186] width 180 height 14
type input "05-08-2025 00:00"
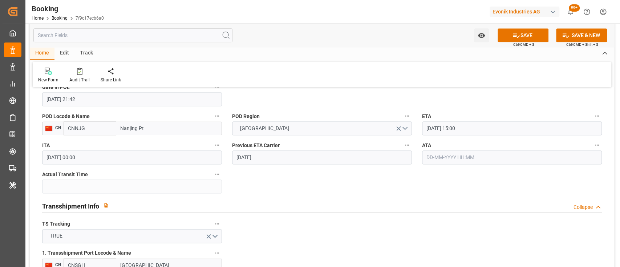
scroll to position [648, 0]
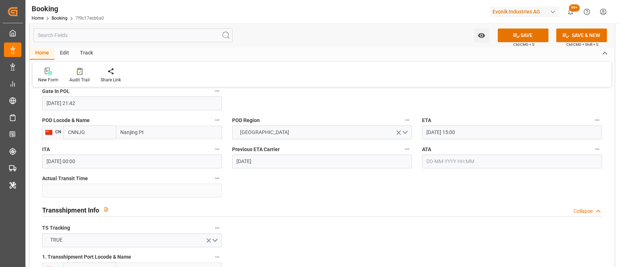
drag, startPoint x: 435, startPoint y: 170, endPoint x: 432, endPoint y: 162, distance: 8.3
click at [432, 162] on div "ATA" at bounding box center [512, 156] width 190 height 29
click at [432, 162] on input "text" at bounding box center [512, 161] width 180 height 14
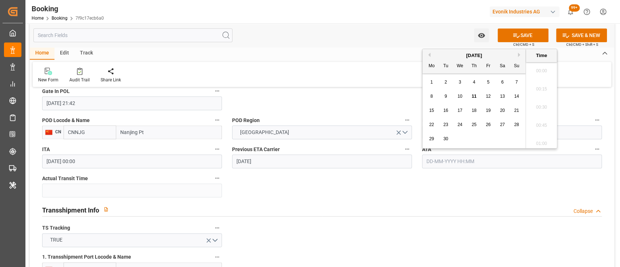
scroll to position [838, 0]
type input "09-08-2025 00:00"
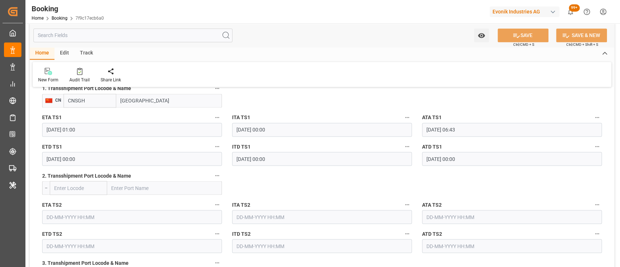
scroll to position [814, 0]
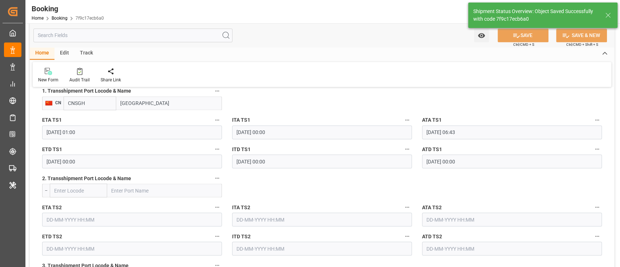
type textarea "[PERSON_NAME]"
type input "55"
type input "11-09-2025 06:41"
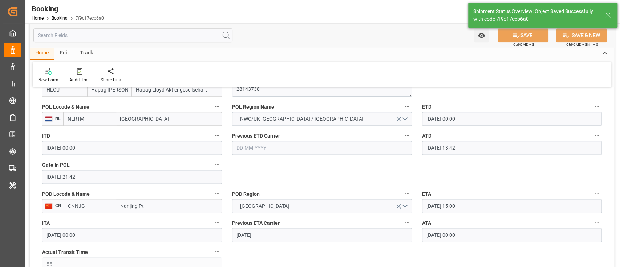
scroll to position [572, 0]
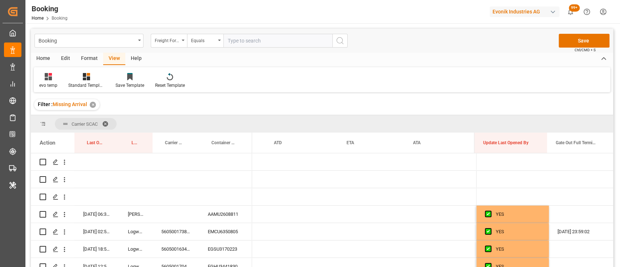
scroll to position [0, 7107]
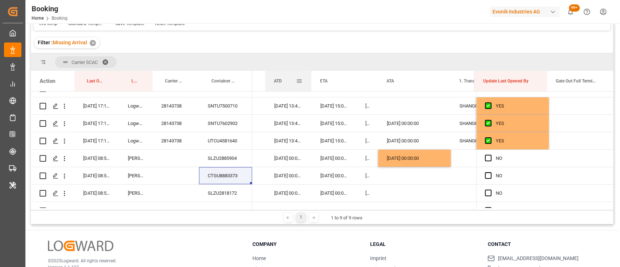
drag, startPoint x: 337, startPoint y: 74, endPoint x: 310, endPoint y: 71, distance: 27.8
click at [310, 71] on div at bounding box center [311, 81] width 3 height 20
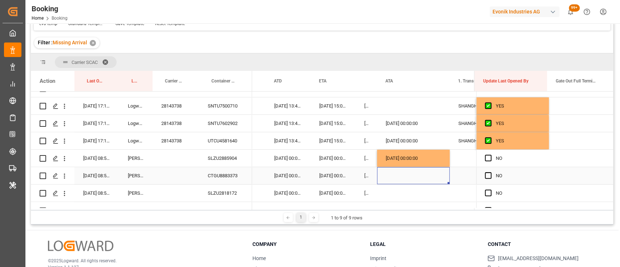
click at [393, 171] on div "Press SPACE to select this row." at bounding box center [413, 175] width 73 height 17
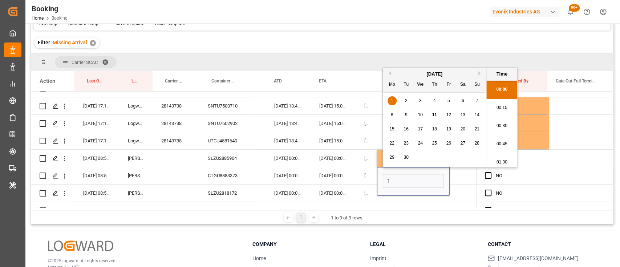
scroll to position [838, 0]
type input "11-09-2025 00:00"
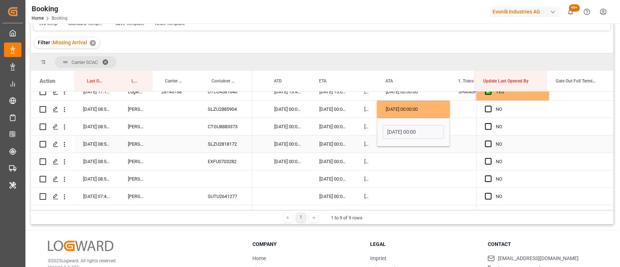
scroll to position [203, 0]
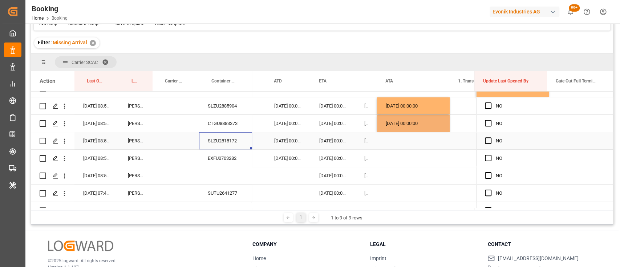
click at [230, 139] on div "SLZU2818172" at bounding box center [225, 140] width 53 height 17
click at [230, 158] on div "EXFU0703282" at bounding box center [225, 158] width 53 height 17
click at [396, 131] on div "11-09-2025 00:00:00" at bounding box center [413, 123] width 73 height 17
drag, startPoint x: 448, startPoint y: 129, endPoint x: 446, endPoint y: 143, distance: 14.6
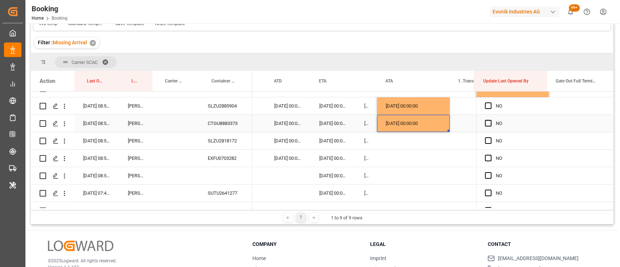
click at [443, 126] on div "11-09-2025 00:00:00" at bounding box center [413, 123] width 73 height 17
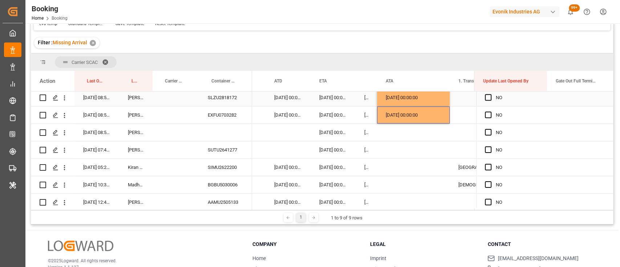
scroll to position [247, 0]
click at [232, 146] on div "SUTU2641277" at bounding box center [225, 149] width 53 height 17
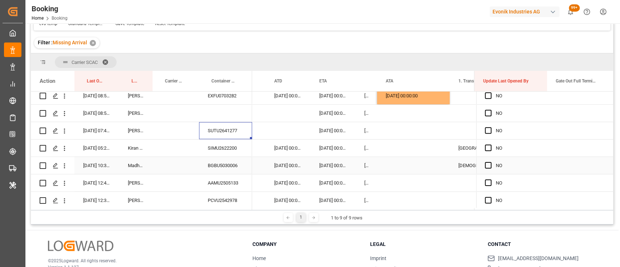
scroll to position [267, 0]
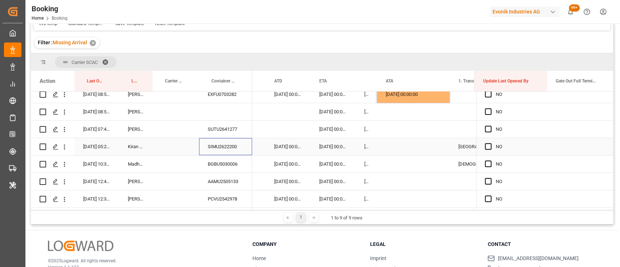
click at [232, 147] on div "SIMU2622200" at bounding box center [225, 146] width 53 height 17
click at [63, 146] on icon "open menu" at bounding box center [65, 147] width 8 height 8
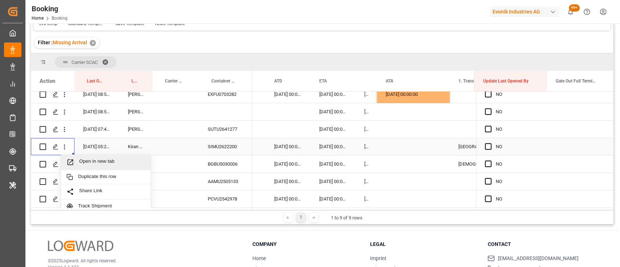
click at [94, 166] on div "Open in new tab" at bounding box center [106, 162] width 90 height 15
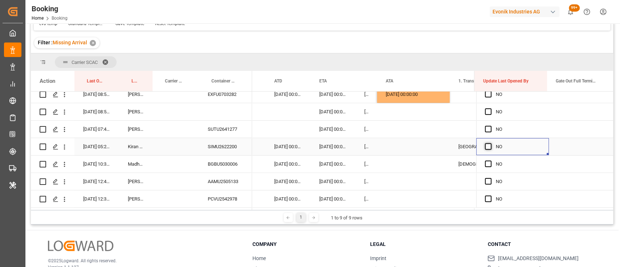
click at [485, 147] on span "Press SPACE to select this row." at bounding box center [488, 146] width 7 height 7
click at [490, 143] on input "Press SPACE to select this row." at bounding box center [490, 143] width 0 height 0
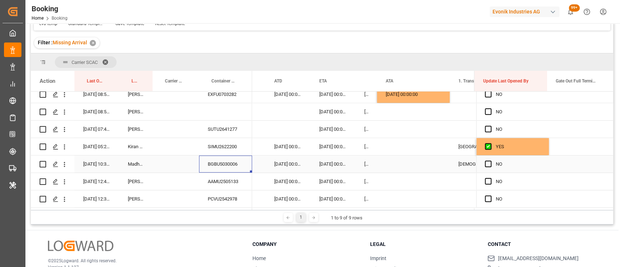
click at [226, 161] on div "BGBU5030006" at bounding box center [225, 163] width 53 height 17
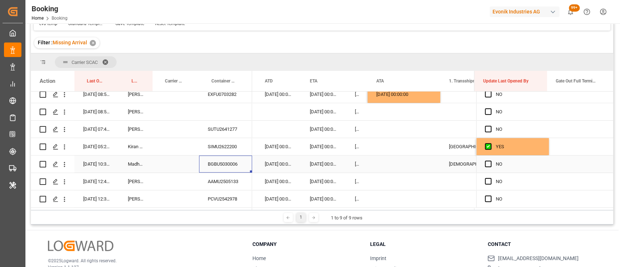
scroll to position [0, 7116]
click at [378, 164] on div "Press SPACE to select this row." at bounding box center [403, 163] width 73 height 17
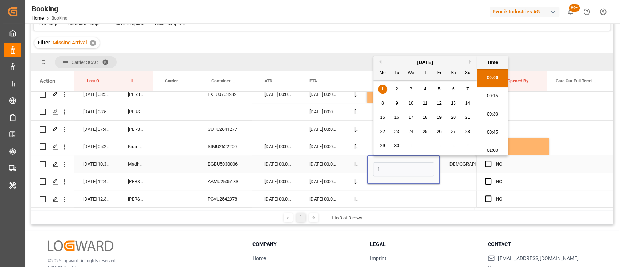
scroll to position [856, 0]
type input "11-09-2025 00:00"
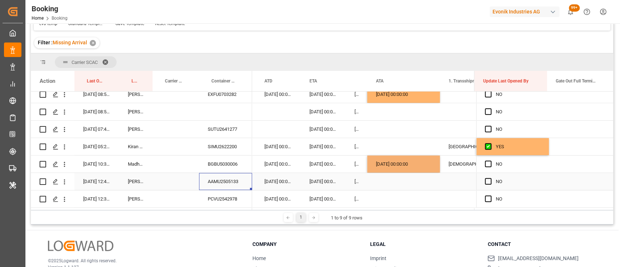
click at [227, 178] on div "AAMU2505133" at bounding box center [225, 181] width 53 height 17
click at [401, 176] on div "Press SPACE to select this row." at bounding box center [403, 181] width 73 height 17
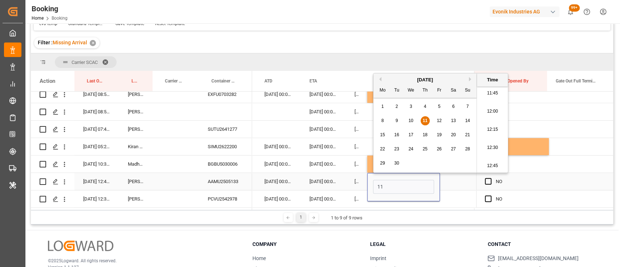
type input "11-09-2025 00:00"
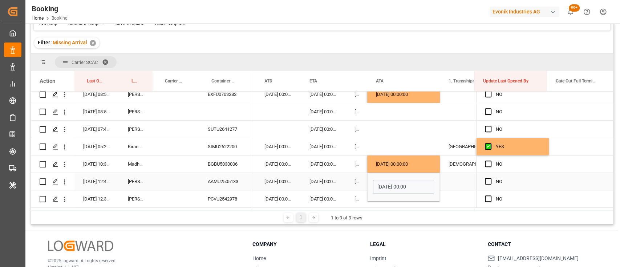
click at [324, 182] on div "11-09-2025 00:00:00" at bounding box center [323, 181] width 45 height 17
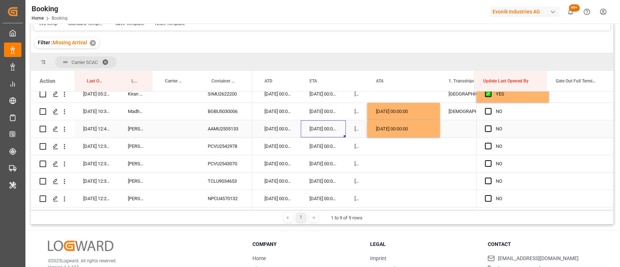
scroll to position [320, 0]
click at [228, 147] on div "PCVU2542978" at bounding box center [225, 145] width 53 height 17
click at [226, 155] on div "PCVU2543070" at bounding box center [225, 163] width 53 height 17
click at [232, 178] on div "TCLU9034653" at bounding box center [225, 180] width 53 height 17
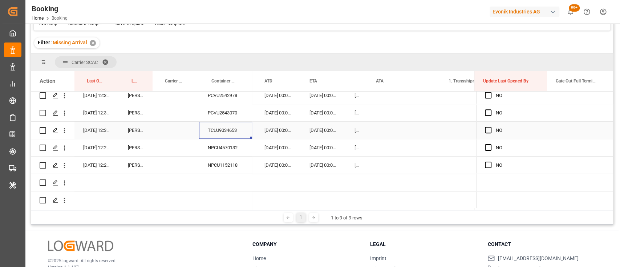
scroll to position [372, 0]
click at [232, 150] on div "NPCU4570132" at bounding box center [225, 146] width 53 height 17
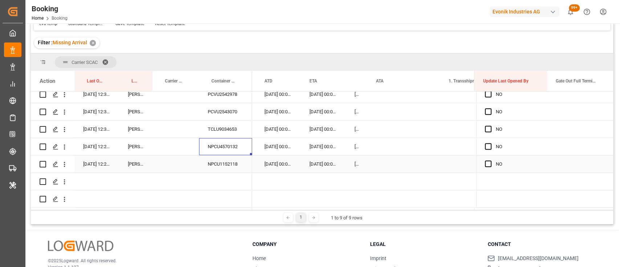
click at [216, 161] on div "NPCU1152118" at bounding box center [225, 163] width 53 height 17
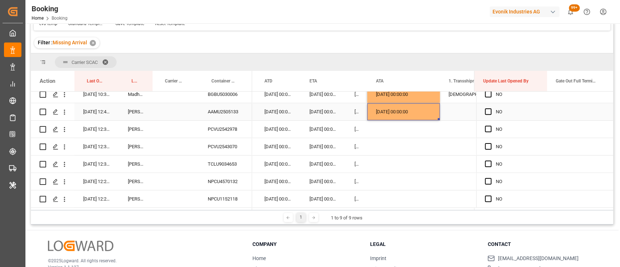
click at [373, 113] on div "11-09-2025 00:00:00" at bounding box center [403, 111] width 73 height 17
drag, startPoint x: 438, startPoint y: 119, endPoint x: 430, endPoint y: 206, distance: 86.8
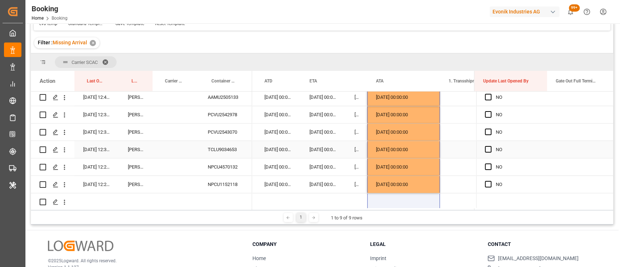
scroll to position [426, 0]
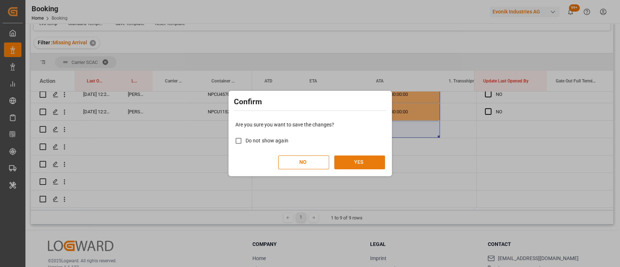
click at [349, 164] on button "YES" at bounding box center [359, 162] width 51 height 14
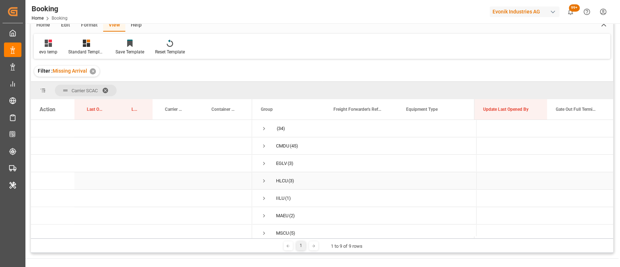
scroll to position [63, 0]
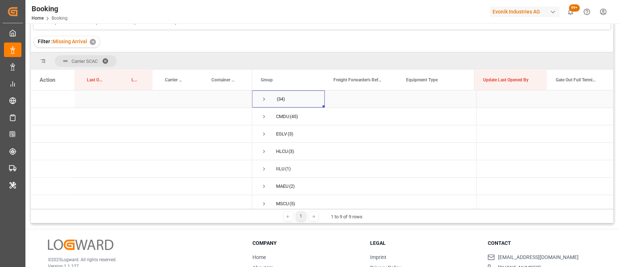
click at [262, 98] on span "Press SPACE to select this row." at bounding box center [264, 99] width 7 height 7
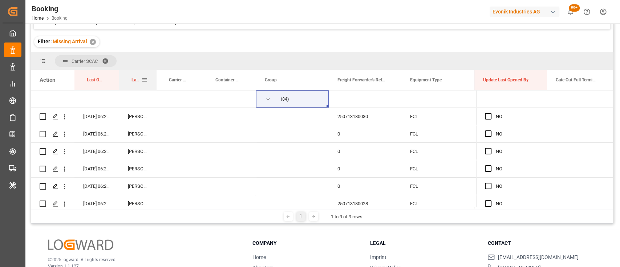
drag, startPoint x: 151, startPoint y: 80, endPoint x: 155, endPoint y: 77, distance: 4.9
click at [155, 77] on div at bounding box center [156, 80] width 3 height 20
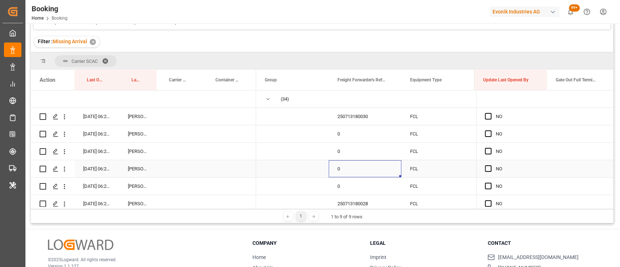
click at [386, 162] on div "0" at bounding box center [365, 168] width 73 height 17
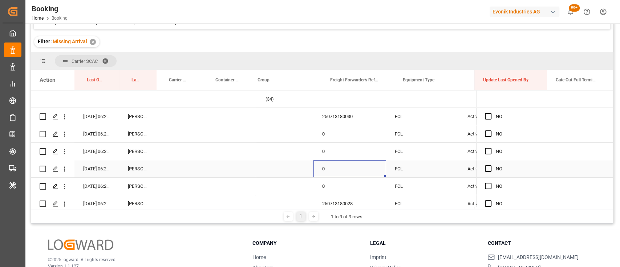
scroll to position [0, 6]
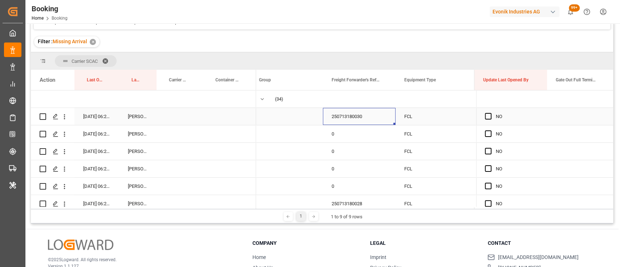
click at [357, 116] on div "250713180030" at bounding box center [359, 116] width 73 height 17
click at [66, 120] on icon "open menu" at bounding box center [65, 117] width 8 height 8
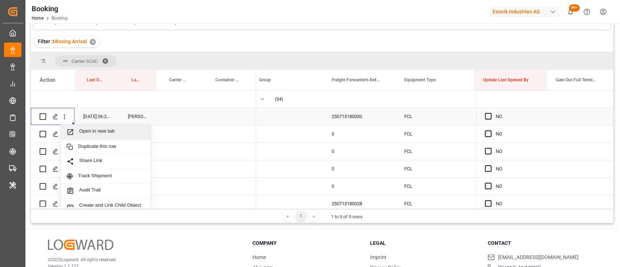
click at [104, 129] on span "Open in new tab" at bounding box center [112, 132] width 66 height 8
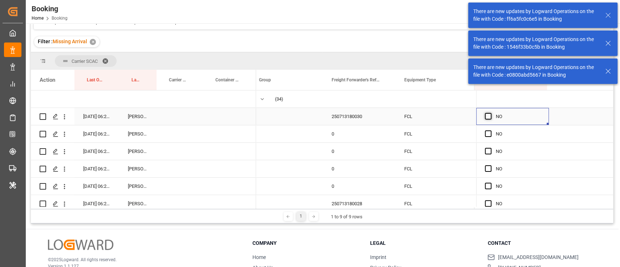
click at [486, 116] on span "Press SPACE to select this row." at bounding box center [488, 116] width 7 height 7
click at [490, 113] on input "Press SPACE to select this row." at bounding box center [490, 113] width 0 height 0
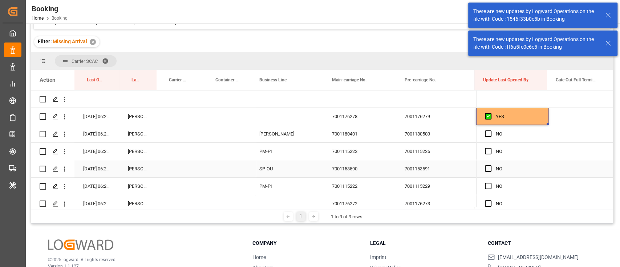
scroll to position [0, 963]
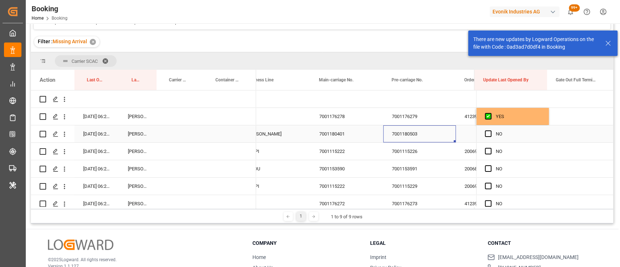
click at [412, 132] on div "7001180503" at bounding box center [419, 133] width 73 height 17
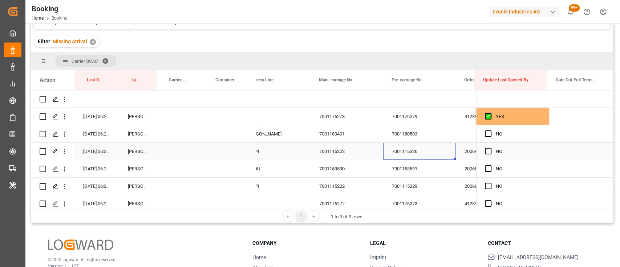
click at [400, 146] on div "7001115226" at bounding box center [419, 151] width 73 height 17
click at [486, 135] on span "Press SPACE to select this row." at bounding box center [488, 133] width 7 height 7
click at [490, 130] on input "Press SPACE to select this row." at bounding box center [490, 130] width 0 height 0
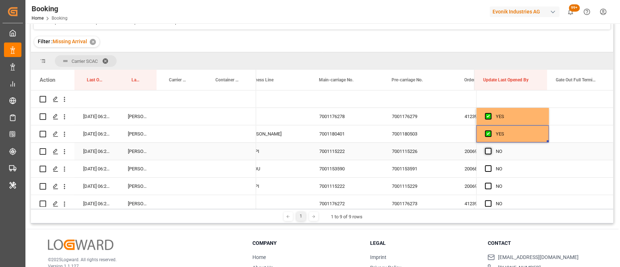
click at [486, 151] on span "Press SPACE to select this row." at bounding box center [488, 151] width 7 height 7
click at [490, 148] on input "Press SPACE to select this row." at bounding box center [490, 148] width 0 height 0
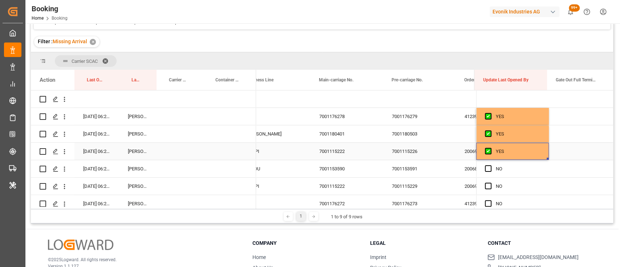
drag, startPoint x: 544, startPoint y: 158, endPoint x: 539, endPoint y: 221, distance: 63.7
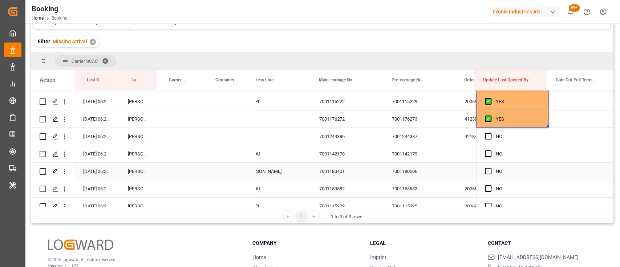
scroll to position [85, 0]
click at [546, 124] on div "YES" at bounding box center [512, 118] width 73 height 17
drag, startPoint x: 545, startPoint y: 126, endPoint x: 541, endPoint y: 157, distance: 31.2
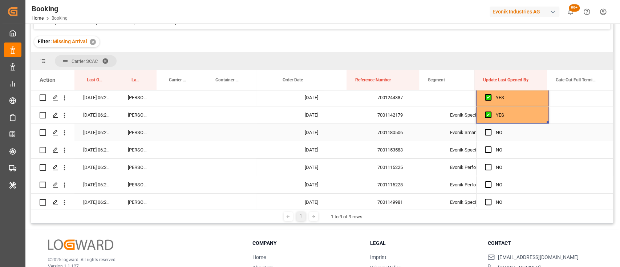
scroll to position [0, 632]
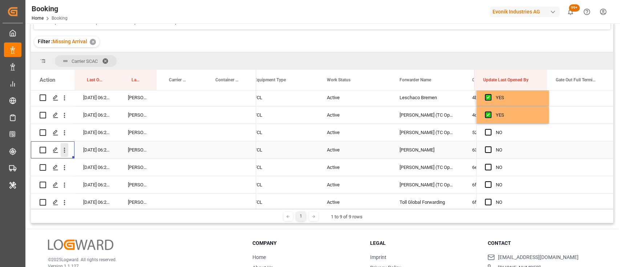
click at [65, 152] on icon "open menu" at bounding box center [64, 150] width 1 height 5
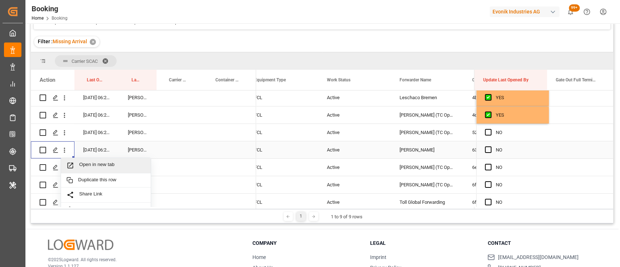
click at [92, 160] on div "Open in new tab" at bounding box center [106, 165] width 90 height 15
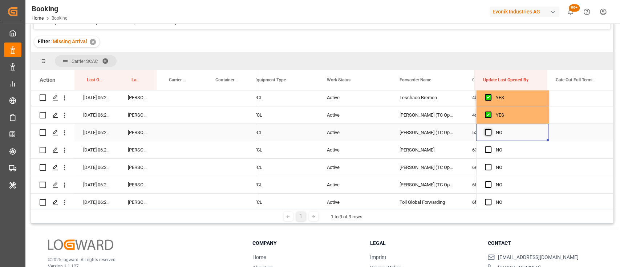
click at [485, 130] on span "Press SPACE to select this row." at bounding box center [488, 132] width 7 height 7
click at [490, 129] on input "Press SPACE to select this row." at bounding box center [490, 129] width 0 height 0
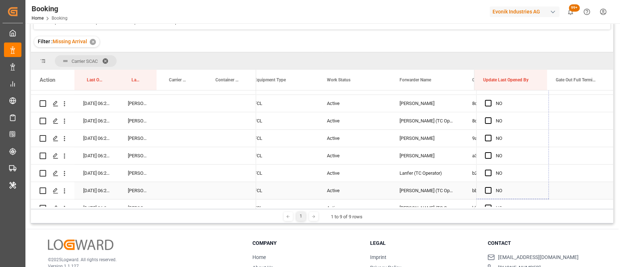
drag, startPoint x: 546, startPoint y: 139, endPoint x: 538, endPoint y: 186, distance: 47.1
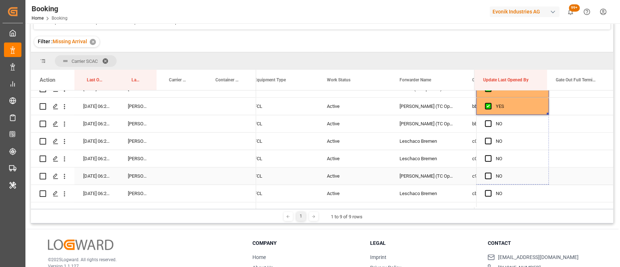
drag, startPoint x: 545, startPoint y: 112, endPoint x: 551, endPoint y: 216, distance: 104.1
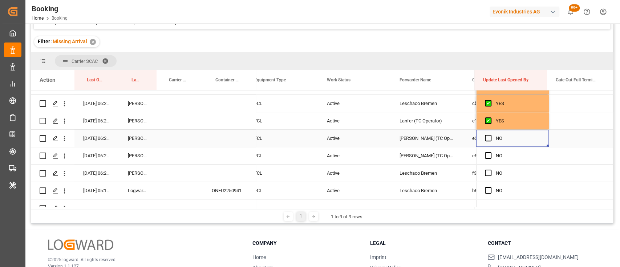
click at [485, 141] on div "Press SPACE to select this row." at bounding box center [490, 138] width 11 height 17
click at [485, 137] on span "Press SPACE to select this row." at bounding box center [488, 138] width 7 height 7
click at [490, 135] on input "Press SPACE to select this row." at bounding box center [490, 135] width 0 height 0
drag, startPoint x: 545, startPoint y: 145, endPoint x: 539, endPoint y: 189, distance: 44.2
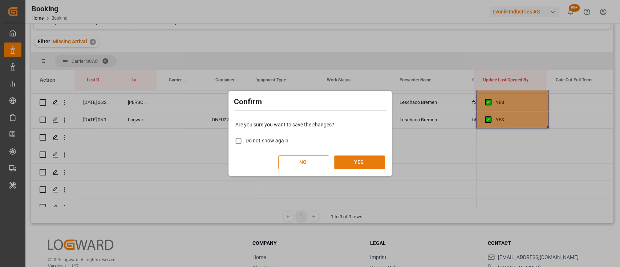
click at [369, 166] on button "YES" at bounding box center [359, 162] width 51 height 14
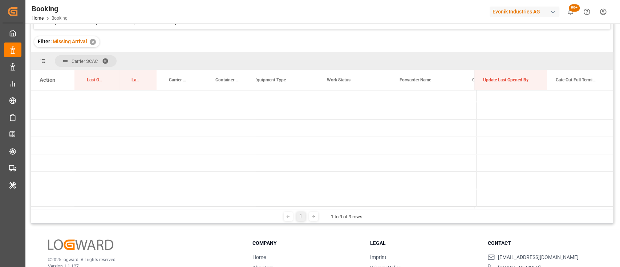
scroll to position [0, 0]
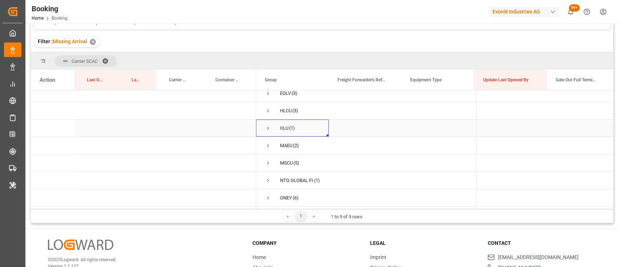
click at [269, 126] on span "Press SPACE to select this row." at bounding box center [268, 128] width 7 height 7
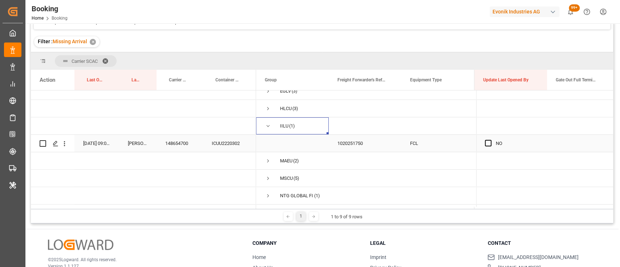
scroll to position [60, 0]
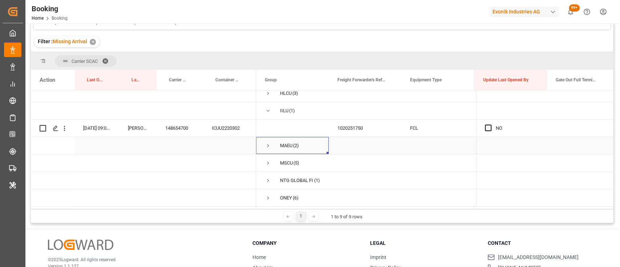
click at [266, 145] on span "Press SPACE to select this row." at bounding box center [268, 145] width 7 height 7
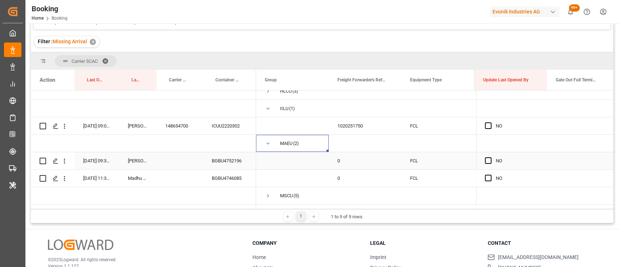
scroll to position [95, 0]
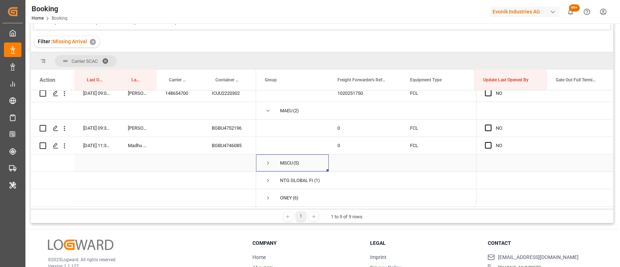
click at [267, 161] on span "Press SPACE to select this row." at bounding box center [268, 163] width 7 height 7
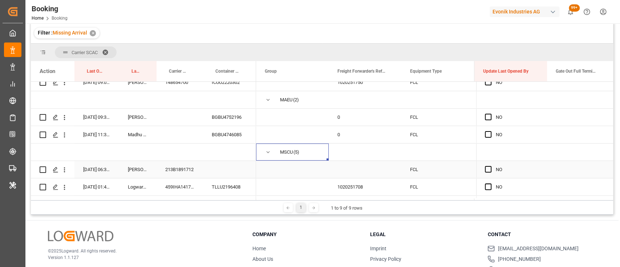
scroll to position [182, 0]
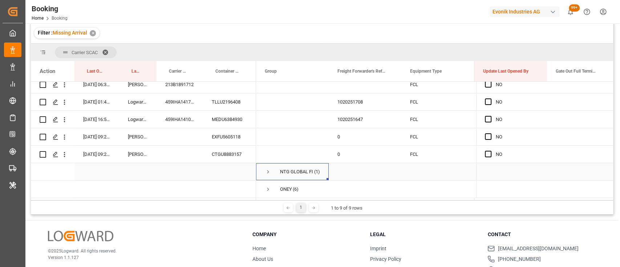
click at [266, 169] on span "Press SPACE to select this row." at bounding box center [268, 172] width 7 height 7
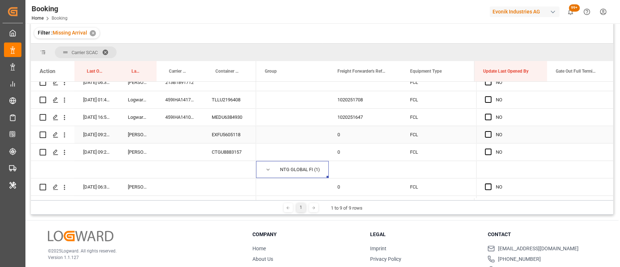
scroll to position [200, 0]
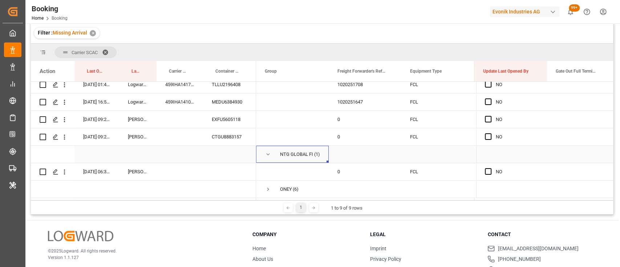
click at [267, 152] on span "Press SPACE to select this row." at bounding box center [268, 154] width 7 height 7
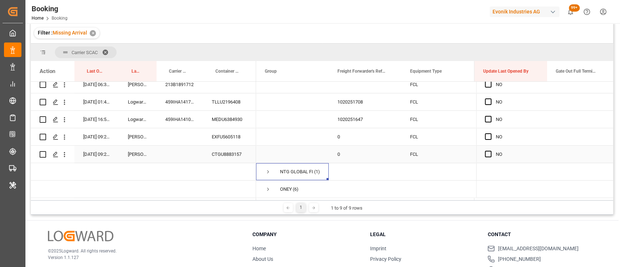
scroll to position [182, 0]
click at [266, 186] on span "Press SPACE to select this row." at bounding box center [268, 189] width 7 height 7
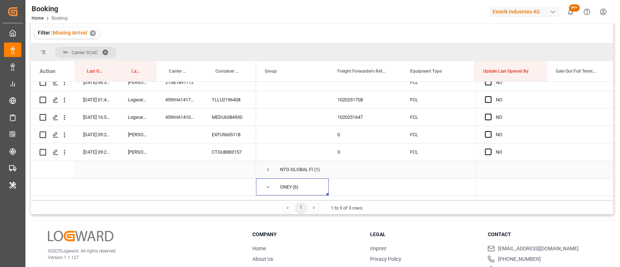
scroll to position [287, 0]
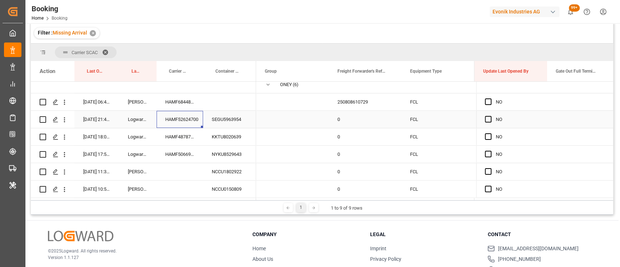
click at [177, 121] on div "HAMF52624700" at bounding box center [180, 119] width 46 height 17
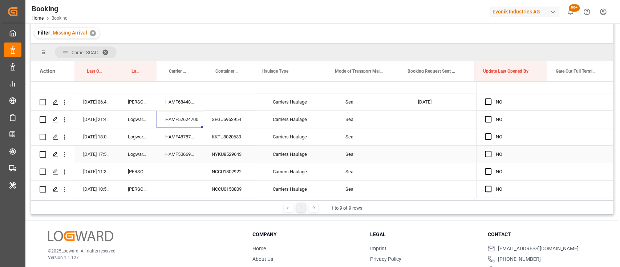
scroll to position [0, 2193]
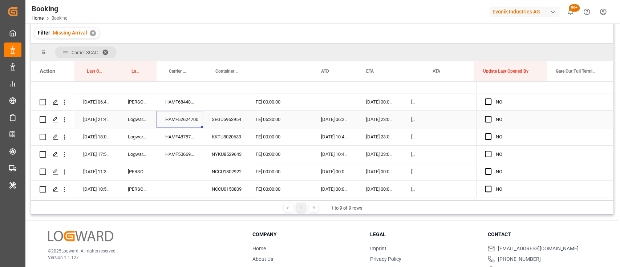
click at [373, 116] on div "10-09-2025 23:00:00" at bounding box center [379, 119] width 45 height 17
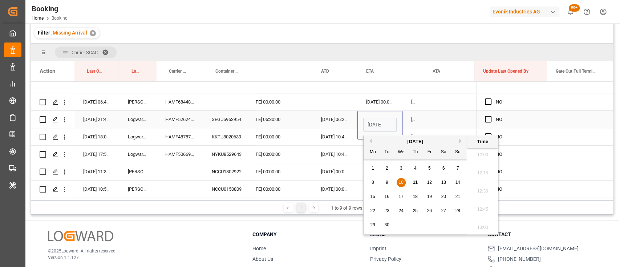
click at [372, 124] on input "10-09-2025 23:00" at bounding box center [379, 125] width 33 height 14
type input "12-09-2025 23:00"
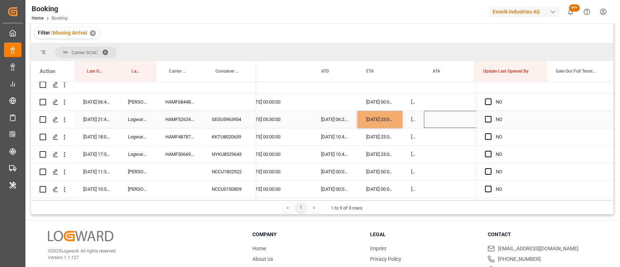
click at [425, 119] on div "Press SPACE to select this row." at bounding box center [460, 119] width 73 height 17
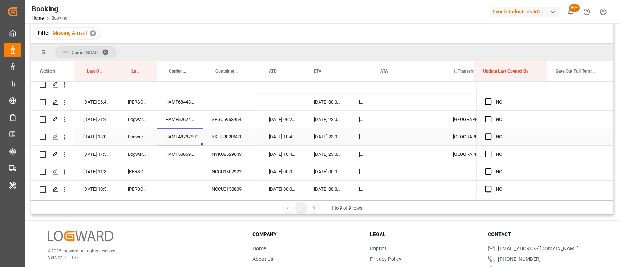
click at [164, 131] on div "HAMF48787800" at bounding box center [180, 136] width 46 height 17
click at [186, 153] on div "HAMF50669700" at bounding box center [180, 154] width 46 height 17
click at [324, 115] on div "12-09-2025 23:00:00" at bounding box center [327, 119] width 45 height 17
drag, startPoint x: 348, startPoint y: 124, endPoint x: 347, endPoint y: 155, distance: 31.2
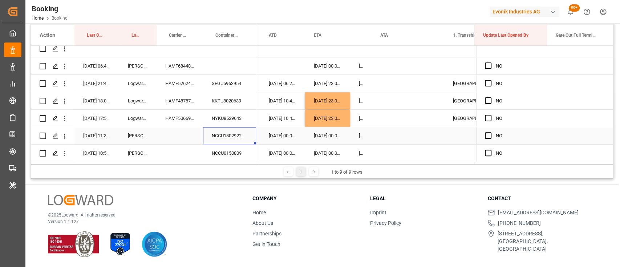
click at [233, 134] on div "NCCU1802922" at bounding box center [229, 135] width 53 height 17
click at [486, 132] on span "Press SPACE to select this row." at bounding box center [488, 135] width 7 height 7
click at [490, 132] on input "Press SPACE to select this row." at bounding box center [490, 132] width 0 height 0
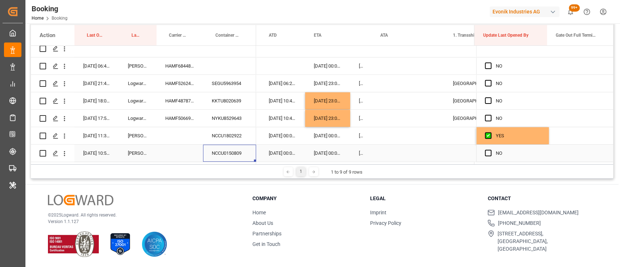
click at [225, 149] on div "NCCU0150809" at bounding box center [229, 153] width 53 height 17
click at [65, 137] on icon "open menu" at bounding box center [65, 136] width 8 height 8
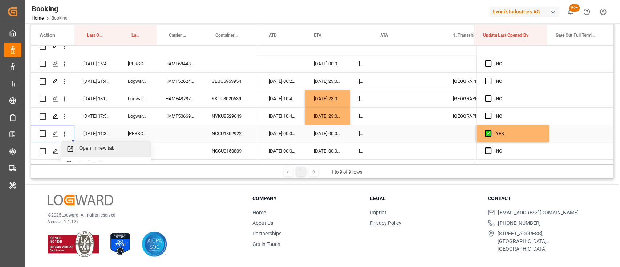
click at [84, 145] on div "Open in new tab" at bounding box center [106, 149] width 90 height 15
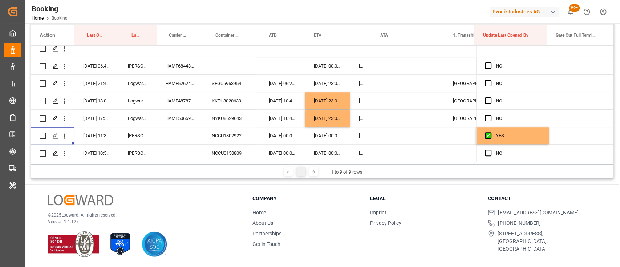
click at [224, 154] on div "NCCU0150809" at bounding box center [229, 153] width 53 height 17
click at [62, 150] on icon "open menu" at bounding box center [65, 154] width 8 height 8
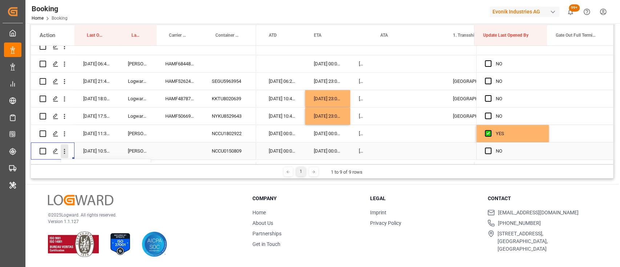
scroll to position [306, 0]
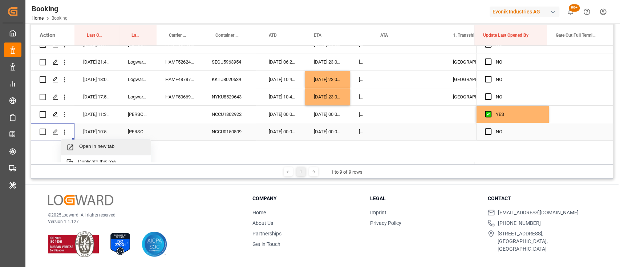
click at [80, 147] on span "Open in new tab" at bounding box center [112, 147] width 66 height 8
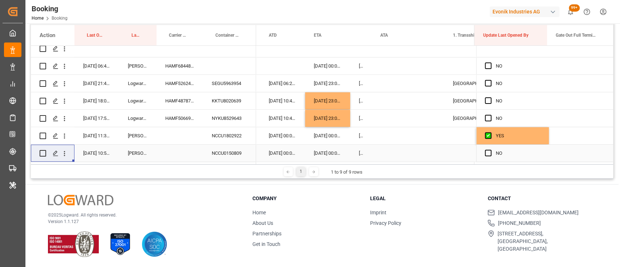
scroll to position [287, 0]
click at [485, 62] on span "Press SPACE to select this row." at bounding box center [488, 65] width 7 height 7
click at [490, 62] on input "Press SPACE to select this row." at bounding box center [490, 62] width 0 height 0
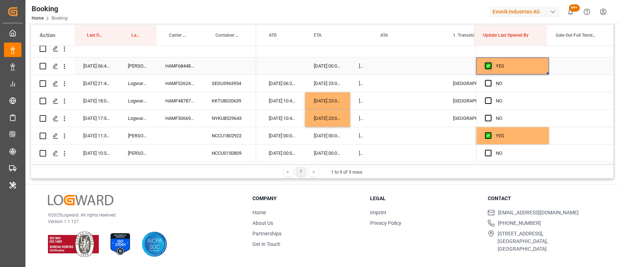
click at [485, 65] on span "Press SPACE to select this row." at bounding box center [488, 65] width 7 height 7
click at [490, 62] on input "Press SPACE to select this row." at bounding box center [490, 62] width 0 height 0
click at [486, 80] on span "Press SPACE to select this row." at bounding box center [488, 83] width 7 height 7
click at [490, 80] on input "Press SPACE to select this row." at bounding box center [490, 80] width 0 height 0
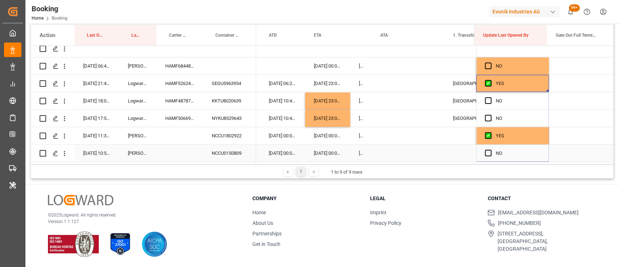
drag, startPoint x: 545, startPoint y: 87, endPoint x: 543, endPoint y: 156, distance: 69.0
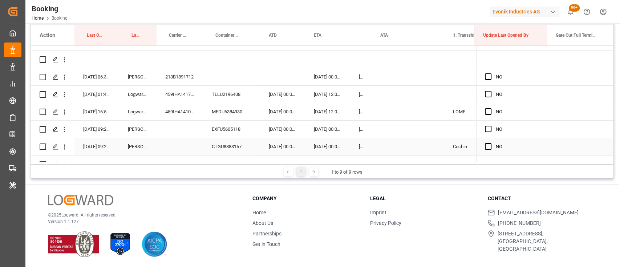
scroll to position [156, 0]
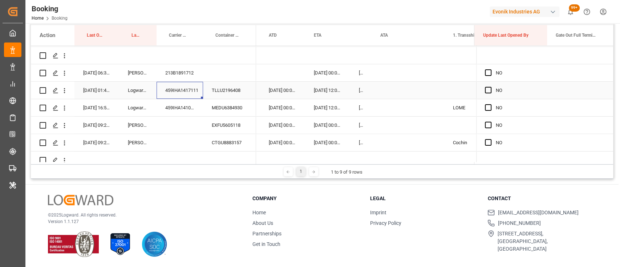
click at [179, 90] on div "459IHA1417111" at bounding box center [180, 90] width 46 height 17
click at [376, 90] on div "Press SPACE to select this row." at bounding box center [408, 90] width 73 height 17
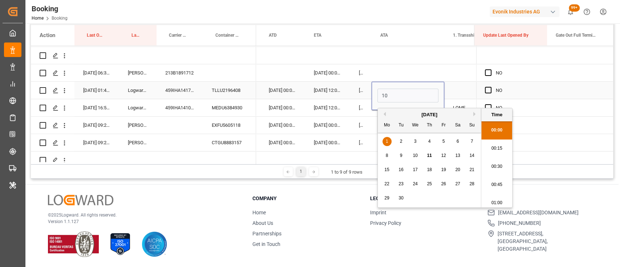
scroll to position [892, 0]
type input "10-09-2025 00:00"
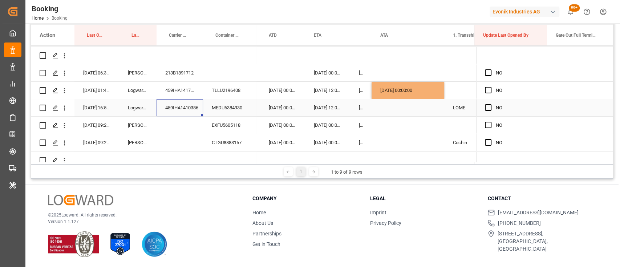
click at [185, 108] on div "459IHA1410386" at bounding box center [180, 107] width 46 height 17
click at [64, 112] on icon "open menu" at bounding box center [65, 108] width 8 height 8
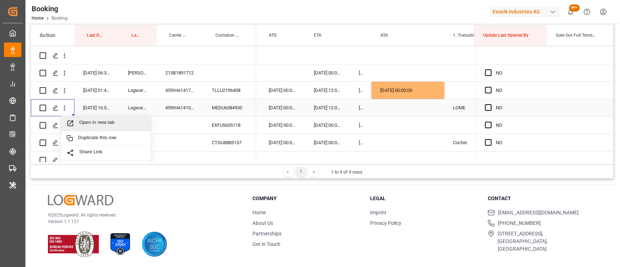
click at [89, 122] on span "Open in new tab" at bounding box center [112, 124] width 66 height 8
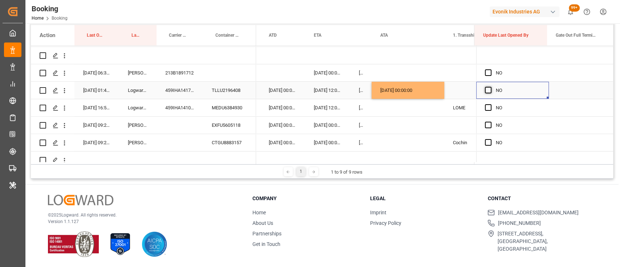
click at [486, 88] on span "Press SPACE to select this row." at bounding box center [488, 90] width 7 height 7
click at [490, 87] on input "Press SPACE to select this row." at bounding box center [490, 87] width 0 height 0
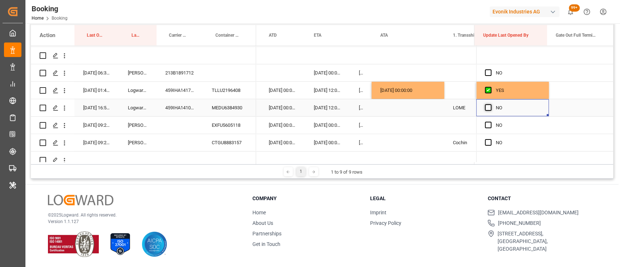
click at [485, 109] on span "Press SPACE to select this row." at bounding box center [488, 107] width 7 height 7
click at [490, 104] on input "Press SPACE to select this row." at bounding box center [490, 104] width 0 height 0
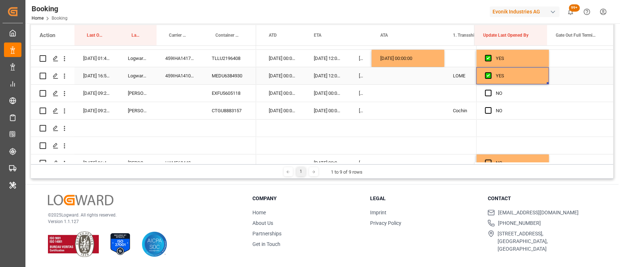
scroll to position [189, 0]
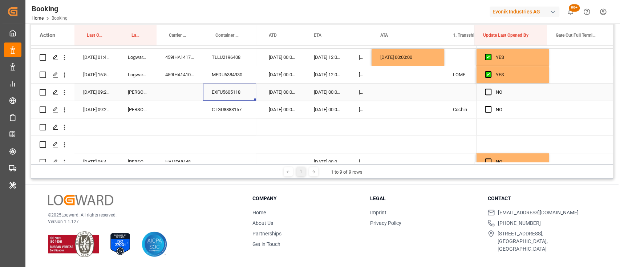
click at [230, 89] on div "EXFU5605118" at bounding box center [229, 92] width 53 height 17
click at [65, 91] on icon "open menu" at bounding box center [65, 93] width 8 height 8
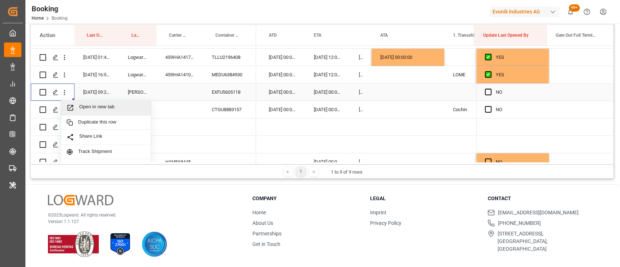
click at [93, 106] on span "Open in new tab" at bounding box center [112, 108] width 66 height 8
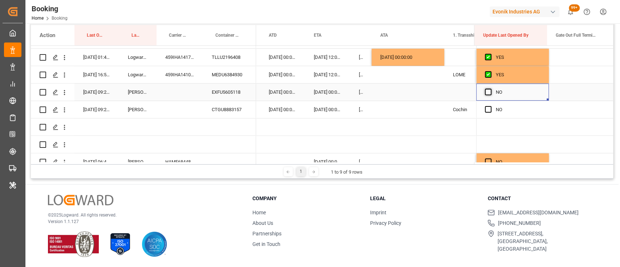
click at [487, 89] on span "Press SPACE to select this row." at bounding box center [488, 92] width 7 height 7
click at [490, 89] on input "Press SPACE to select this row." at bounding box center [490, 89] width 0 height 0
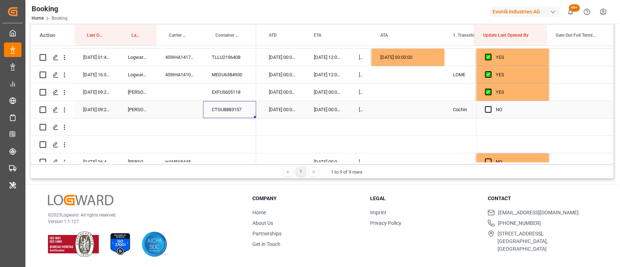
click at [232, 108] on div "CTGU8883157" at bounding box center [229, 109] width 53 height 17
click at [65, 110] on icon "open menu" at bounding box center [65, 110] width 8 height 8
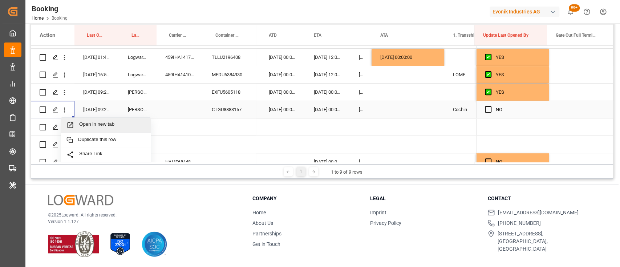
click at [88, 123] on span "Open in new tab" at bounding box center [112, 125] width 66 height 8
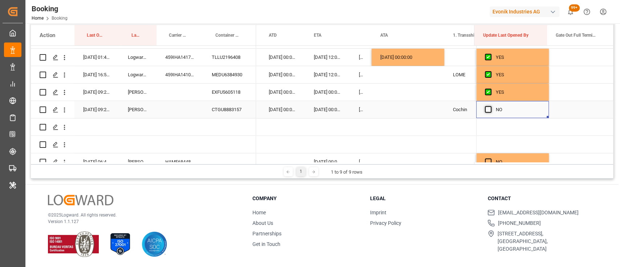
click at [487, 110] on span "Press SPACE to select this row." at bounding box center [488, 109] width 7 height 7
click at [490, 106] on input "Press SPACE to select this row." at bounding box center [490, 106] width 0 height 0
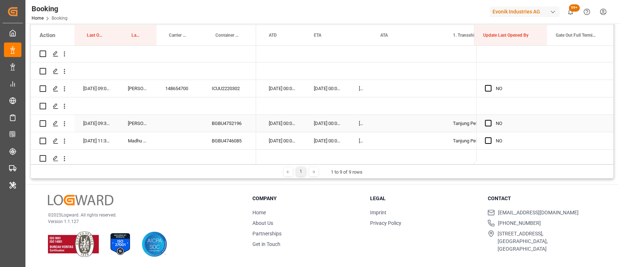
scroll to position [69, 0]
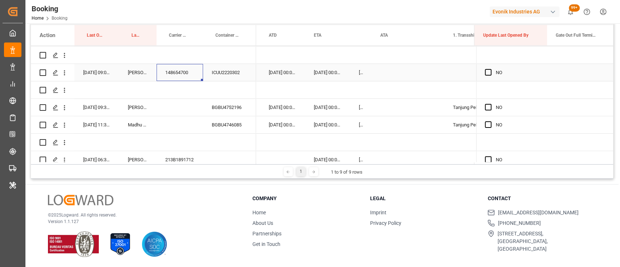
click at [197, 73] on div "148654700" at bounding box center [180, 72] width 46 height 17
click at [62, 75] on icon "open menu" at bounding box center [65, 73] width 8 height 8
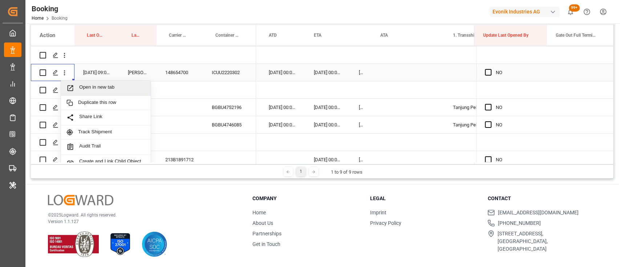
click at [103, 92] on span "Open in new tab" at bounding box center [112, 88] width 66 height 8
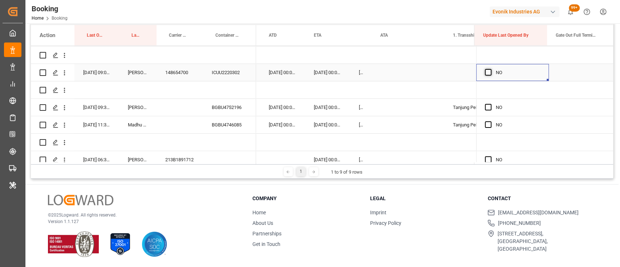
click at [485, 73] on span "Press SPACE to select this row." at bounding box center [488, 72] width 7 height 7
click at [490, 69] on input "Press SPACE to select this row." at bounding box center [490, 69] width 0 height 0
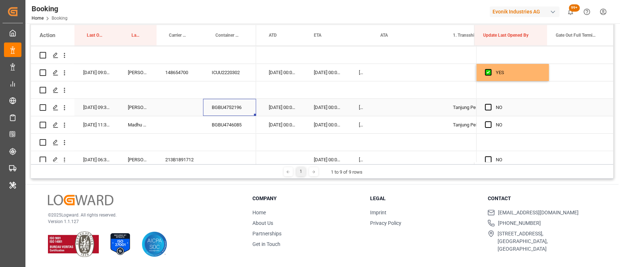
click at [223, 108] on div "BGBU4752196" at bounding box center [229, 107] width 53 height 17
click at [381, 108] on div "Press SPACE to select this row." at bounding box center [408, 107] width 73 height 17
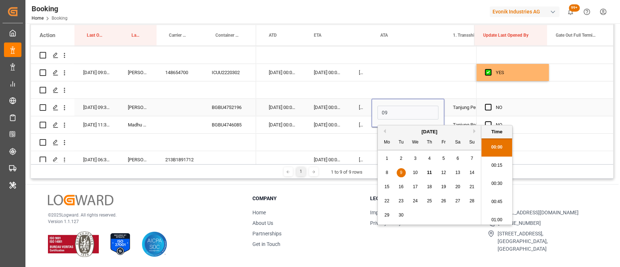
scroll to position [892, 0]
type input "09-09-2025 00:00"
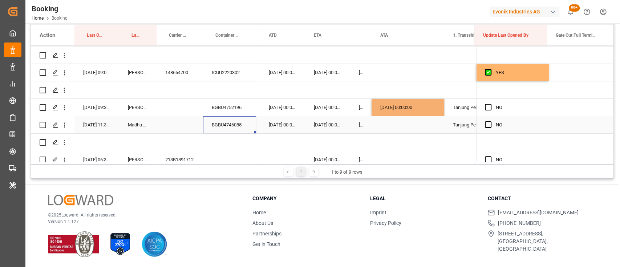
click at [227, 121] on div "BGBU4746085" at bounding box center [229, 124] width 53 height 17
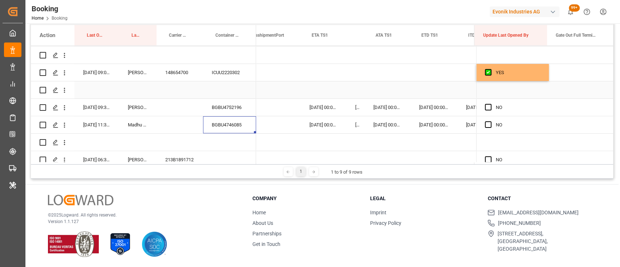
scroll to position [0, 7467]
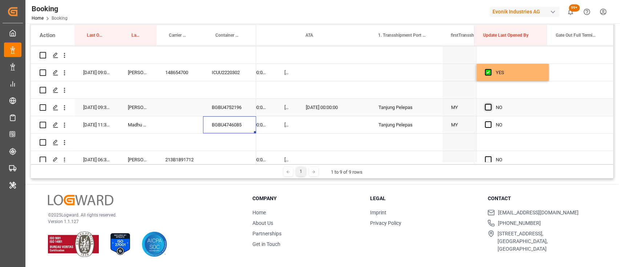
click at [488, 109] on span "Press SPACE to select this row." at bounding box center [488, 107] width 7 height 7
click at [490, 104] on input "Press SPACE to select this row." at bounding box center [490, 104] width 0 height 0
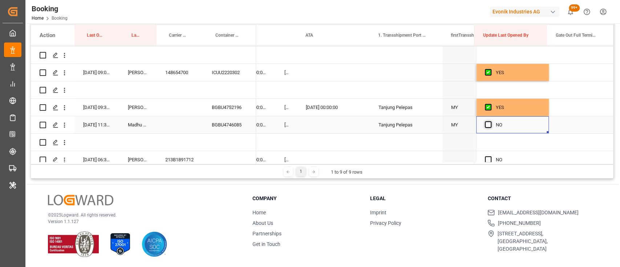
click at [486, 123] on span "Press SPACE to select this row." at bounding box center [488, 124] width 7 height 7
click at [490, 121] on input "Press SPACE to select this row." at bounding box center [490, 121] width 0 height 0
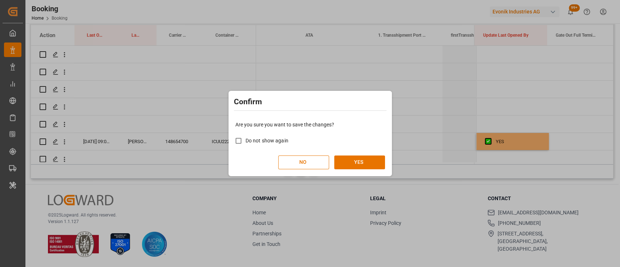
click at [367, 153] on div "Are you sure you want to save the changes? Do not show again NO YES" at bounding box center [310, 145] width 160 height 58
click at [361, 161] on button "YES" at bounding box center [359, 162] width 51 height 14
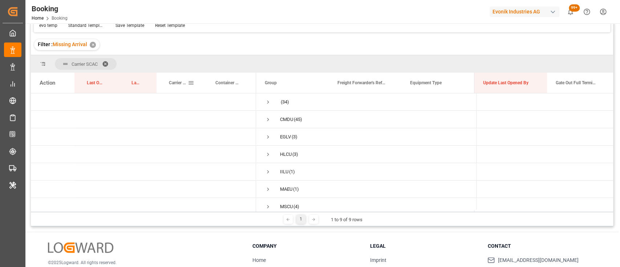
scroll to position [56, 0]
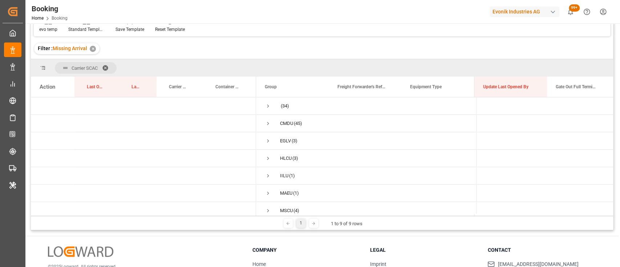
click at [105, 65] on span at bounding box center [108, 68] width 12 height 7
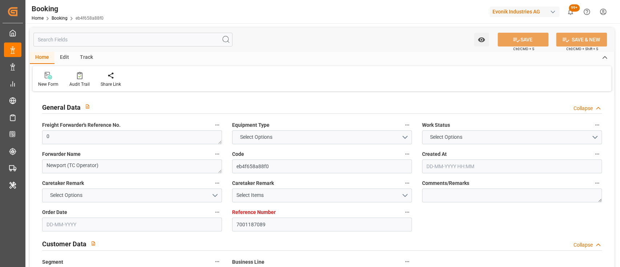
type input "7001187089"
type input "9619919"
type input "Hapag [PERSON_NAME]"
type input "Hapag Lloyd Aktiengesellschaft"
type input "NLRTM"
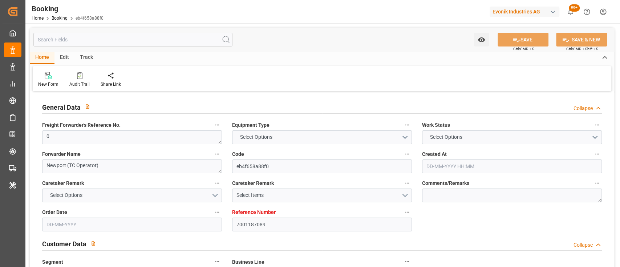
type input "CNNJG"
type input "CNSGH"
type input "0"
type input "[DATE] 16:10"
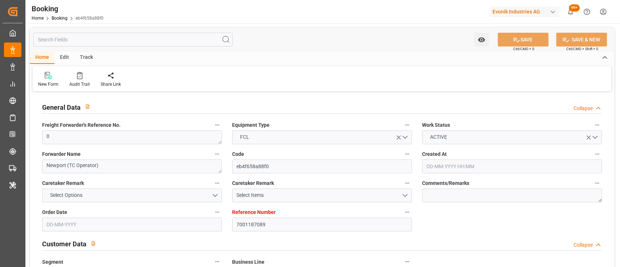
type input "[DATE]"
type input "[DATE] 00:00"
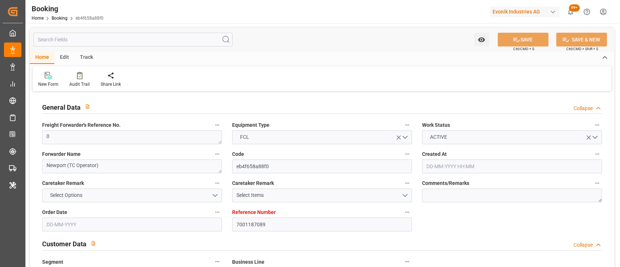
type input "[DATE] 00:00"
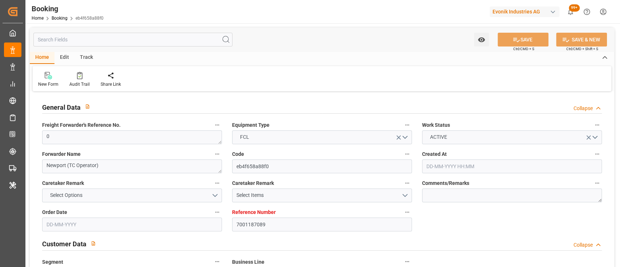
type input "[DATE] 00:00"
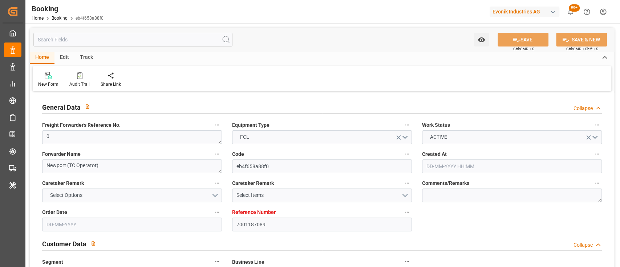
type input "[DATE] 00:00"
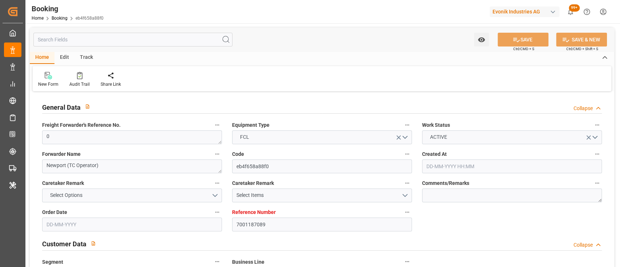
type input "[DATE] 00:00"
type input "[DATE]"
type input "[DATE] 05:27"
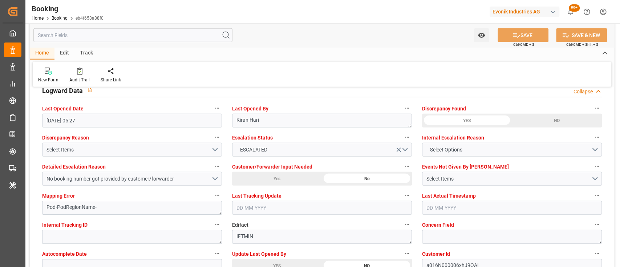
scroll to position [1340, 0]
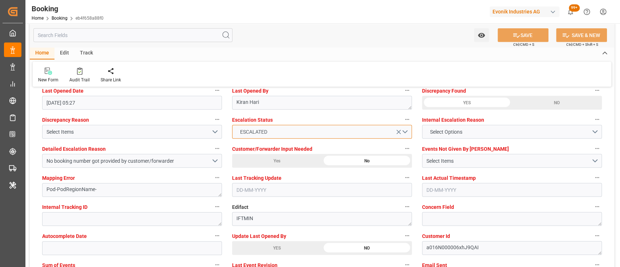
click at [254, 134] on span "ESCALATED" at bounding box center [253, 132] width 35 height 8
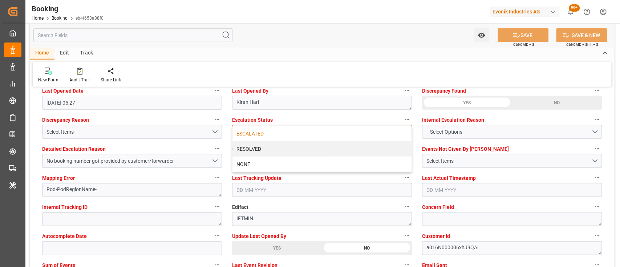
click at [254, 134] on div "ESCALATED" at bounding box center [321, 133] width 179 height 15
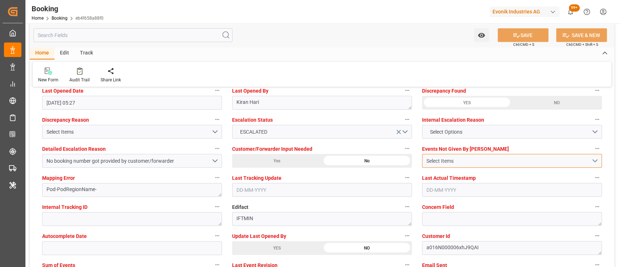
click at [440, 161] on div "Select Items" at bounding box center [508, 161] width 165 height 8
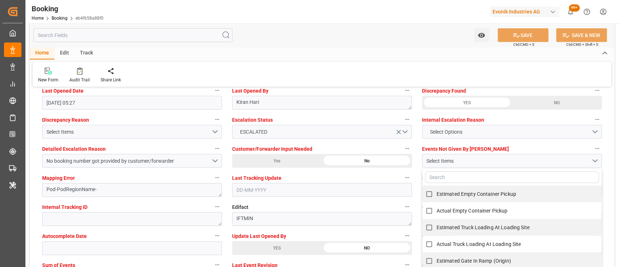
click at [441, 178] on input "text" at bounding box center [512, 177] width 174 height 12
type input "gate"
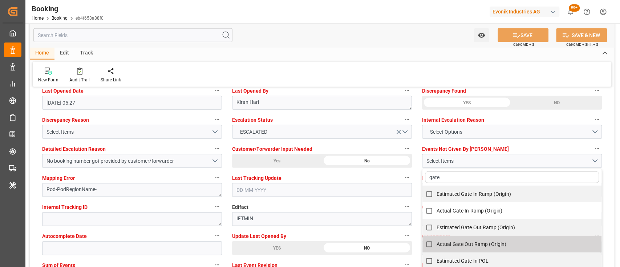
scroll to position [74, 0]
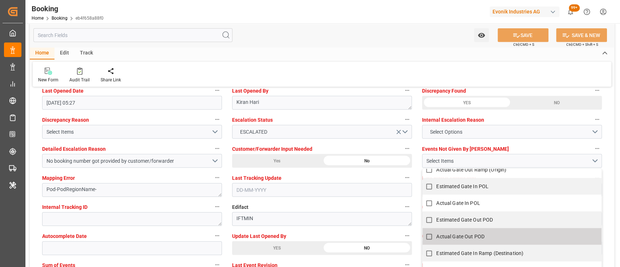
click at [461, 230] on label "Actual Gate Out POD" at bounding box center [507, 237] width 171 height 14
checkbox input "true"
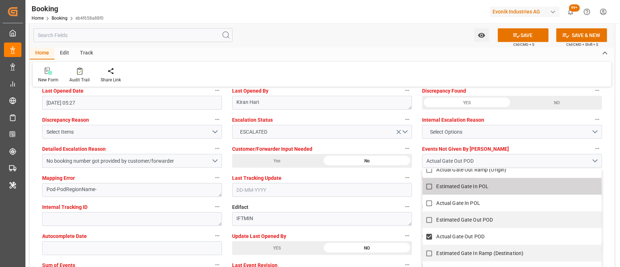
scroll to position [0, 0]
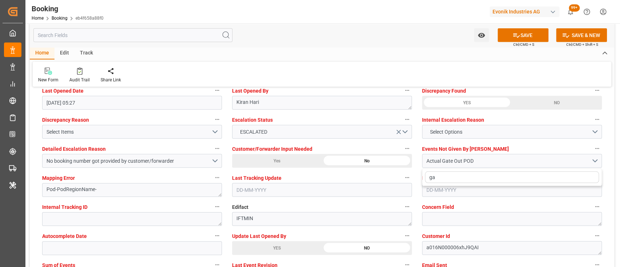
type input "g"
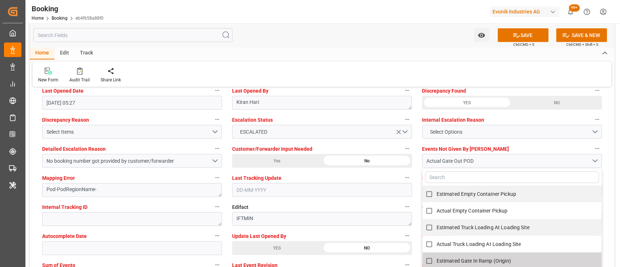
type input "r"
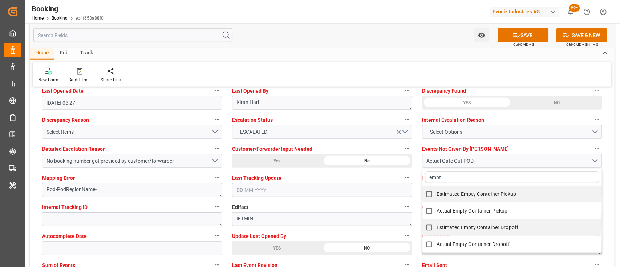
type input "empty"
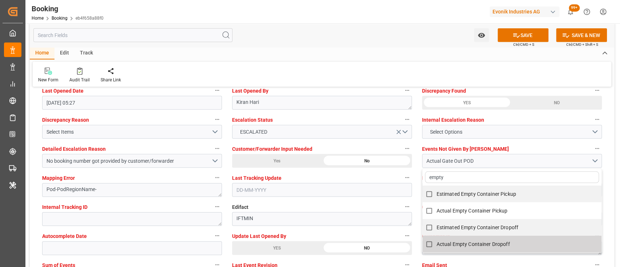
click at [453, 245] on span "Actual Empty Container Dropoff" at bounding box center [472, 244] width 73 height 6
checkbox input "true"
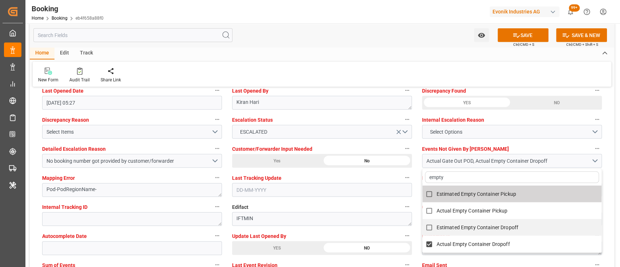
type input "empty"
click at [401, 44] on div "Watch Option SAVE Ctrl/CMD + S SAVE & NEW Ctrl/CMD + Shift + S" at bounding box center [322, 35] width 584 height 24
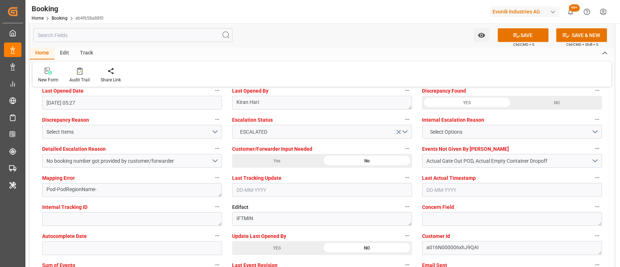
scroll to position [1370, 0]
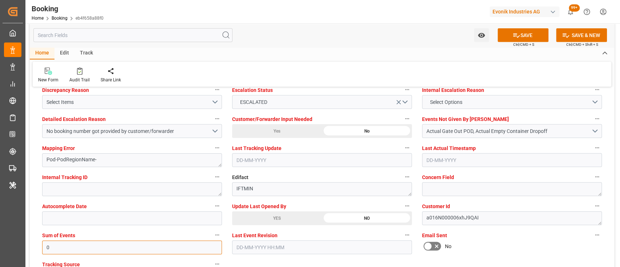
click at [70, 243] on input "0" at bounding box center [132, 247] width 180 height 14
type input "6144"
click at [215, 129] on button "No booking number got provided by customer/forwarder" at bounding box center [132, 131] width 180 height 14
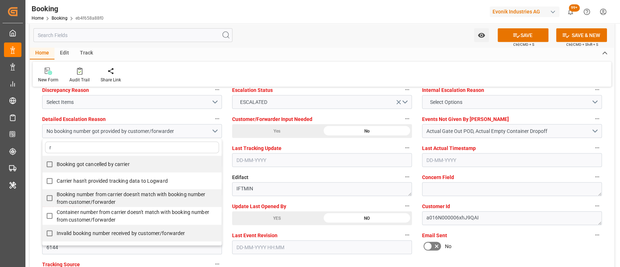
type input "re"
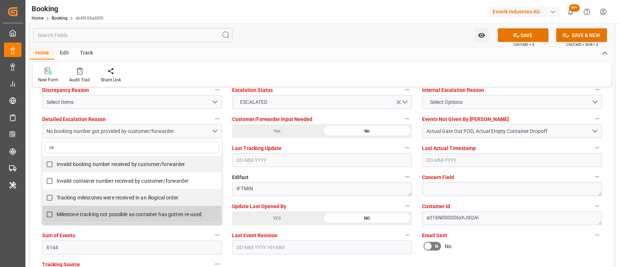
click at [132, 211] on span "Milestone tracking not possible as container has gotten re-used" at bounding box center [129, 214] width 145 height 6
checkbox input "true"
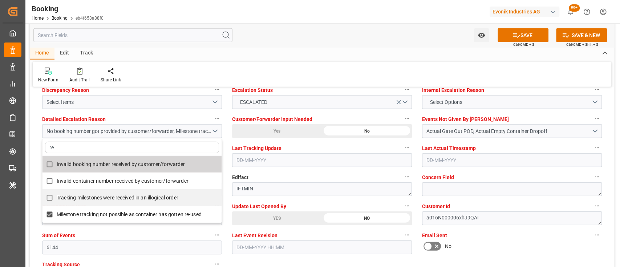
type input "re"
click at [318, 54] on div "Home Edit Track" at bounding box center [322, 53] width 584 height 12
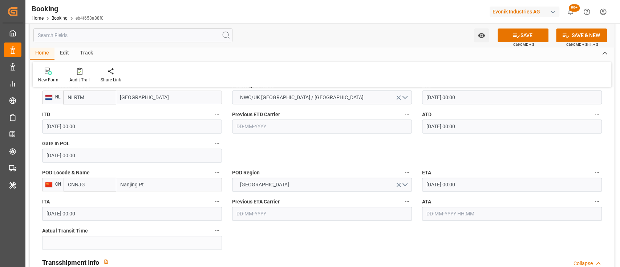
scroll to position [626, 0]
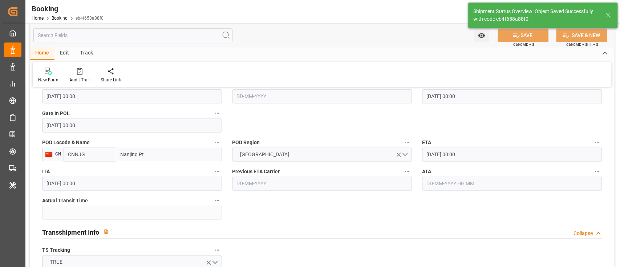
type textarea "[PERSON_NAME]"
type input "[DATE] 06:47"
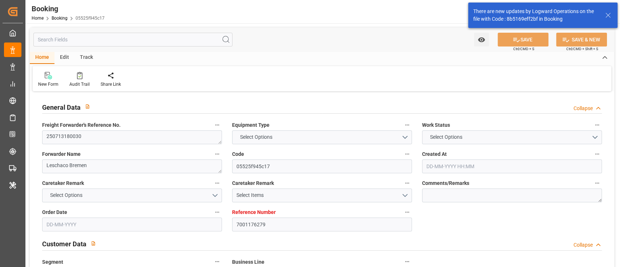
type input "7001176279"
type input "EUNWC"
type input "USNYC"
type input "[DATE] 05:41"
type input "[DATE]"
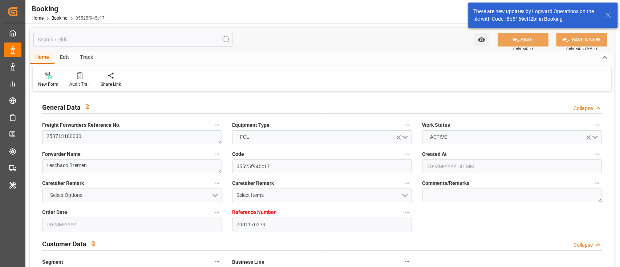
type input "[DATE] 00:00"
type input "[DATE]"
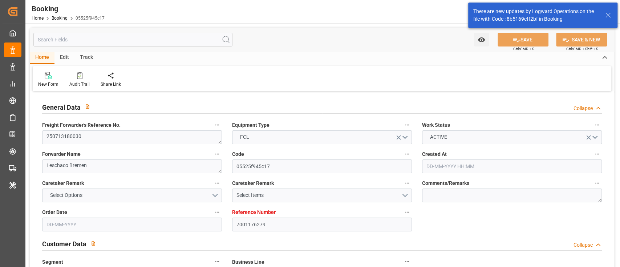
type input "[DATE] 06:26"
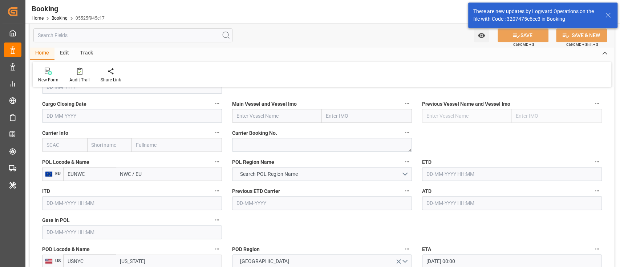
scroll to position [702, 0]
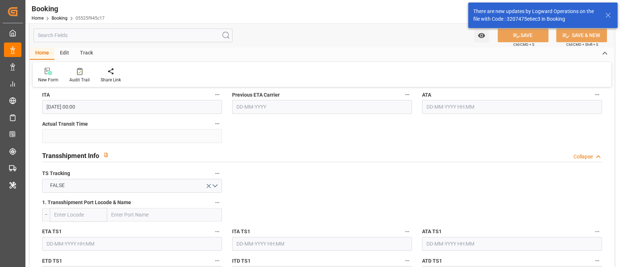
drag, startPoint x: 305, startPoint y: 166, endPoint x: 264, endPoint y: 203, distance: 55.0
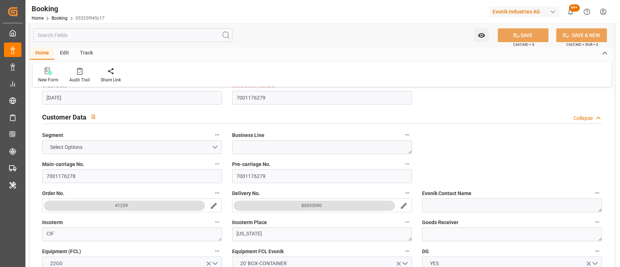
scroll to position [0, 0]
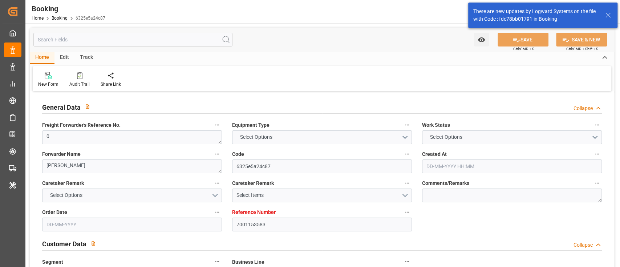
type input "7001153583"
type input "EUNWC"
type input "CIABJ"
type input "[DATE] 14:03"
type input "[DATE]"
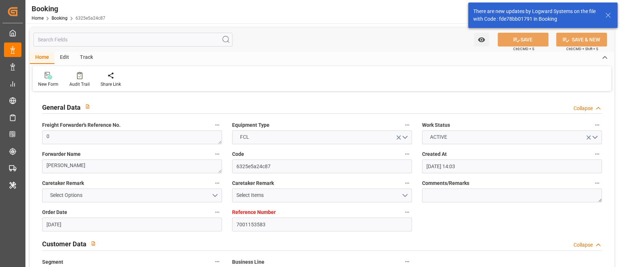
type input "[DATE]"
type input "[DATE] 00:00"
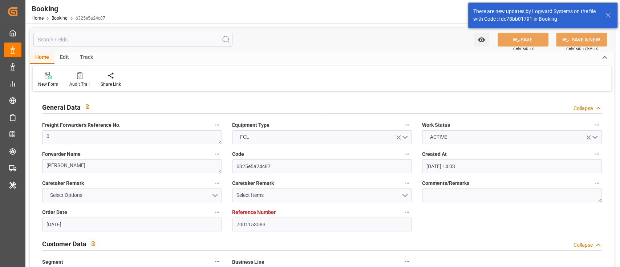
type input "[DATE] 00:00"
type input "[DATE] 06:26"
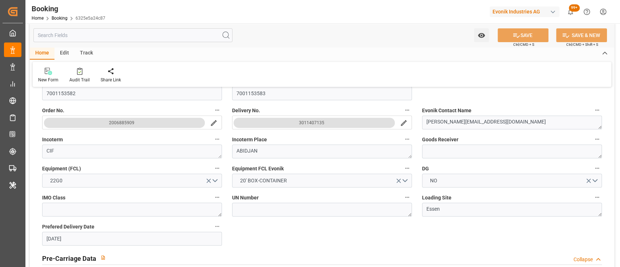
scroll to position [213, 0]
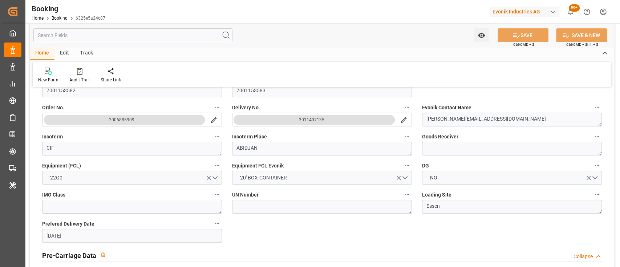
click at [323, 118] on div "3011407135" at bounding box center [311, 119] width 25 height 7
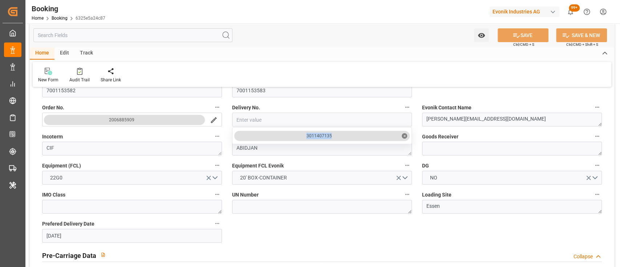
drag, startPoint x: 334, startPoint y: 135, endPoint x: 299, endPoint y: 135, distance: 35.2
copy div "3011407135"
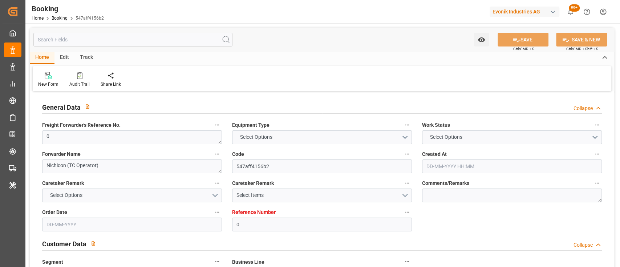
type input "0"
type input "9312810"
type input "ONE"
type input "Ocean Network Express"
type input "NLRTM"
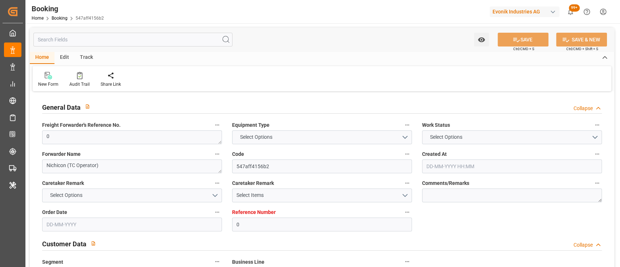
type input "JPTYO"
type input "0"
type input "25-06-2025 07:46"
type input "25-06-2025"
type input "23-07-2025"
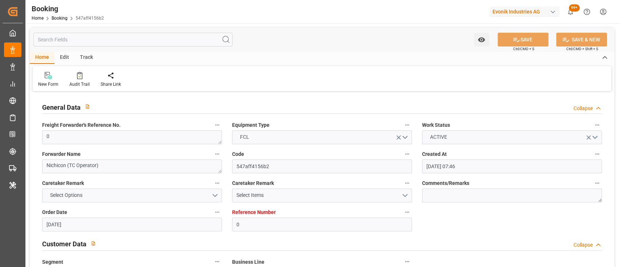
type input "25-06-2025"
type input "[DATE] 00:00"
type input "20-07-2025 00:00"
type input "14-07-2025 00:00"
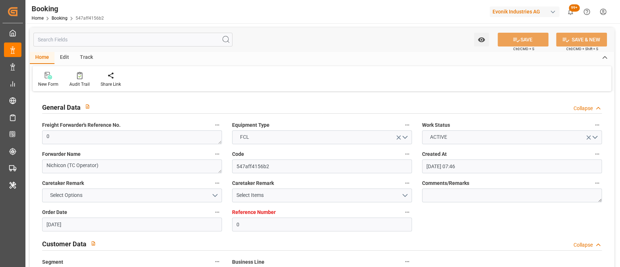
type input "11-09-2025 00:00"
type input "18-08-2025 11:35"
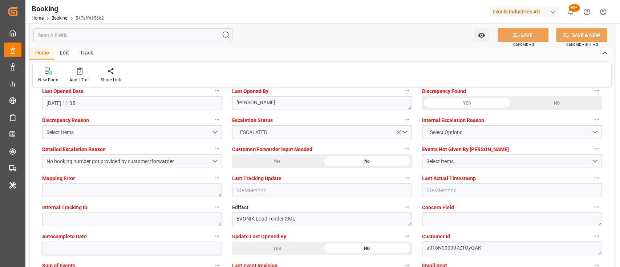
scroll to position [1340, 0]
click at [214, 158] on button "No booking number got provided by customer/forwarder" at bounding box center [132, 161] width 180 height 14
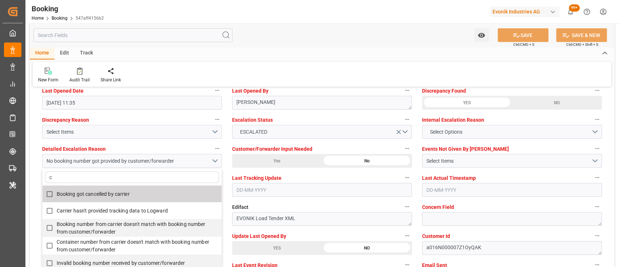
type input "ca"
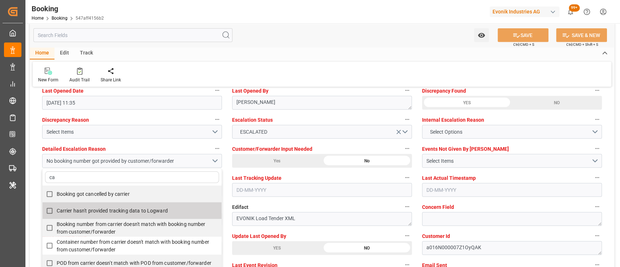
click at [150, 210] on span "Carrier hasn't provided tracking data to Logward" at bounding box center [112, 211] width 111 height 6
checkbox input "true"
type input "ca"
click at [339, 66] on div "New Form Audit Trail Share Link" at bounding box center [322, 74] width 579 height 25
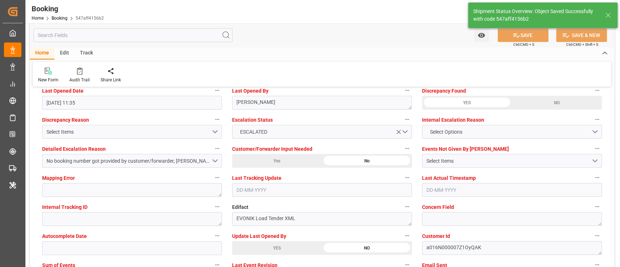
type textarea "[PERSON_NAME]"
type input "11-09-2025 07:15"
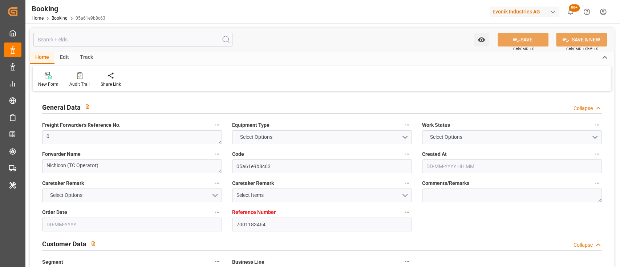
type input "7001183464"
type input "9312810"
type input "ONE"
type input "Ocean Network Express"
type input "NLRTM"
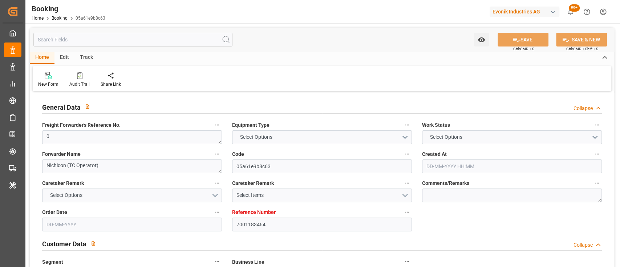
type input "JPTYO"
type input "0"
type input "[DATE] 13:15"
type input "[DATE]"
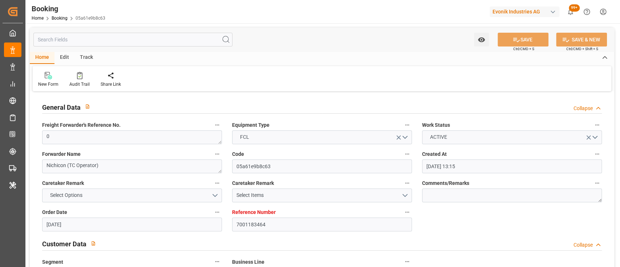
type input "[DATE]"
type input "[DATE] 00:00"
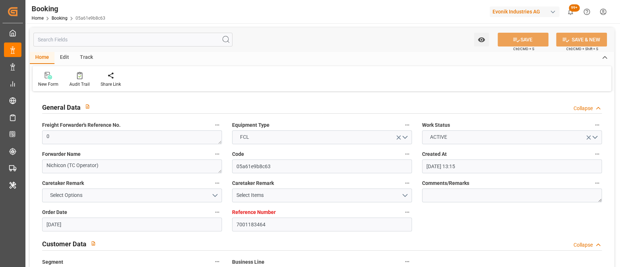
type input "[DATE] 00:00"
type input "[DATE]"
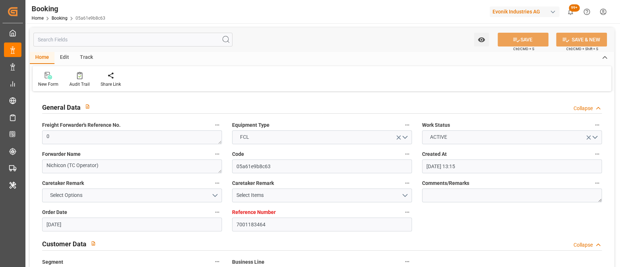
type input "[DATE] 10:54"
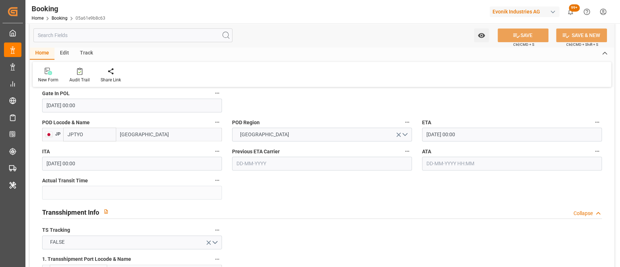
scroll to position [646, 0]
click at [431, 137] on input "11-09-2025 00:00" at bounding box center [512, 134] width 180 height 14
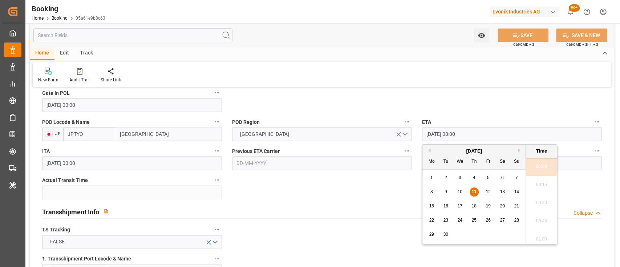
type input "12-09-2025 00:00"
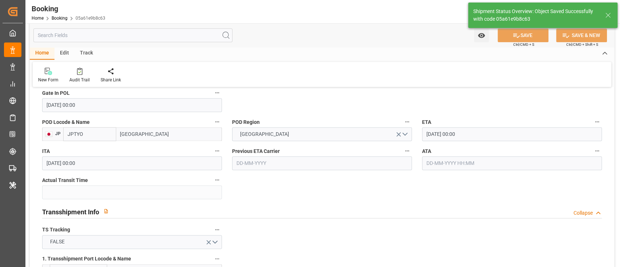
type textarea "[PERSON_NAME]"
type input "11-09-2025 07:17"
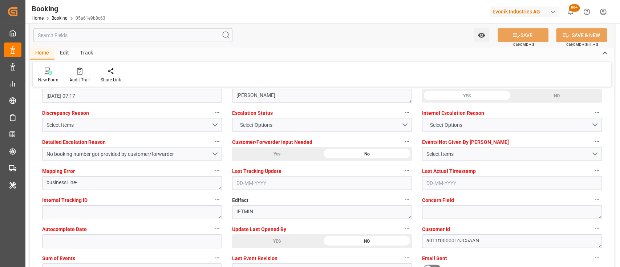
scroll to position [1346, 0]
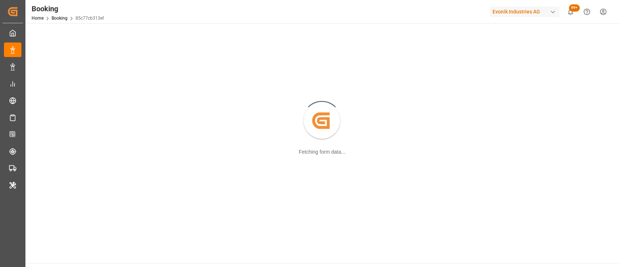
scroll to position [78, 0]
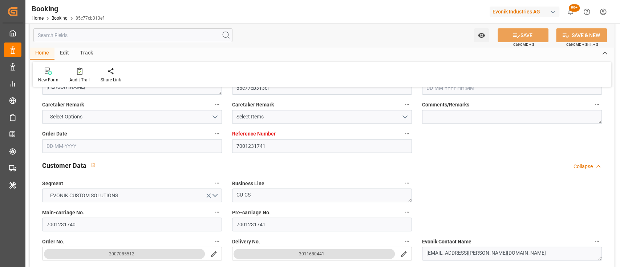
type input "7001231741"
type input "9372482"
type input "MSC"
type input "Mediterranean Shipping Company"
type input "BEANR"
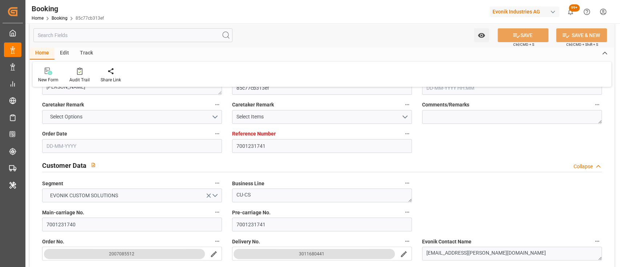
type input "NGAPP"
type input "TGLFW"
type input "0"
type input "BEANR"
type input "NGAPP"
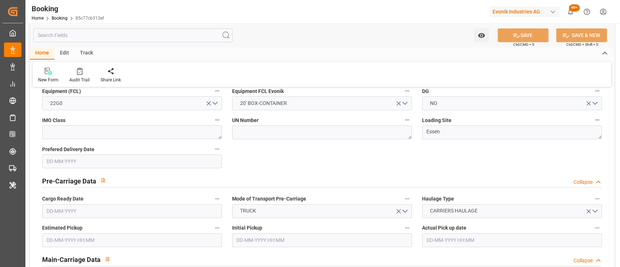
type input "24-07-2025 13:39"
type input "24-07-2025"
type input "21-09-2025"
type input "11-08-2025"
type input "13-08-2025 00:01"
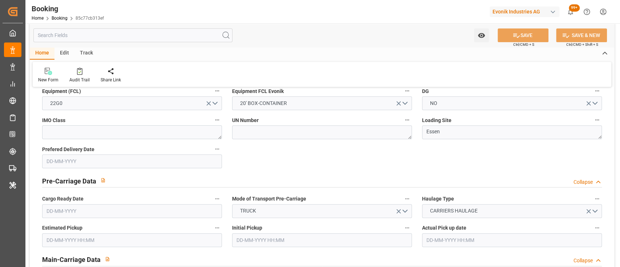
type input "18-08-2025 00:00"
type input "13-08-2025 23:59"
type input "09-09-2025 12:00"
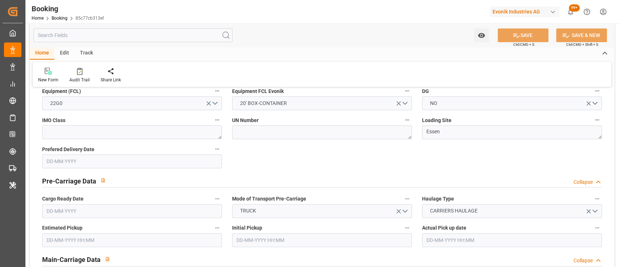
type input "05-09-2025 00:00"
type input "05-09-2025 20:00"
type input "07-09-2025 00:00"
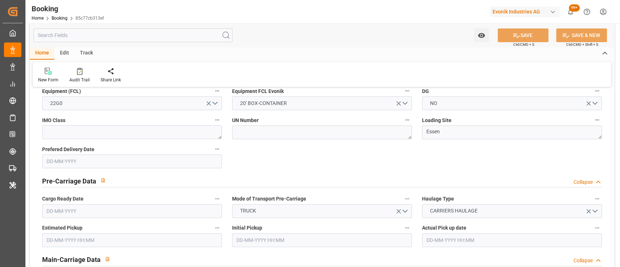
type input "07-09-2025 00:00"
type input "08-08-2025"
type input "10-09-2025 16:51"
type input "10-09-2025"
type input "18-08-2025 00:01"
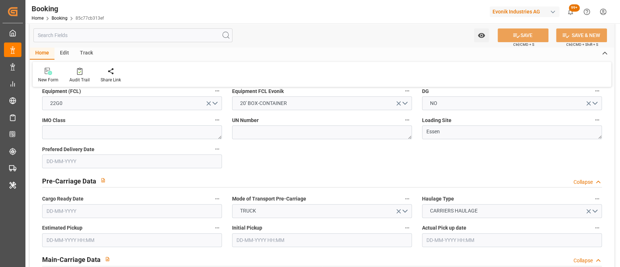
type input "19-08-2025 06:35"
type input "05-09-2025 19:49"
type input "06-09-2025 23:59"
type input "09-09-2025 12:00"
type input "10-09-2025 17:52"
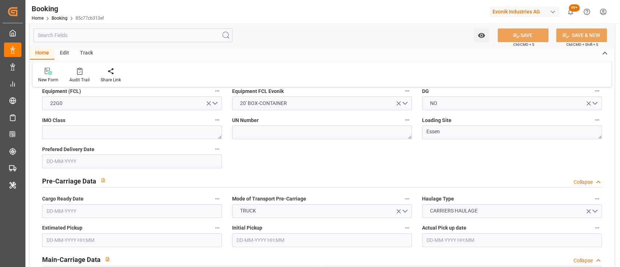
type input "14-09-2025 17:52"
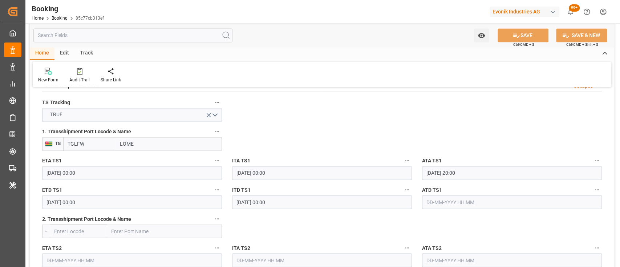
scroll to position [774, 0]
click at [456, 197] on input "text" at bounding box center [512, 201] width 180 height 14
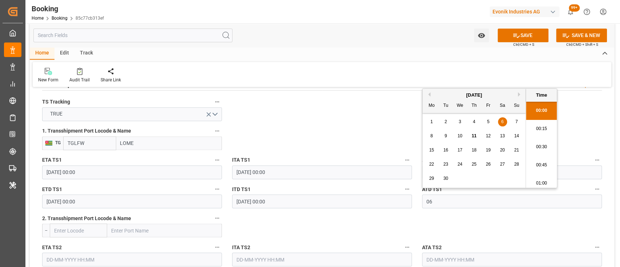
type input "06-09-2025 00:00"
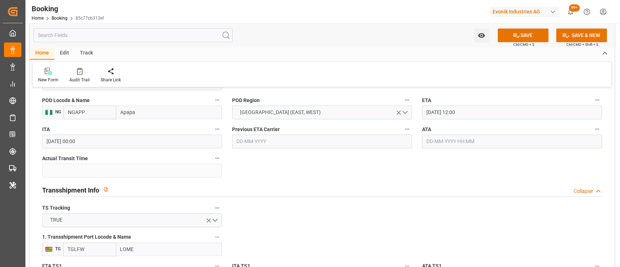
scroll to position [667, 0]
click at [301, 62] on div "New Form Audit Trail Share Link" at bounding box center [322, 74] width 579 height 25
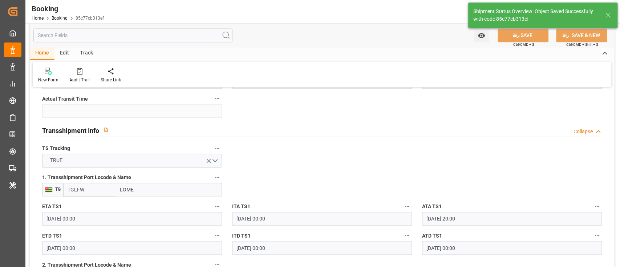
type textarea "[PERSON_NAME]"
type input "11-09-2025 07:20"
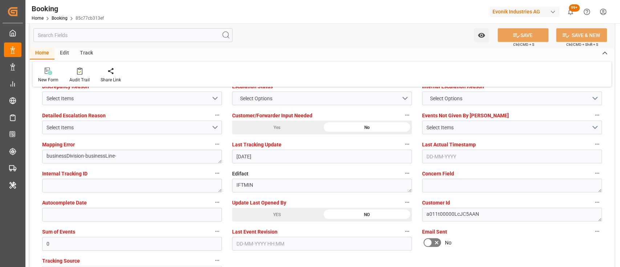
scroll to position [1310, 0]
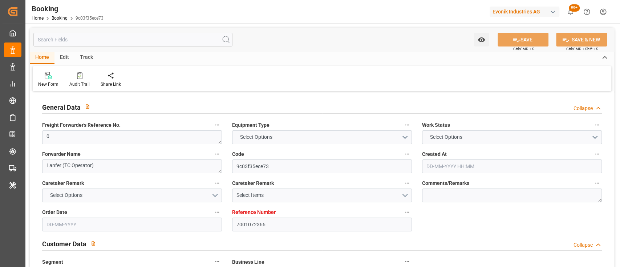
type input "7001072366"
type input "9304435"
type input "MSC"
type input "Mediterranean Shipping Company"
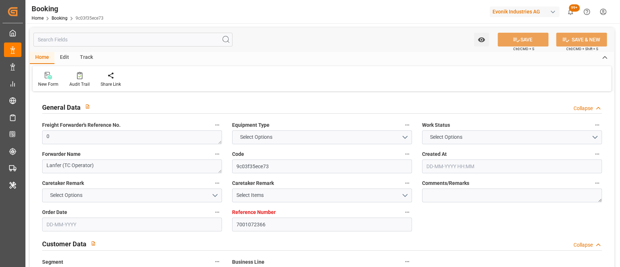
type input "NLRTM"
type input "INNSA"
type input "0"
type input "-54"
type input "[DATE] 12:34"
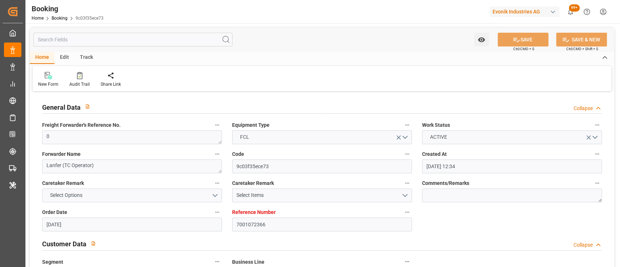
type input "[DATE]"
type input "[DATE] 00:00"
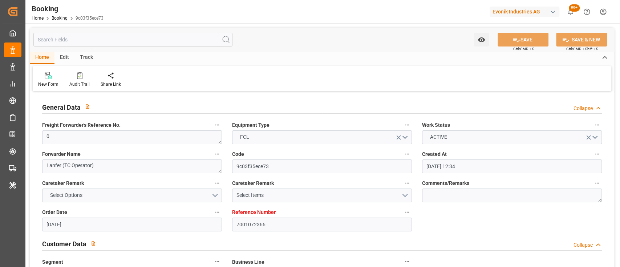
type input "[DATE] 00:00"
type input "[DATE]"
type input "[DATE] 00:00"
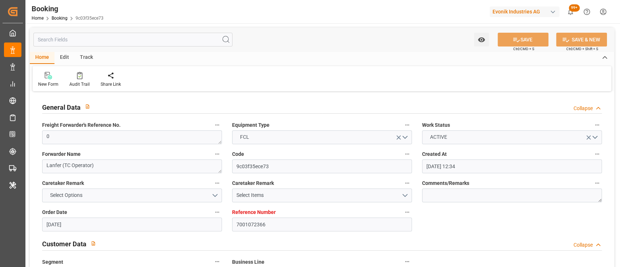
type input "[DATE] 00:00"
type input "[DATE]"
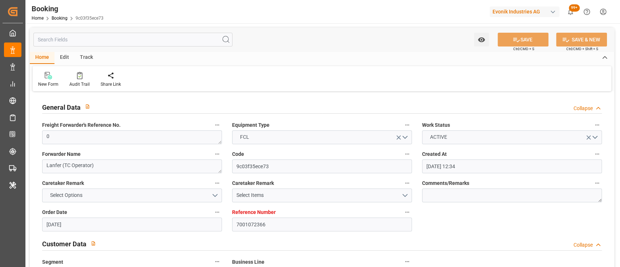
type input "[DATE] 09:20"
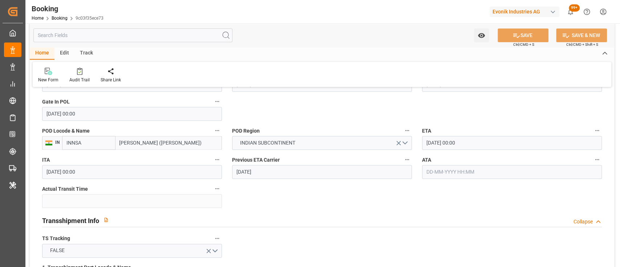
scroll to position [644, 0]
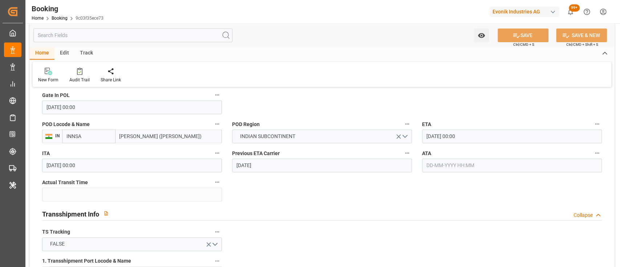
click at [430, 138] on input "[DATE] 00:00" at bounding box center [512, 136] width 180 height 14
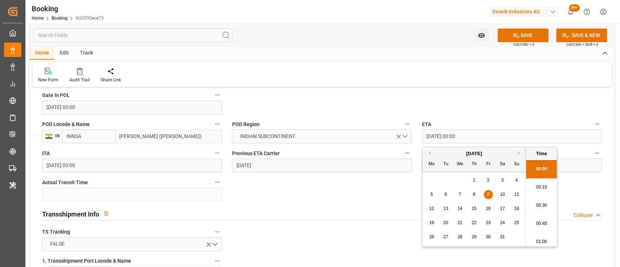
type input "[DATE] 00:00"
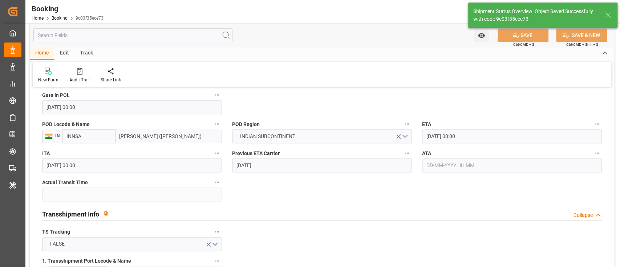
type textarea "[PERSON_NAME]"
type input "[DATE] 07:22"
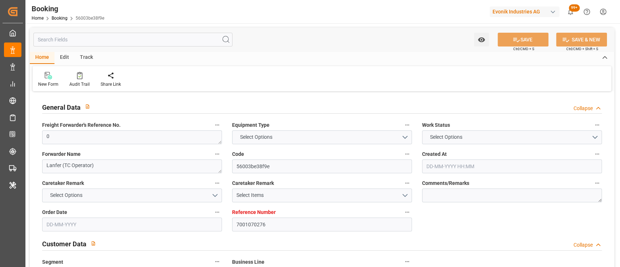
type input "7001070276"
type input "9605243"
type input "9723241"
type input "MSC"
type input "Mediterranean Shipping Company"
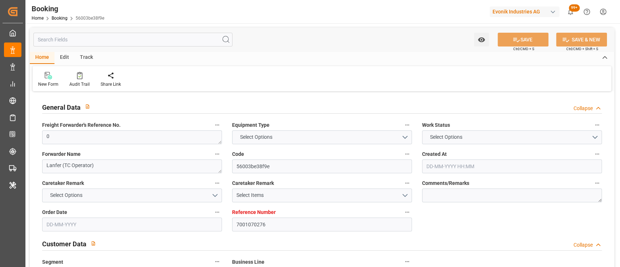
type input "NLRTM"
type input "INVTZ"
type input "INCOK"
type input "INVZJ"
type input "0"
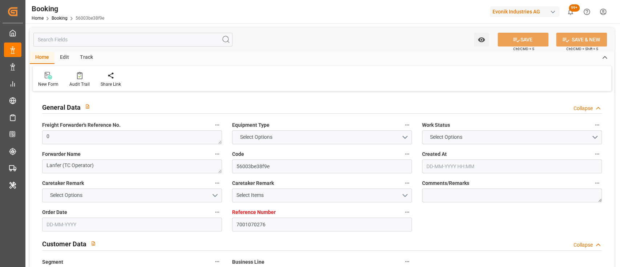
type input "-59"
type input "27-01-2025 14:49"
type input "27-01-2025"
type input "17-04-2025"
type input "21-02-2025"
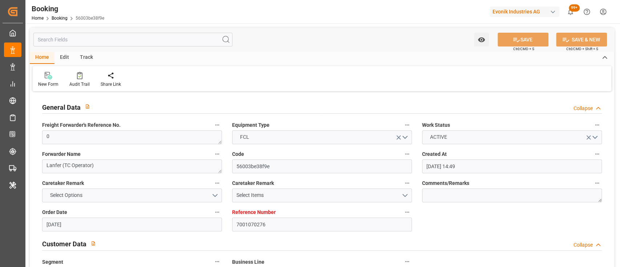
type input "21-02-2025 00:00"
type input "25-02-2025 00:00"
type input "05-04-2025 00:00"
type input "04-03-2025 00:00"
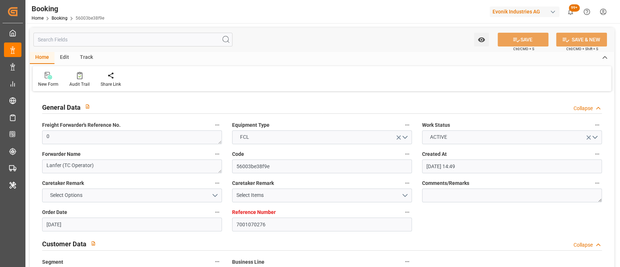
type input "01-03-2025"
type input "06-04-2025 00:00"
type input "01-03-2025 00:00"
type input "04-07-2025 00:00"
type input "17-04-2025 00:00"
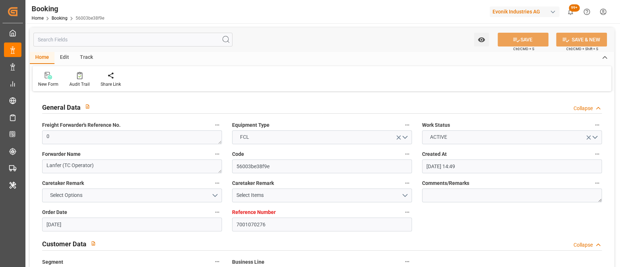
type input "03-06-2025"
type input "30-05-2025 00:00"
type input "11-03-2025 00:00"
type input "02-06-2025 00:00"
type input "10-06-2025 00:00"
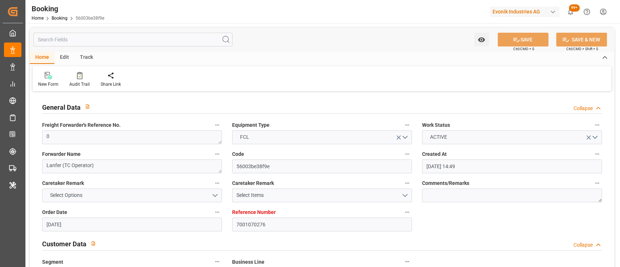
type input "12-03-2025 00:00"
type input "10-06-2025 00:00"
type input "16-06-2025 00:00"
type input "17-03-2025 00:00"
type input "16-06-2025 00:00"
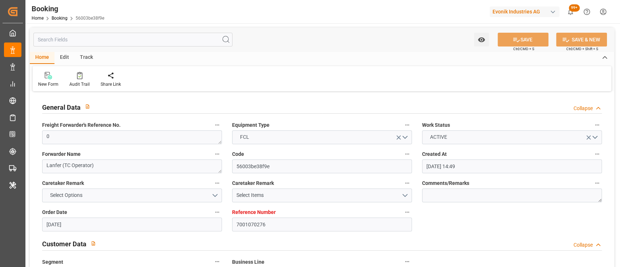
type input "27-06-2025 00:00"
type input "18-03-2025 00:00"
type input "27-06-2025 00:00"
type input "12-05-2025"
type input "10-09-2025 09:20"
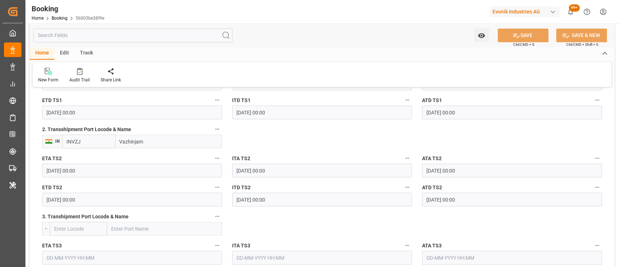
scroll to position [863, 0]
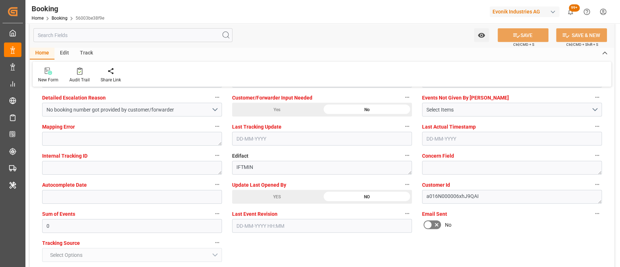
scroll to position [1393, 0]
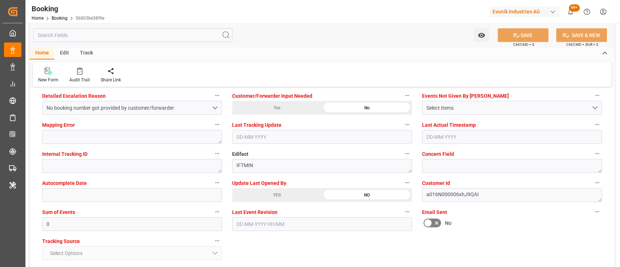
click at [258, 195] on div "YES" at bounding box center [277, 195] width 90 height 14
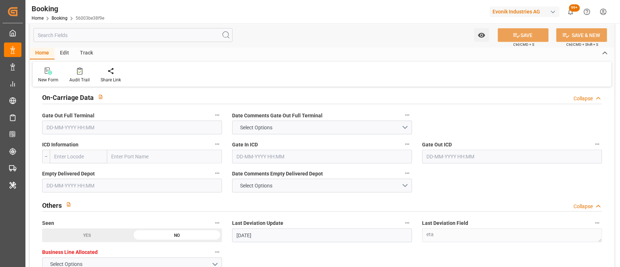
scroll to position [863, 0]
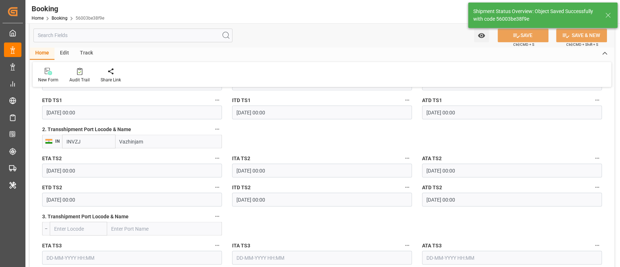
type textarea "[PERSON_NAME]"
type input "11-09-2025 07:24"
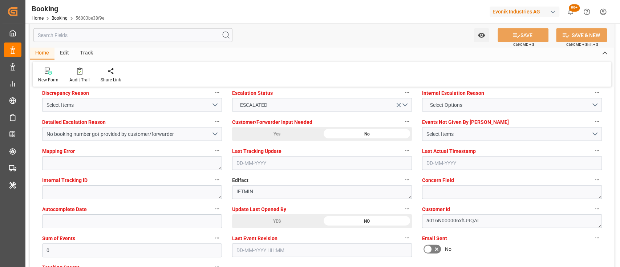
scroll to position [1369, 0]
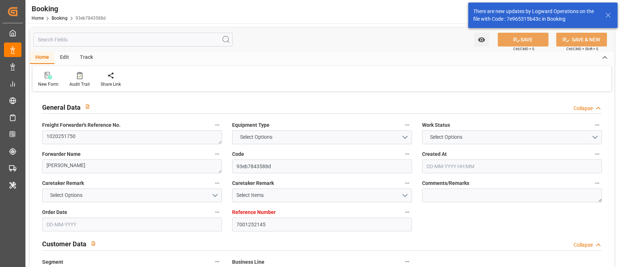
type input "7001252145"
type input "9334375"
type input "ICL"
type input "Independent Container Line Limited"
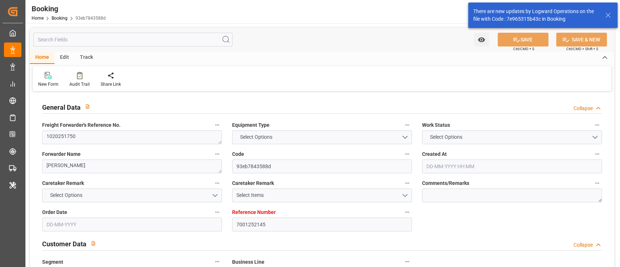
type input "BEANR"
type input "USILM"
type input "0"
type input "[DATE] 08:34"
type input "[DATE]"
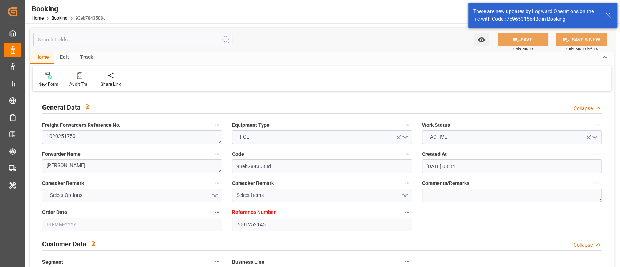
type input "[DATE]"
type input "[DATE] 00:00"
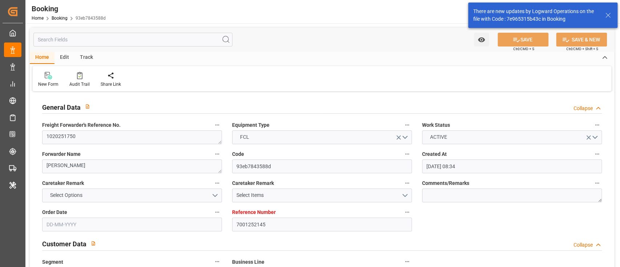
type input "[DATE] 00:00"
type input "[DATE]"
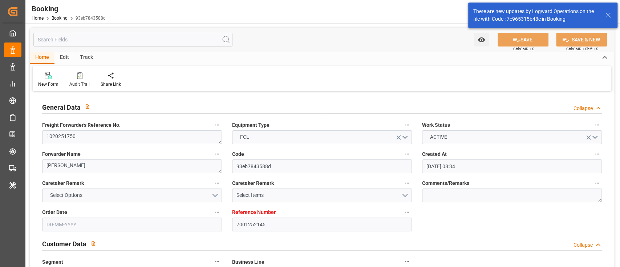
type input "[DATE] 09:03"
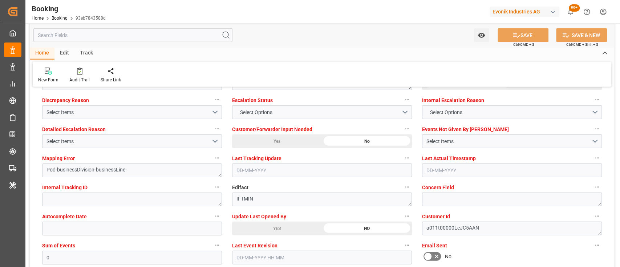
scroll to position [1439, 0]
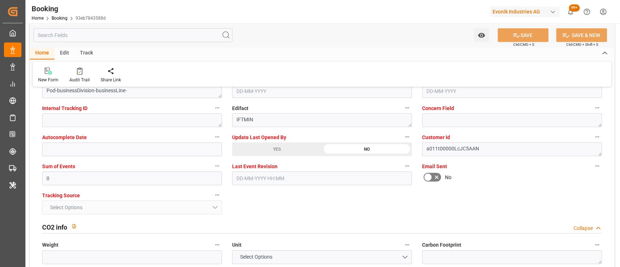
click at [253, 151] on div "YES" at bounding box center [277, 149] width 90 height 14
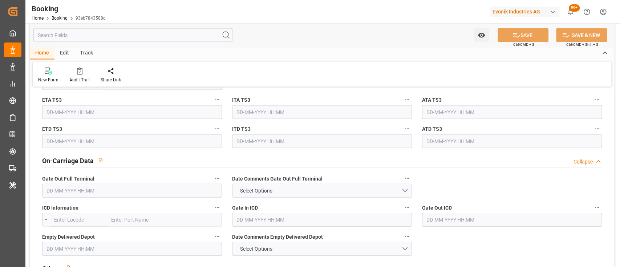
scroll to position [974, 0]
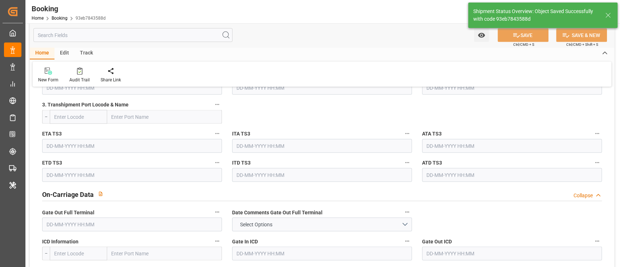
type textarea "[PERSON_NAME]"
type input "[DATE] 07:25"
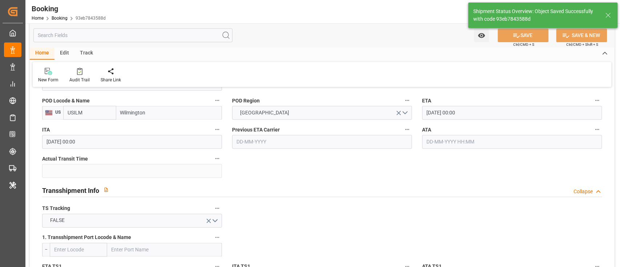
scroll to position [660, 0]
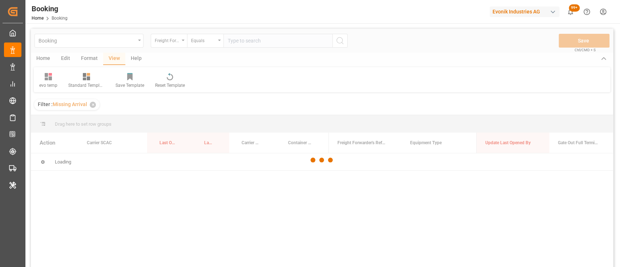
scroll to position [56, 0]
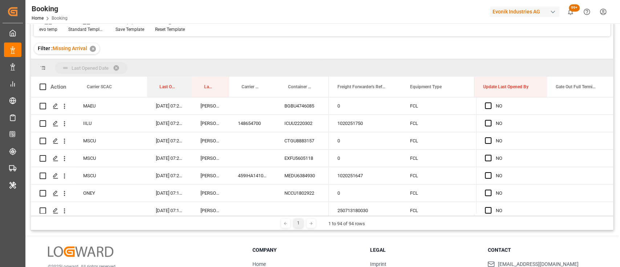
drag, startPoint x: 162, startPoint y: 89, endPoint x: 151, endPoint y: 68, distance: 23.1
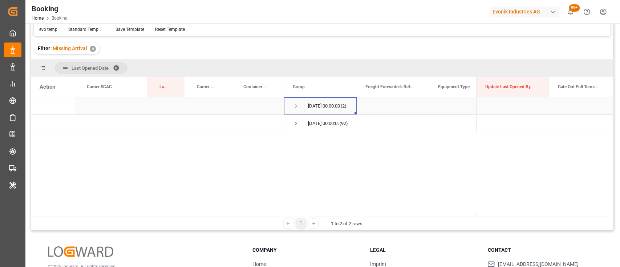
click at [296, 104] on span "Press SPACE to select this row." at bounding box center [296, 106] width 7 height 7
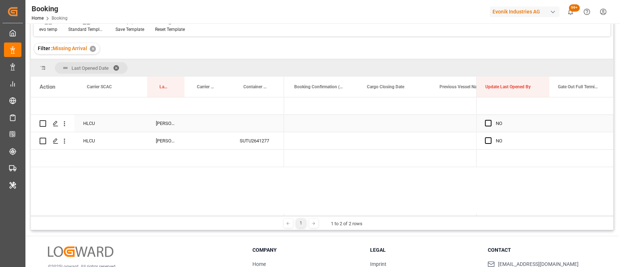
scroll to position [0, 2476]
